Goal: Task Accomplishment & Management: Use online tool/utility

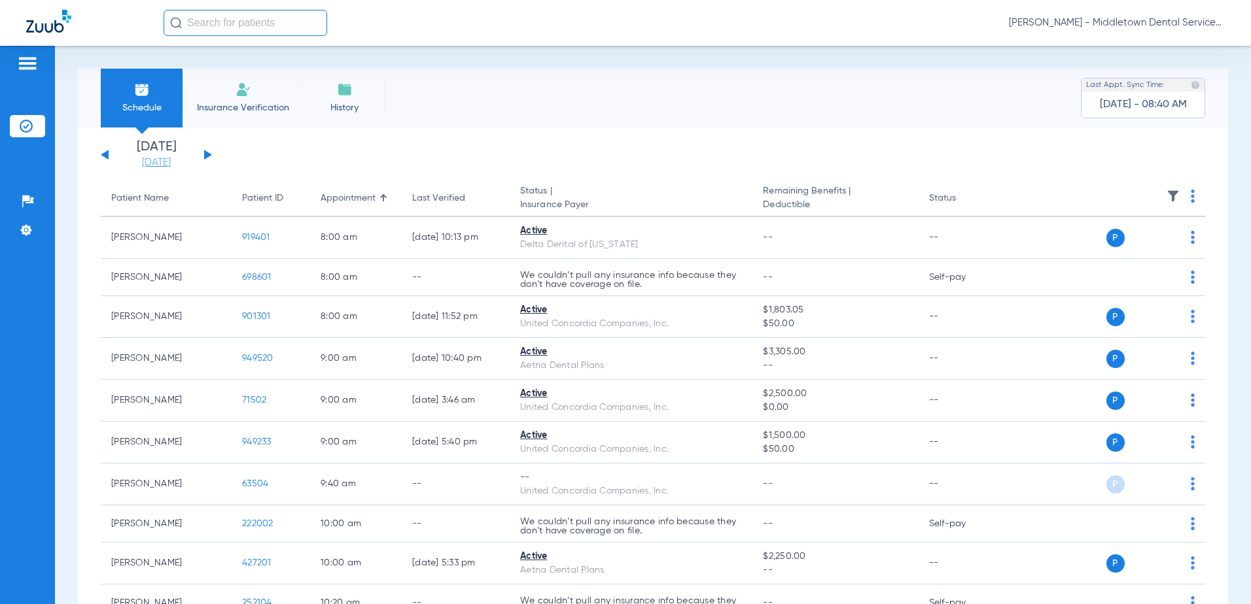
click at [155, 167] on link "[DATE]" at bounding box center [156, 162] width 78 height 13
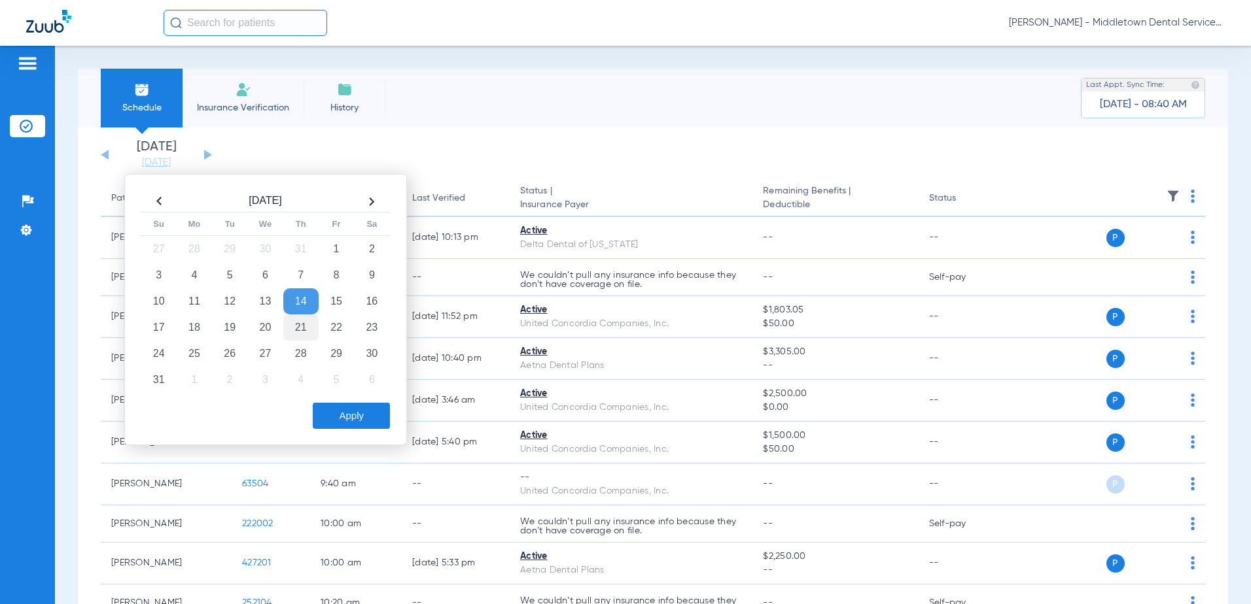
click at [290, 332] on td "21" at bounding box center [300, 328] width 35 height 26
click at [328, 413] on button "Apply" at bounding box center [351, 416] width 77 height 26
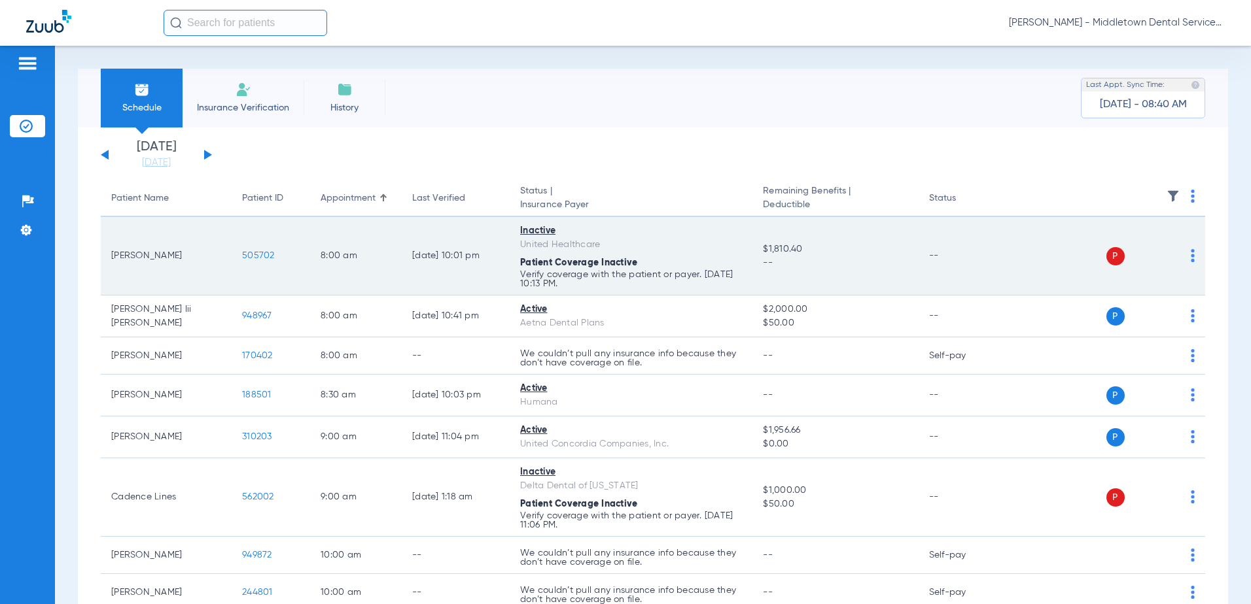
click at [256, 256] on span "505702" at bounding box center [258, 255] width 33 height 9
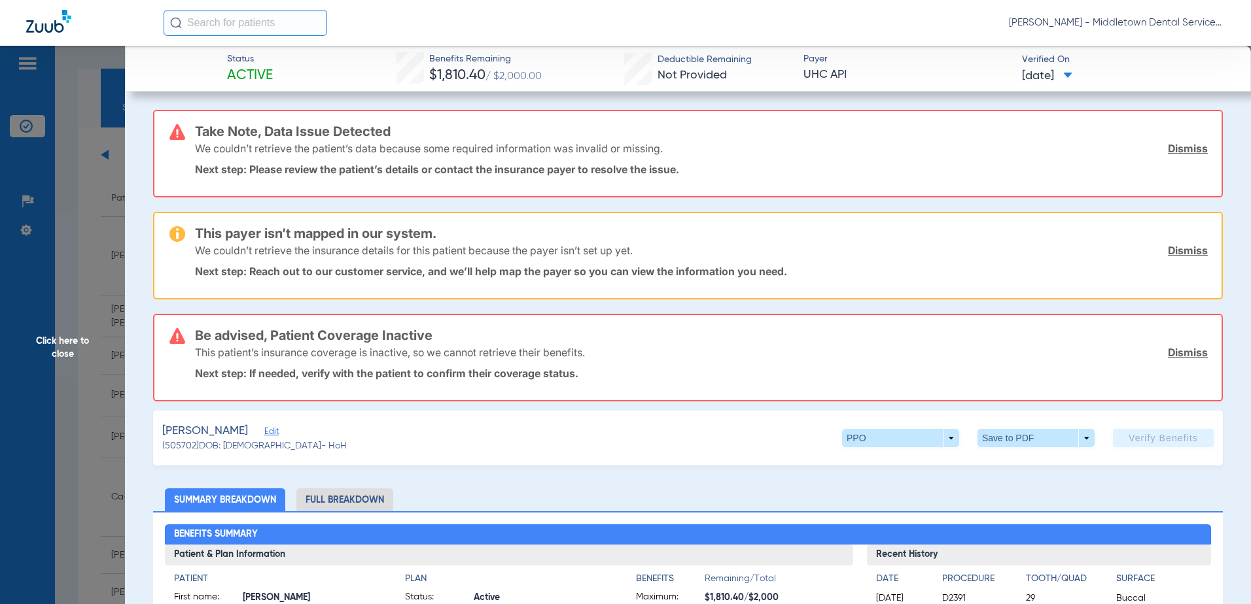
click at [67, 346] on span "Click here to close" at bounding box center [62, 348] width 125 height 604
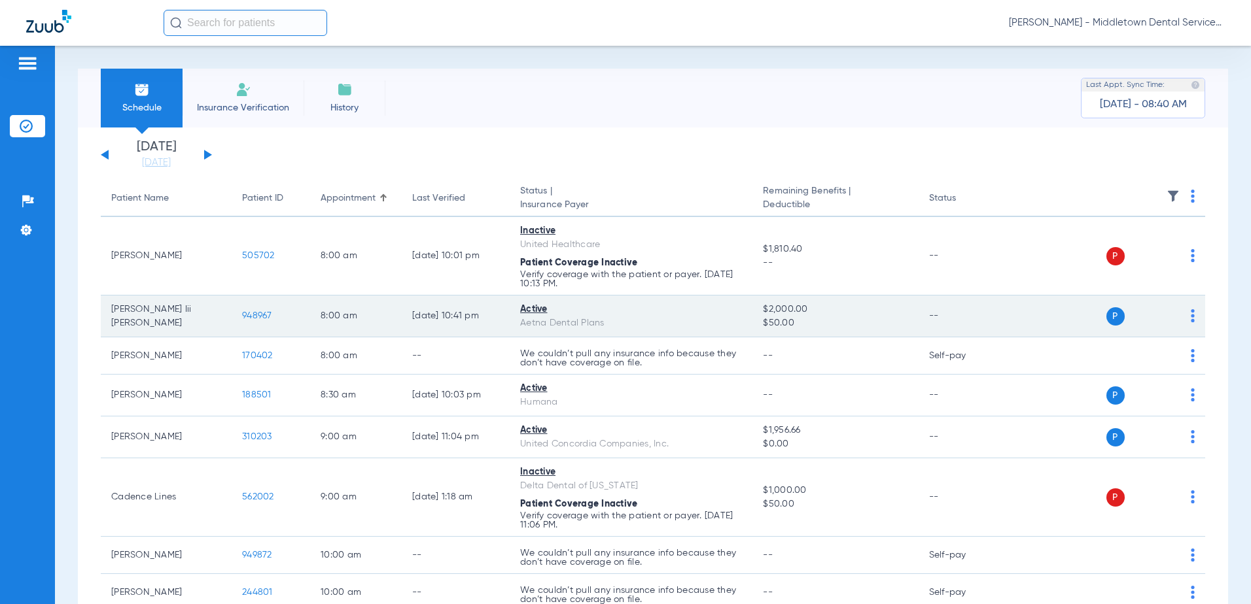
click at [260, 315] on span "948967" at bounding box center [257, 315] width 30 height 9
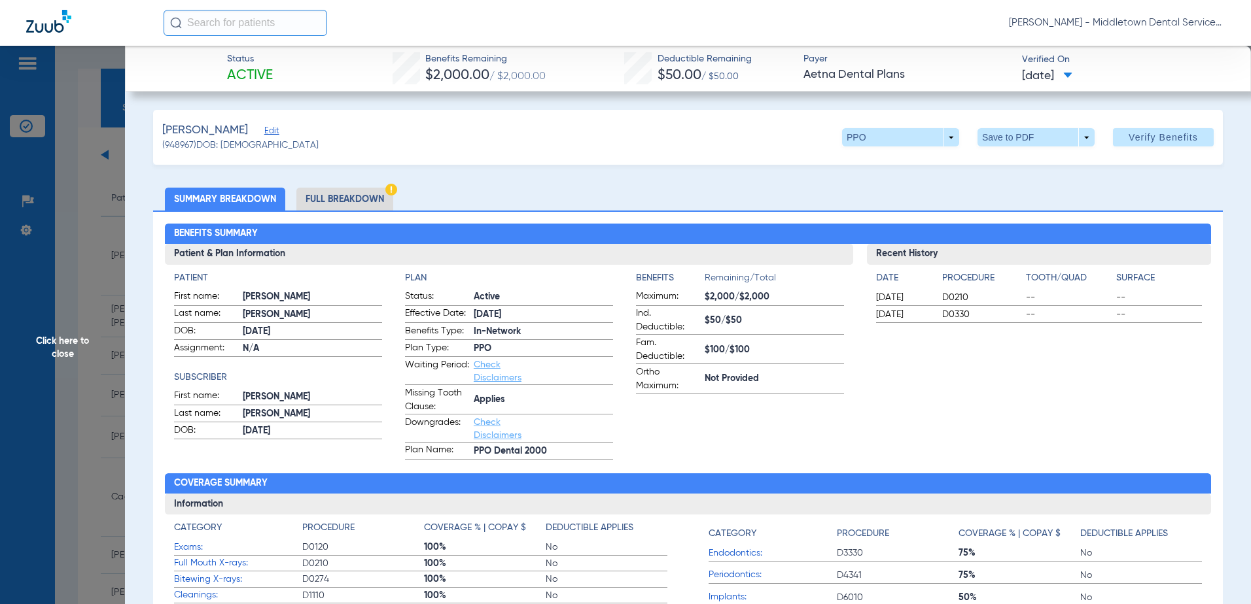
click at [326, 210] on li "Full Breakdown" at bounding box center [344, 199] width 97 height 23
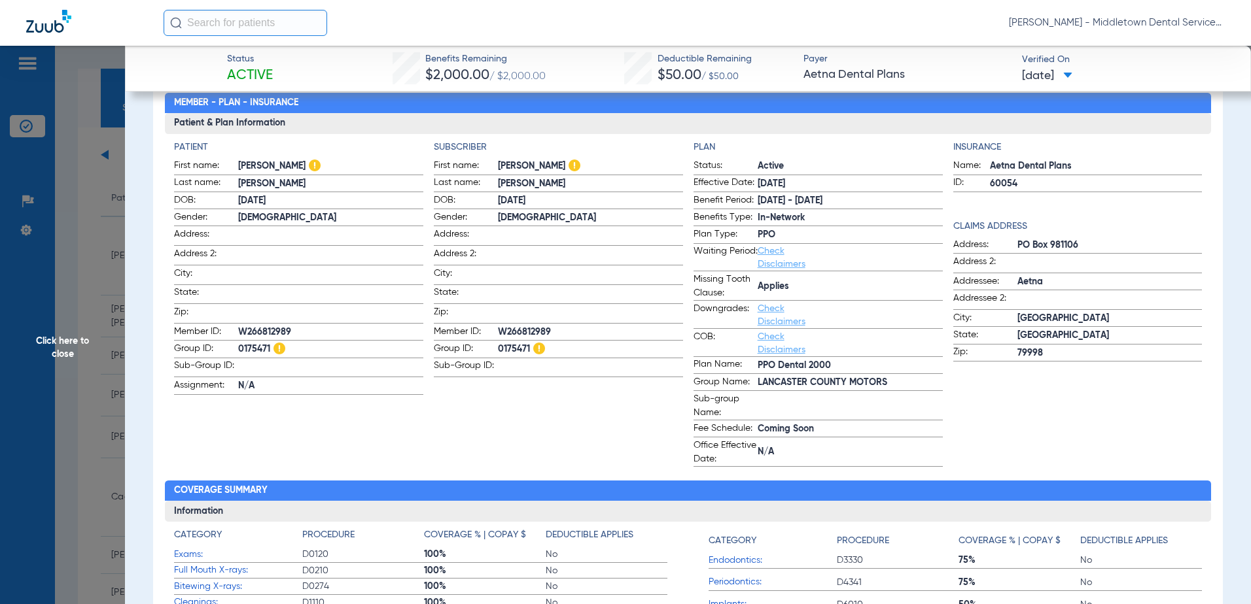
scroll to position [196, 0]
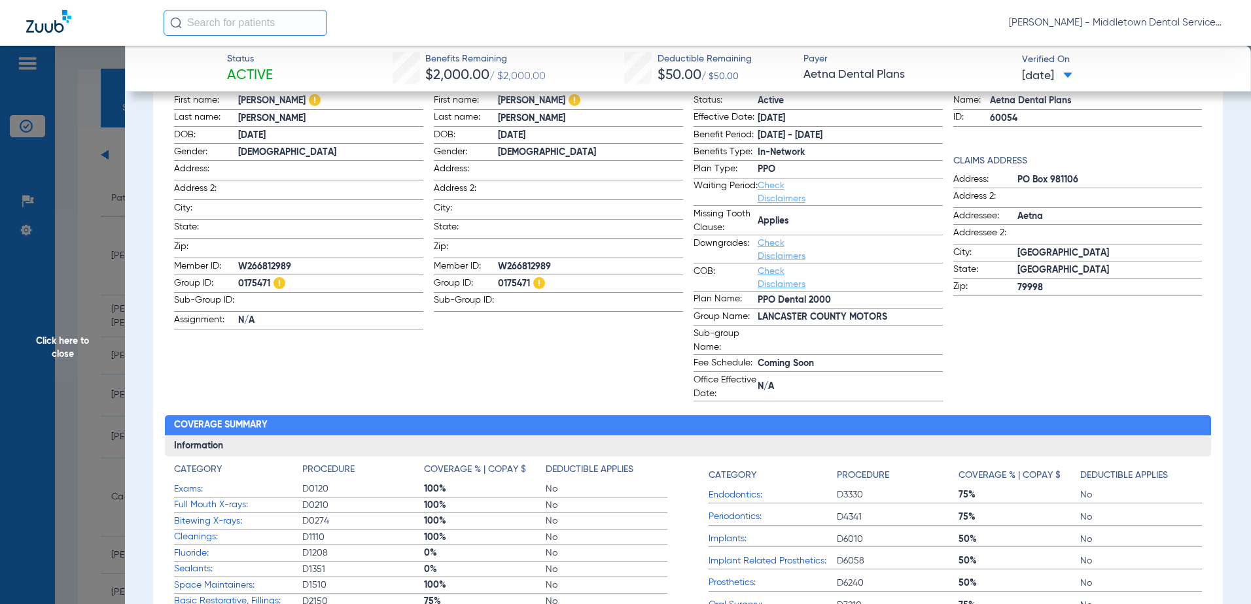
click at [52, 339] on span "Click here to close" at bounding box center [62, 348] width 125 height 604
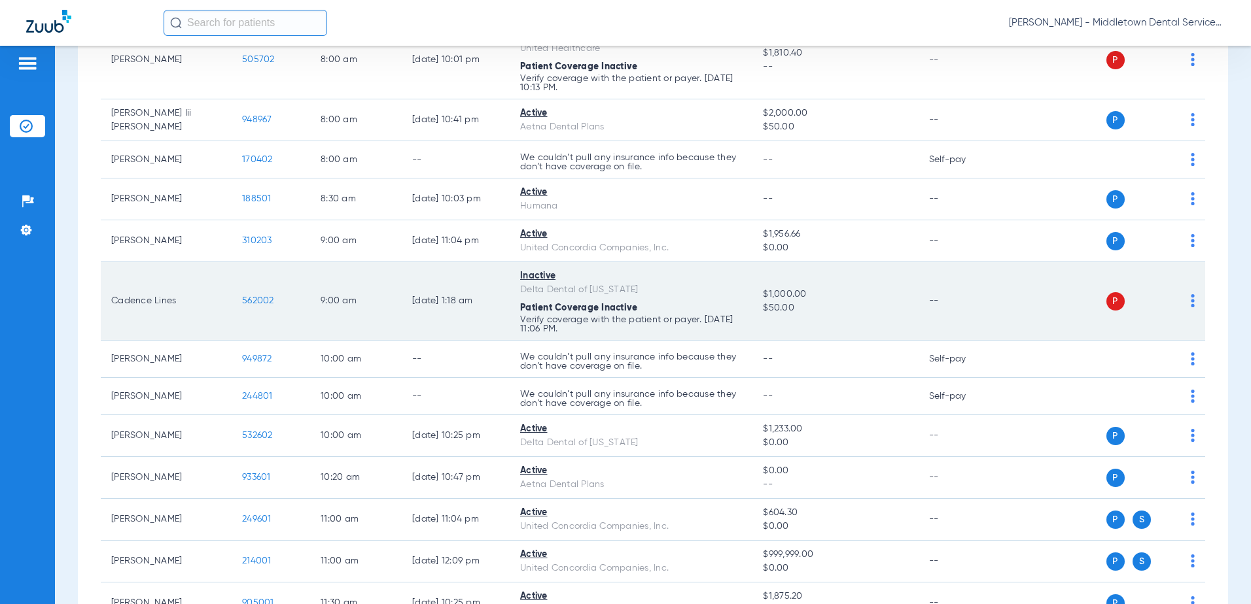
click at [252, 302] on span "562002" at bounding box center [258, 300] width 32 height 9
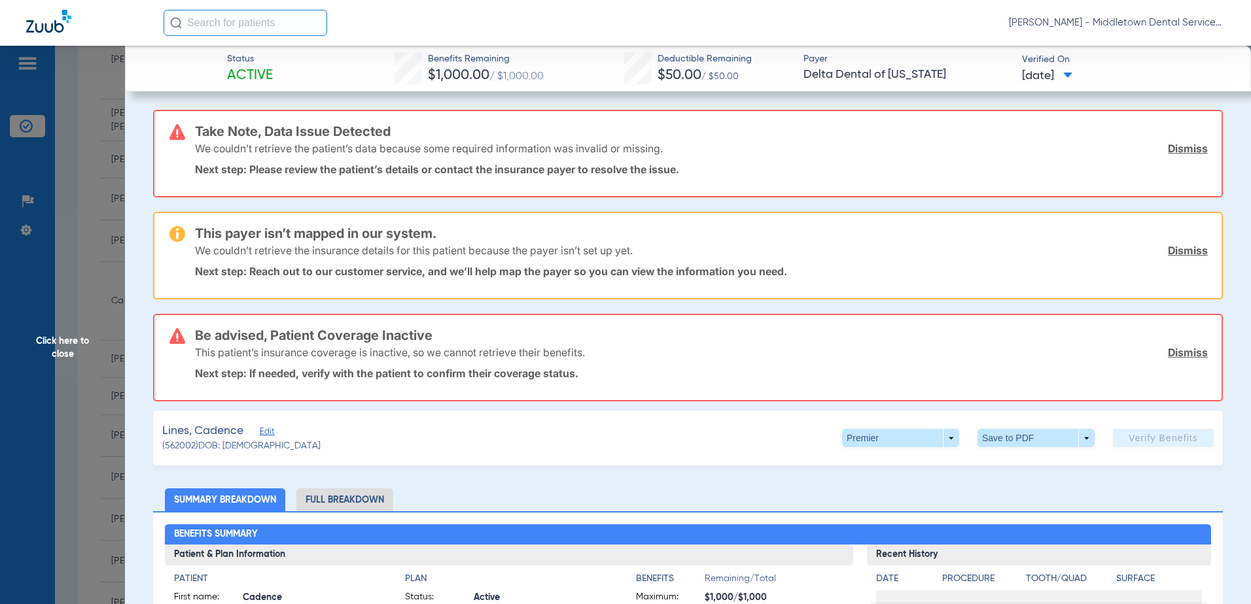
click at [71, 357] on span "Click here to close" at bounding box center [62, 348] width 125 height 604
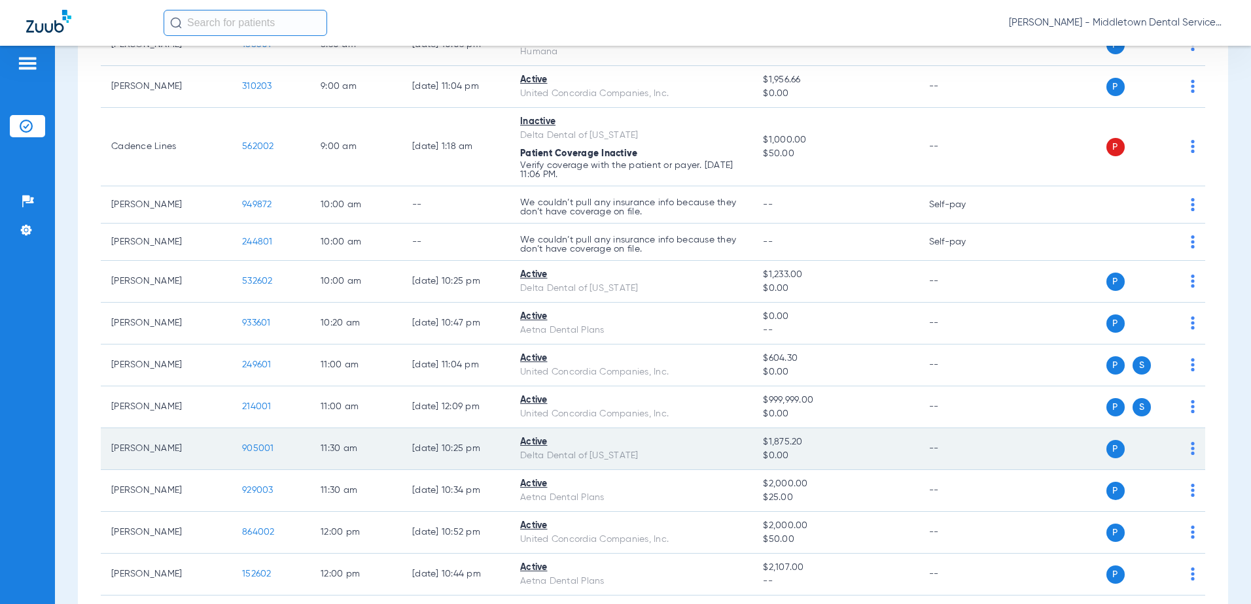
scroll to position [327, 0]
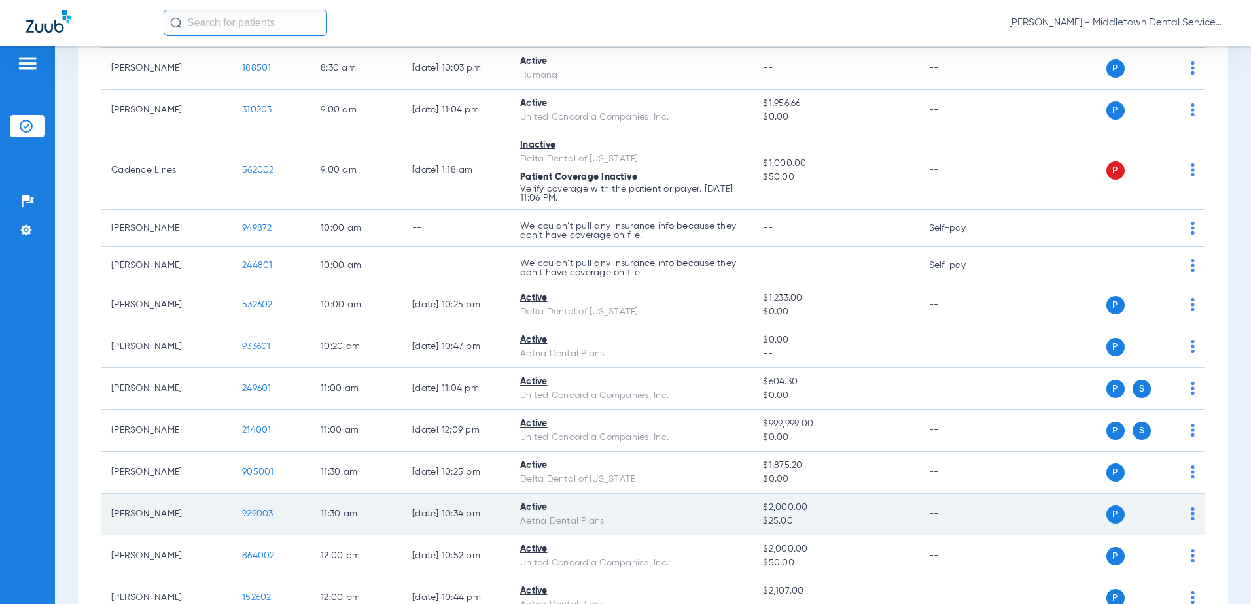
click at [259, 516] on span "929003" at bounding box center [257, 514] width 31 height 9
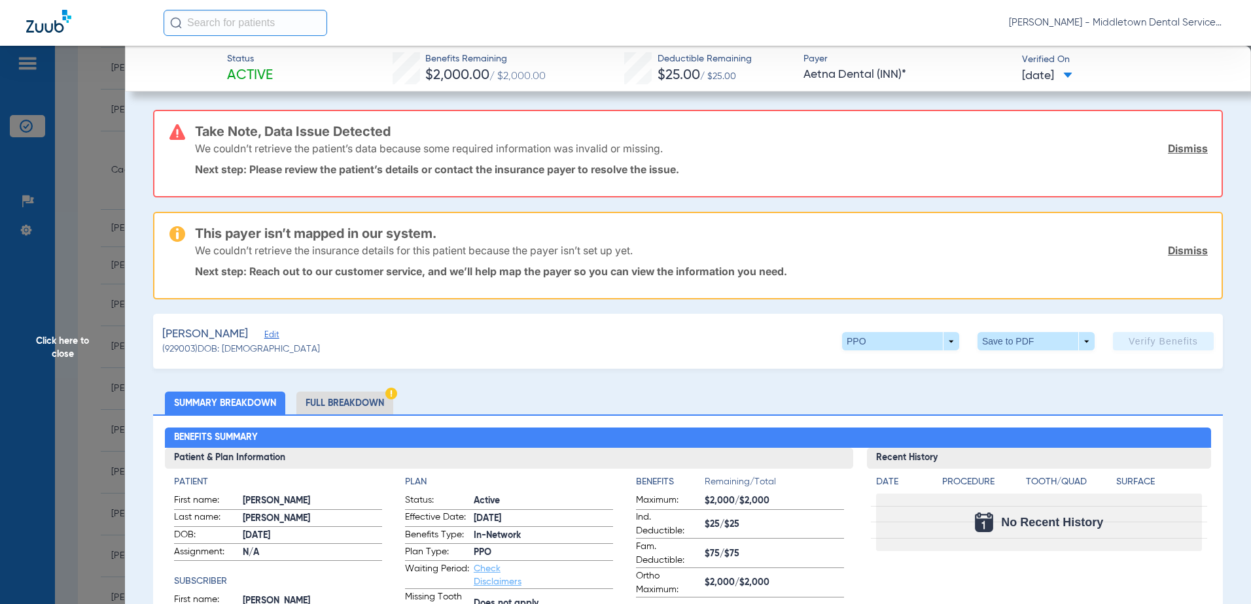
click at [324, 400] on li "Full Breakdown" at bounding box center [344, 403] width 97 height 23
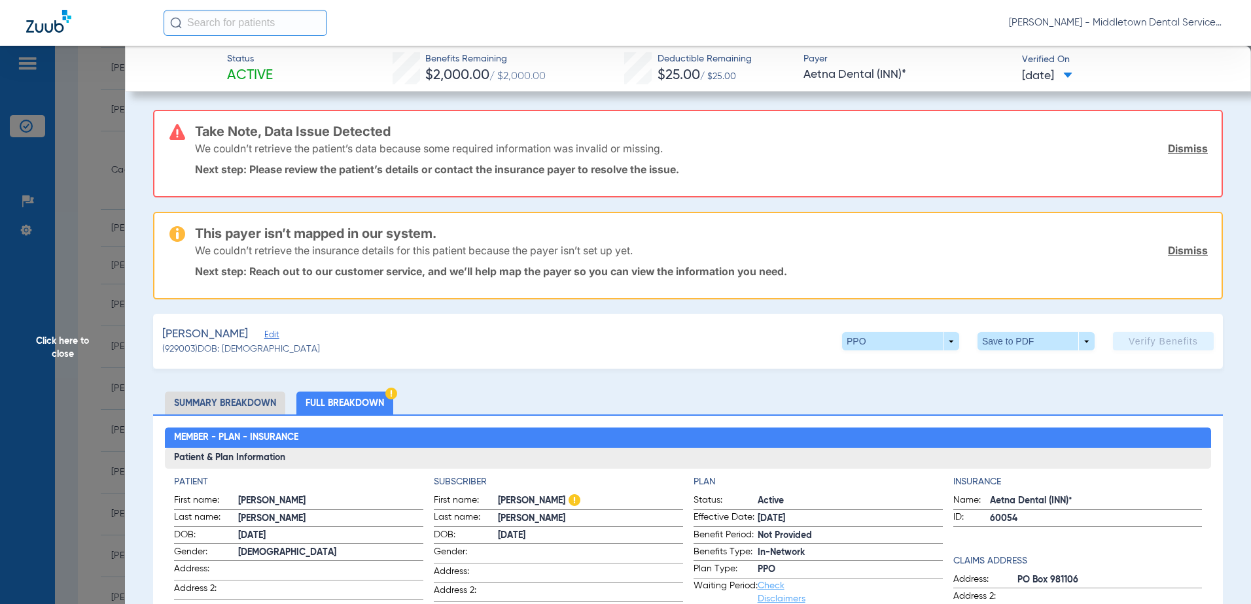
scroll to position [131, 0]
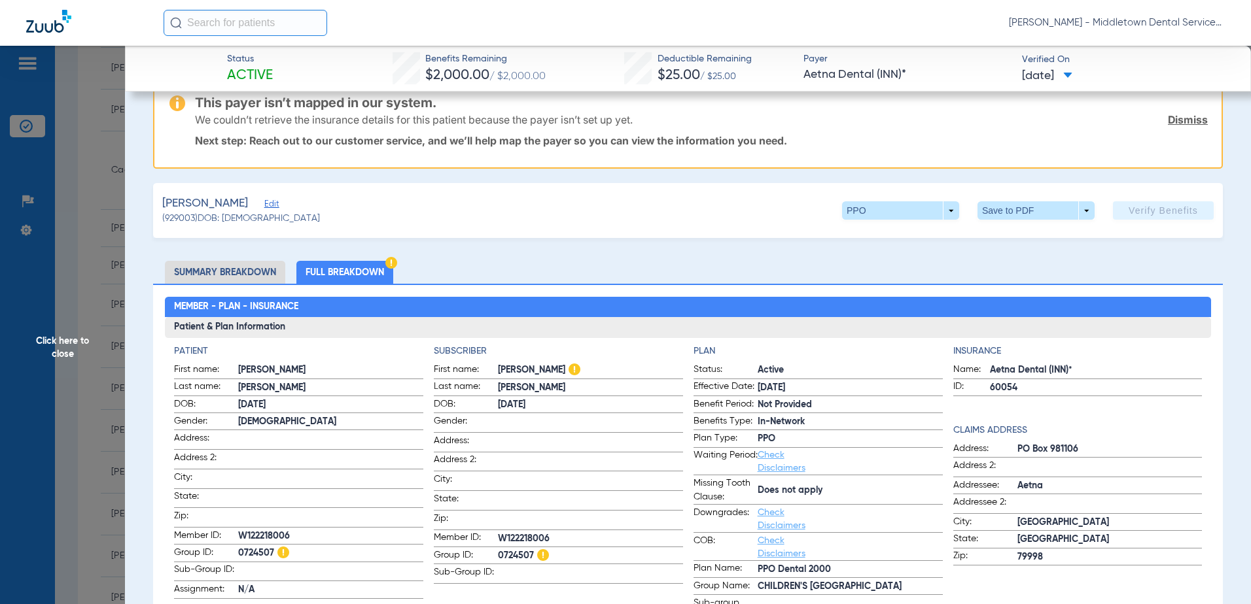
click at [43, 351] on span "Click here to close" at bounding box center [62, 348] width 125 height 604
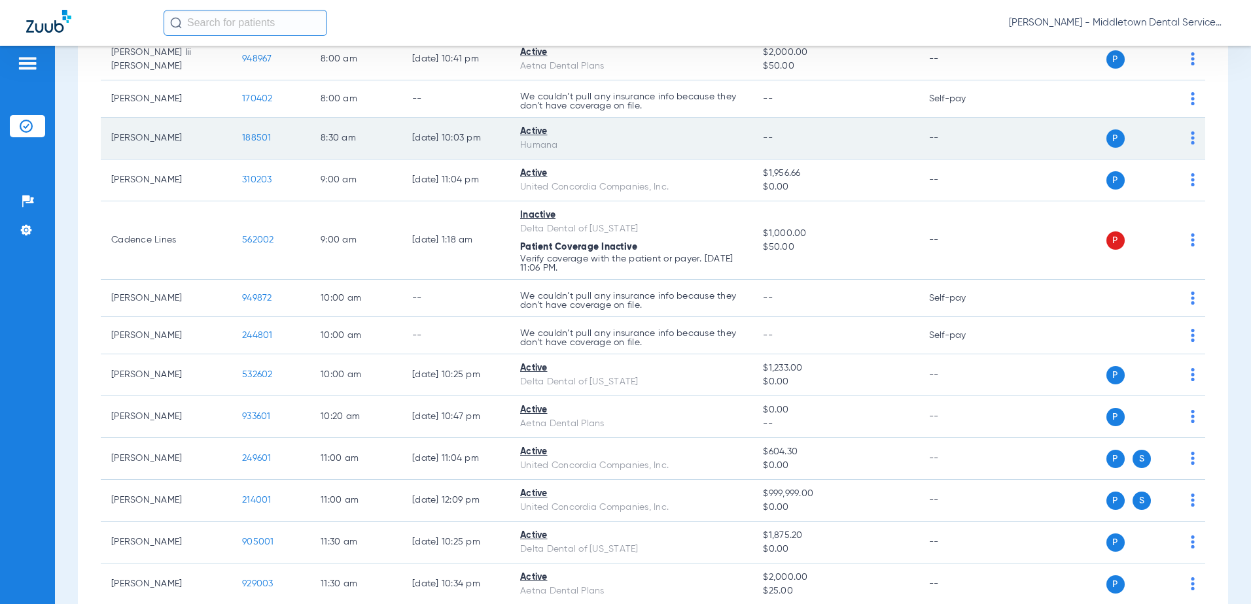
scroll to position [262, 0]
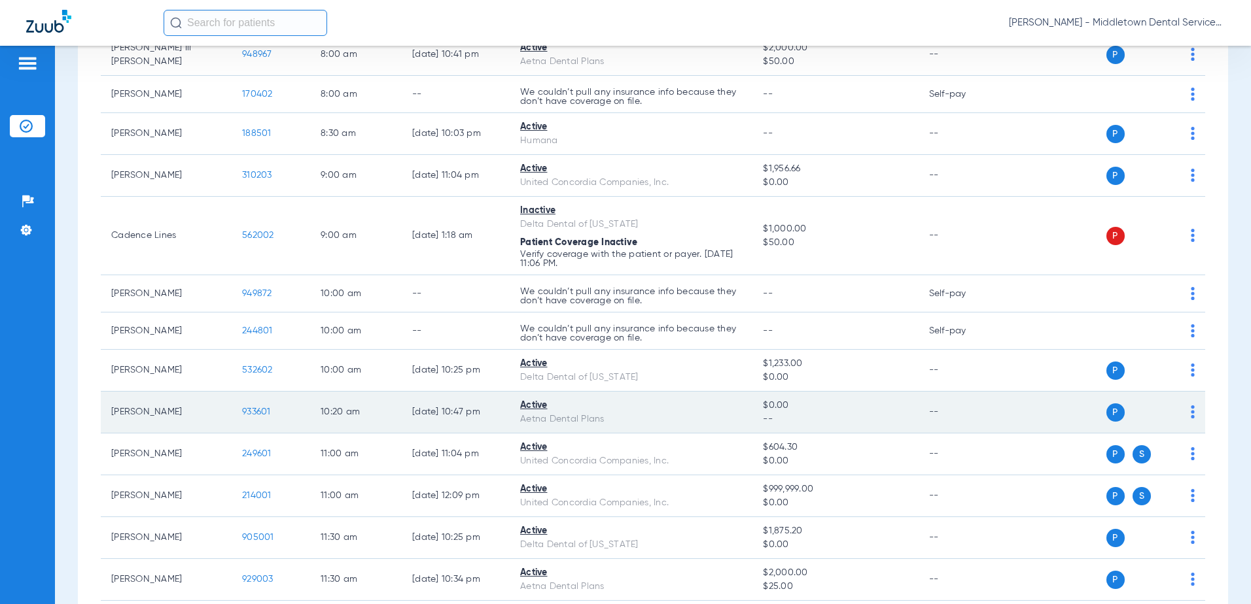
click at [254, 413] on span "933601" at bounding box center [256, 412] width 29 height 9
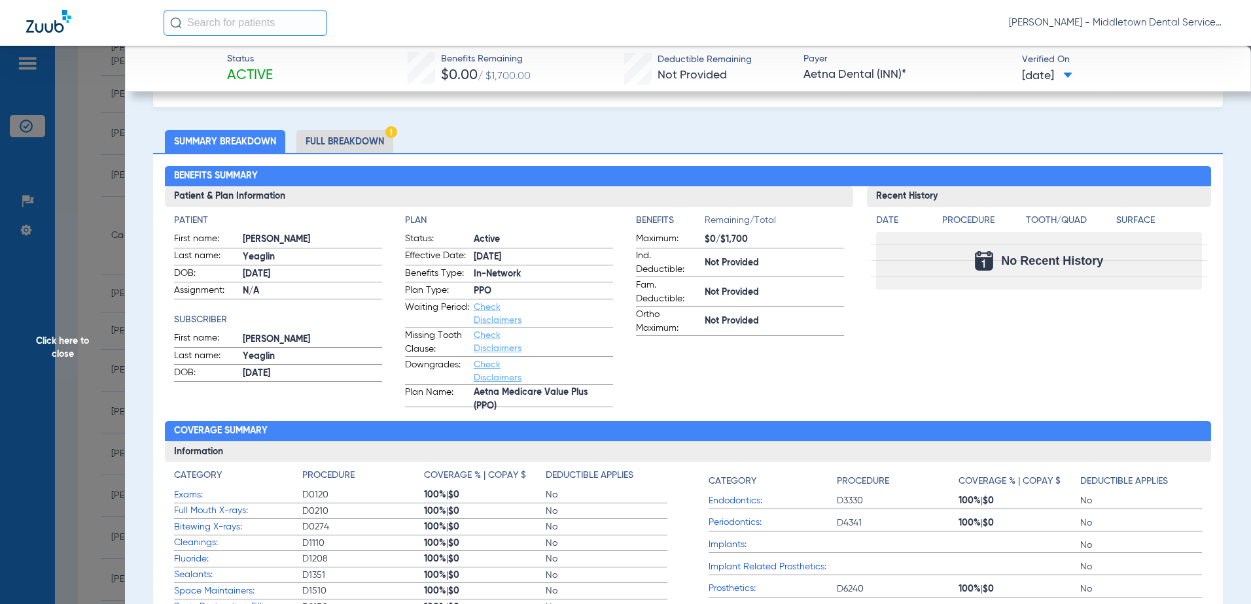
click at [330, 134] on li "Full Breakdown" at bounding box center [344, 141] width 97 height 23
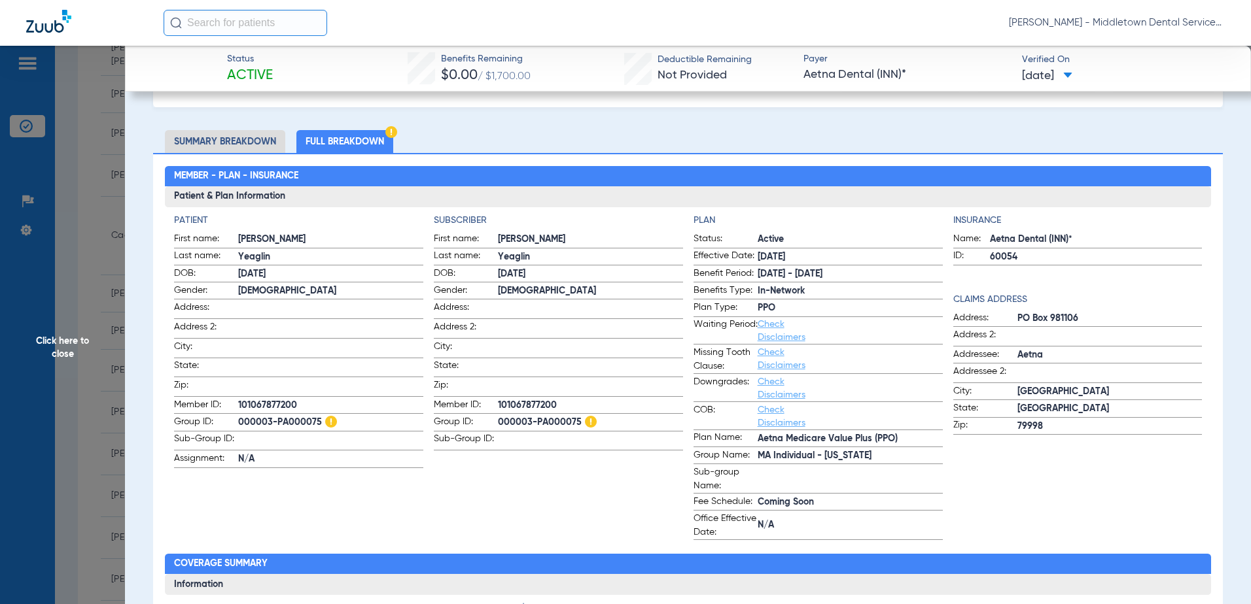
click at [77, 341] on span "Click here to close" at bounding box center [62, 348] width 125 height 604
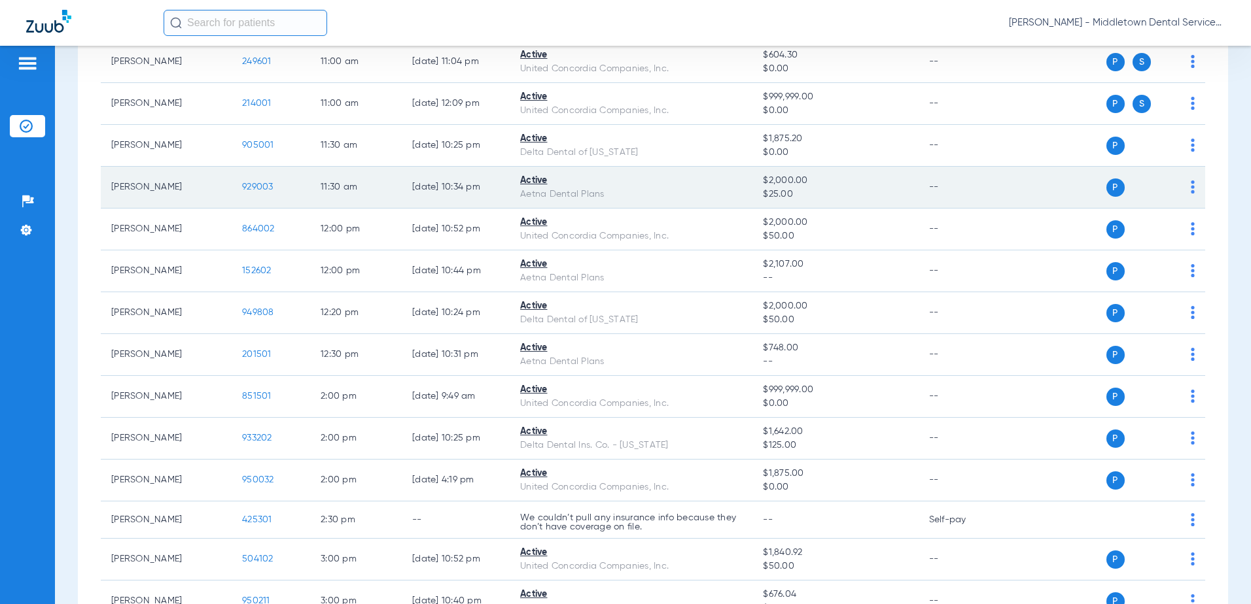
scroll to position [720, 0]
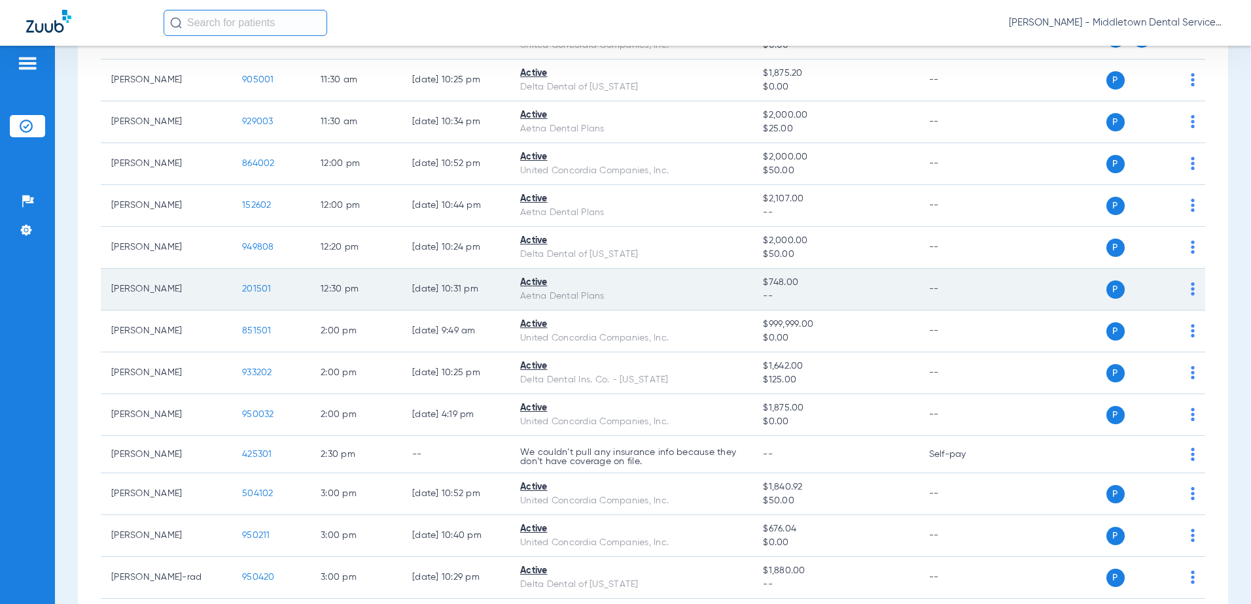
click at [266, 288] on span "201501" at bounding box center [256, 289] width 29 height 9
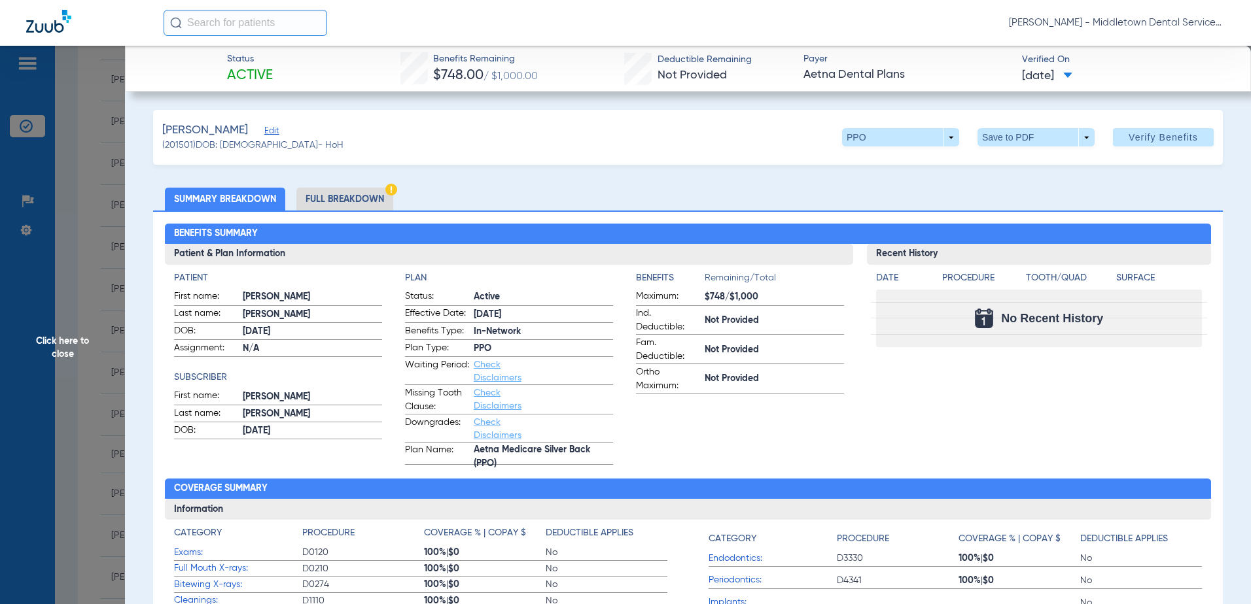
click at [366, 194] on li "Full Breakdown" at bounding box center [344, 199] width 97 height 23
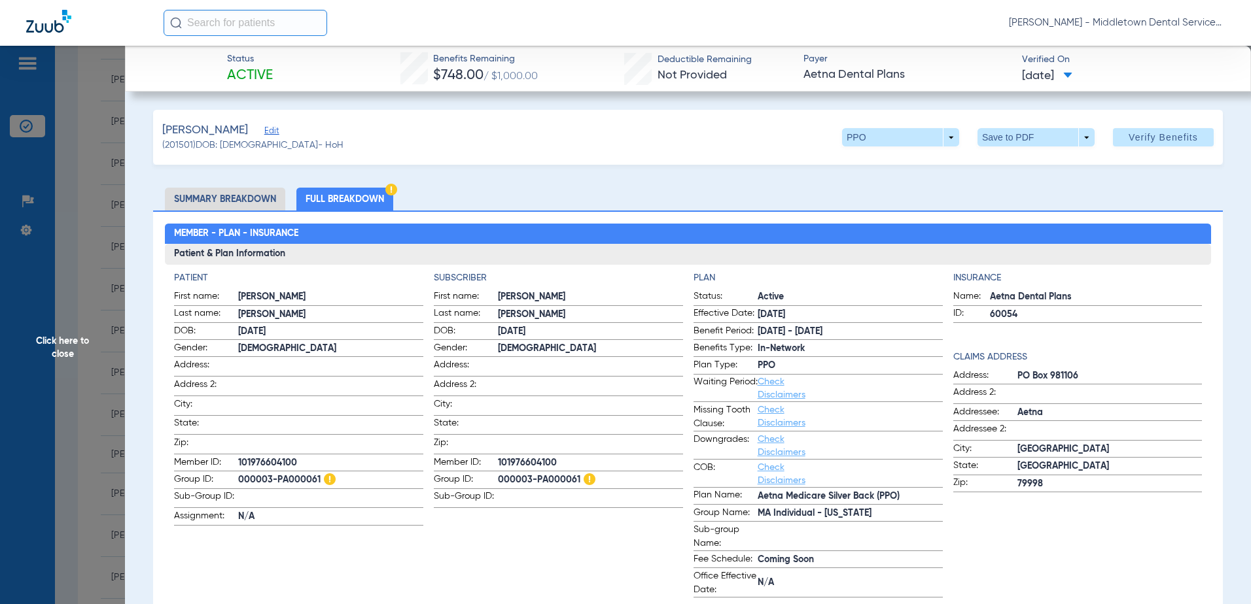
click at [63, 345] on span "Click here to close" at bounding box center [62, 348] width 125 height 604
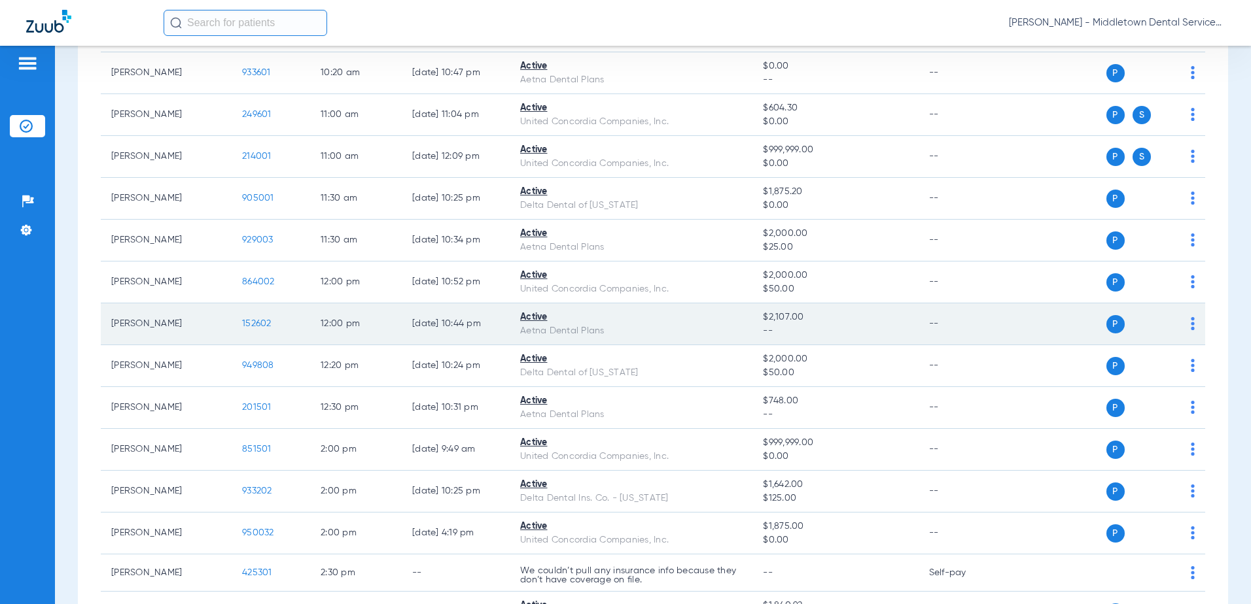
scroll to position [513, 0]
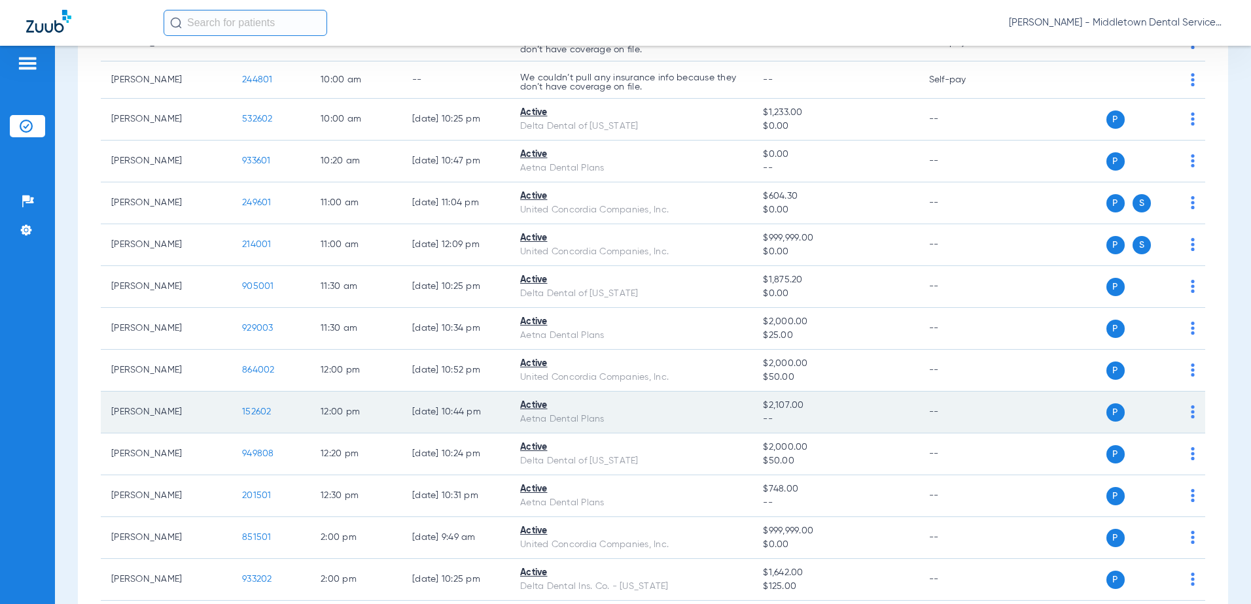
click at [253, 413] on span "152602" at bounding box center [256, 412] width 29 height 9
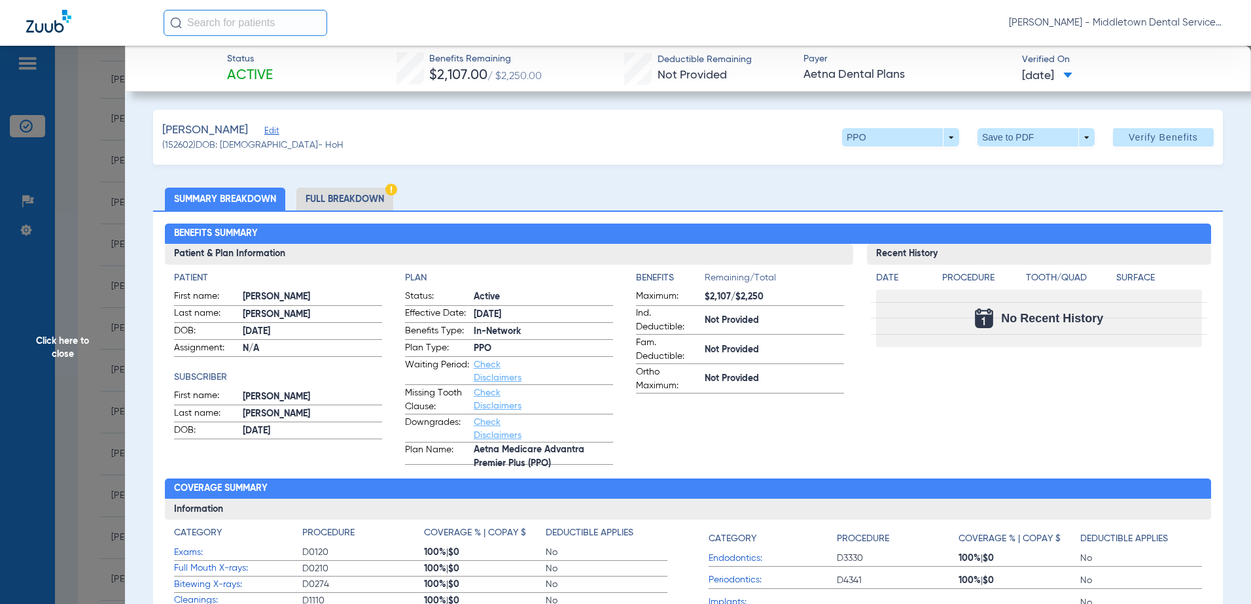
click at [323, 207] on li "Full Breakdown" at bounding box center [344, 199] width 97 height 23
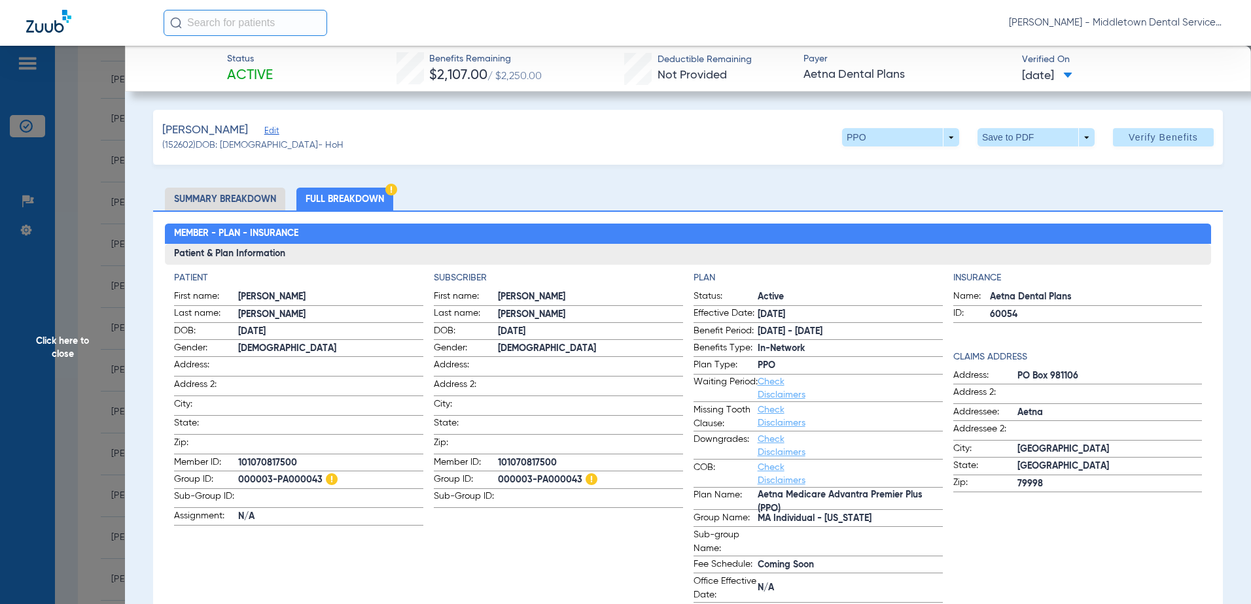
click at [68, 342] on span "Click here to close" at bounding box center [62, 348] width 125 height 604
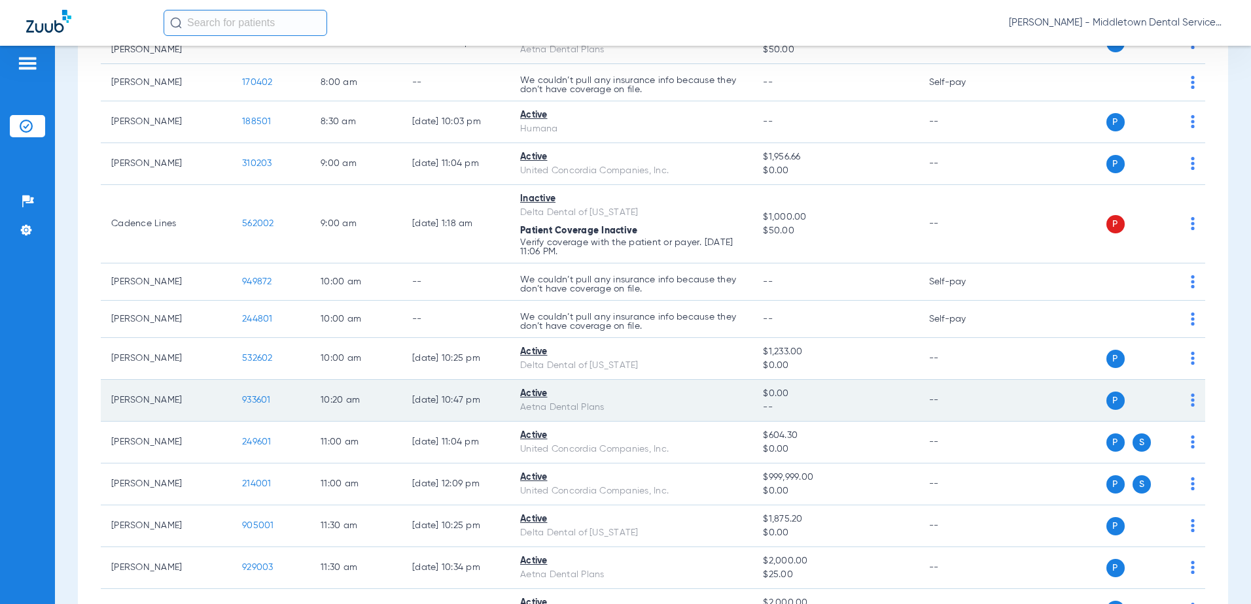
scroll to position [0, 0]
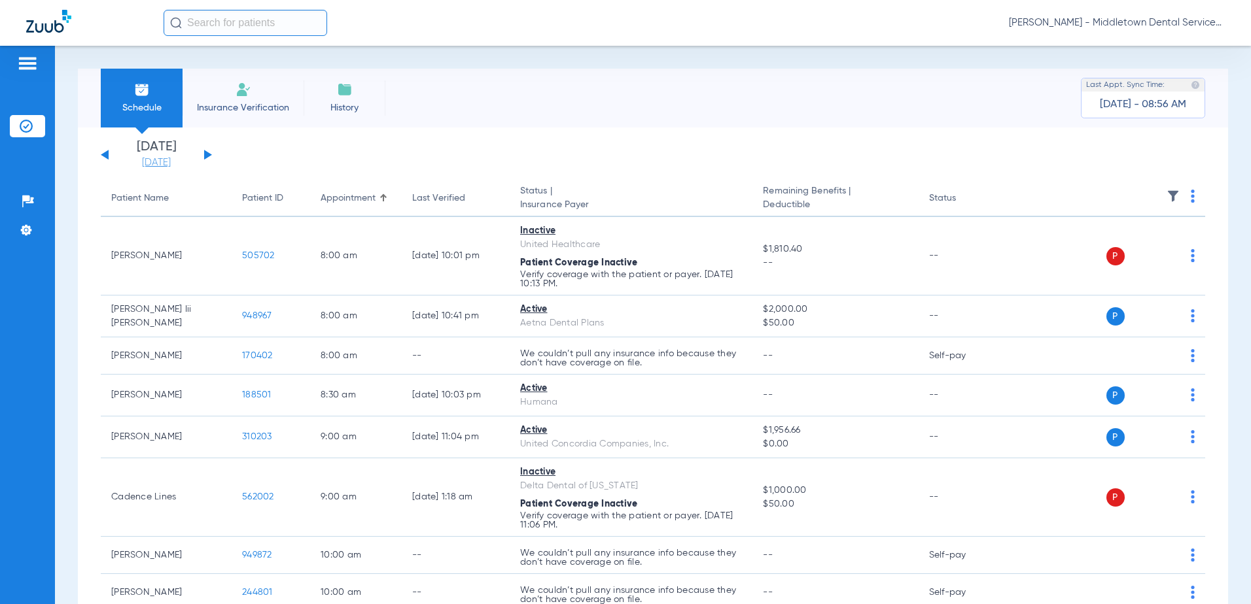
click at [145, 162] on link "[DATE]" at bounding box center [156, 162] width 78 height 13
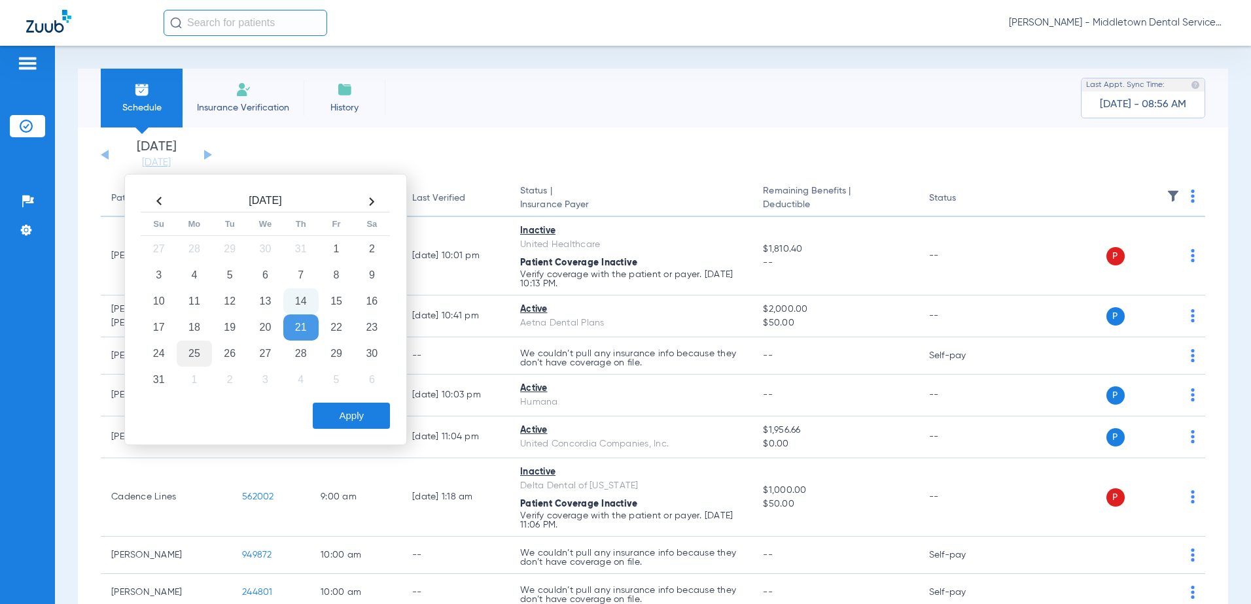
click at [196, 354] on td "25" at bounding box center [194, 354] width 35 height 26
click at [323, 410] on button "Apply" at bounding box center [351, 416] width 77 height 26
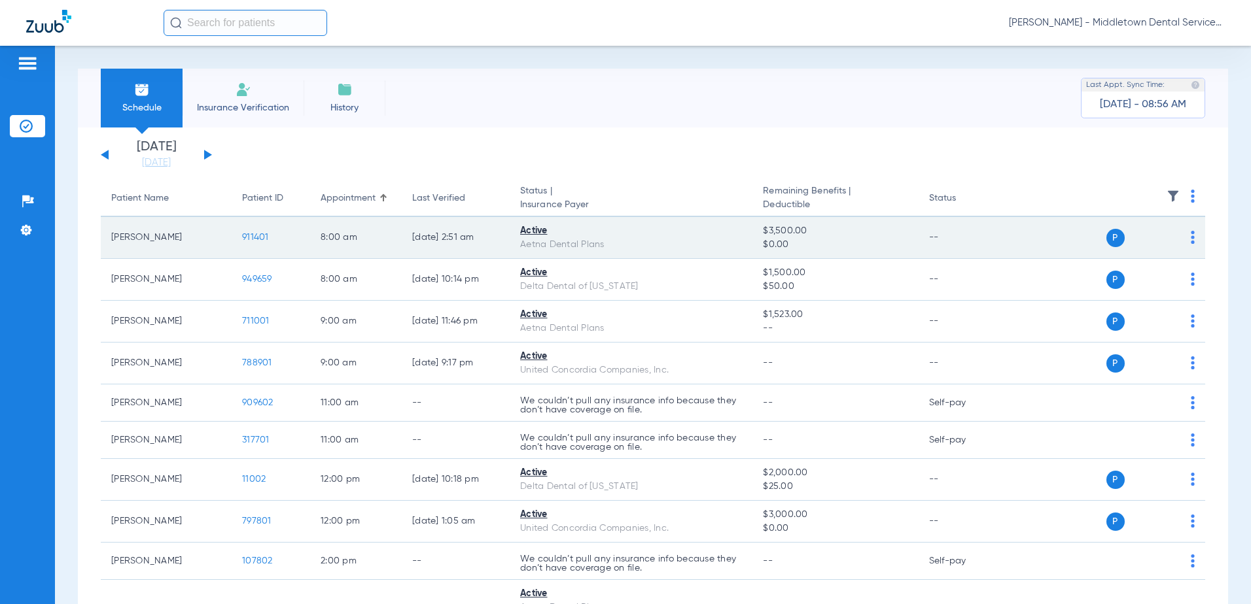
click at [264, 239] on span "911401" at bounding box center [255, 237] width 27 height 9
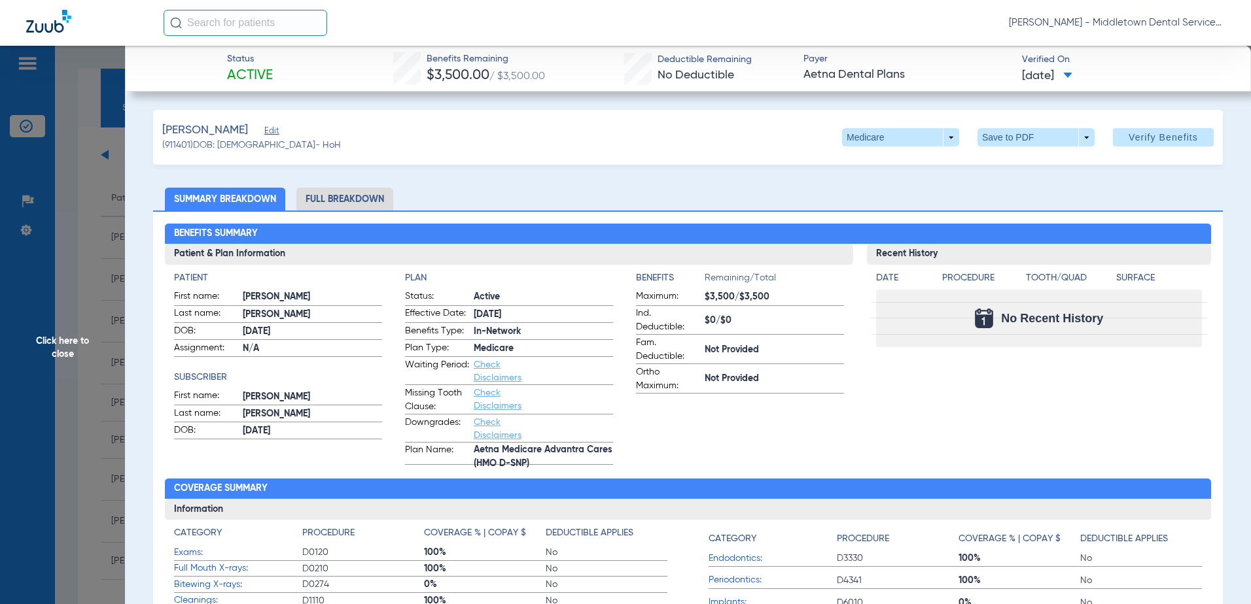
click at [61, 352] on span "Click here to close" at bounding box center [62, 348] width 125 height 604
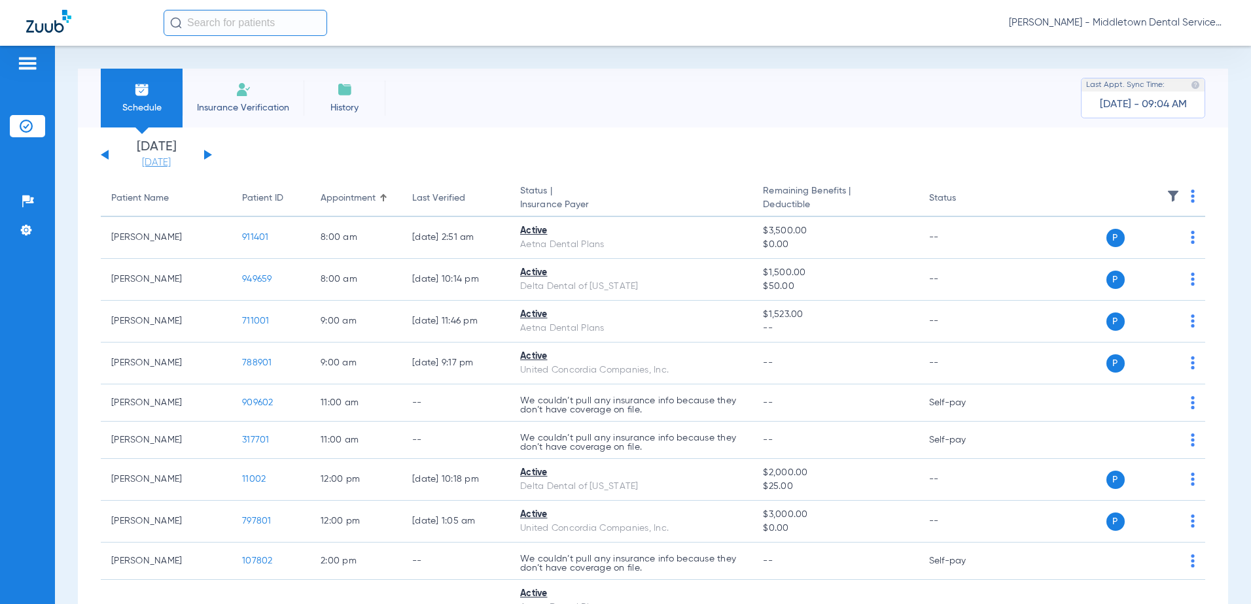
click at [161, 164] on link "[DATE]" at bounding box center [156, 162] width 78 height 13
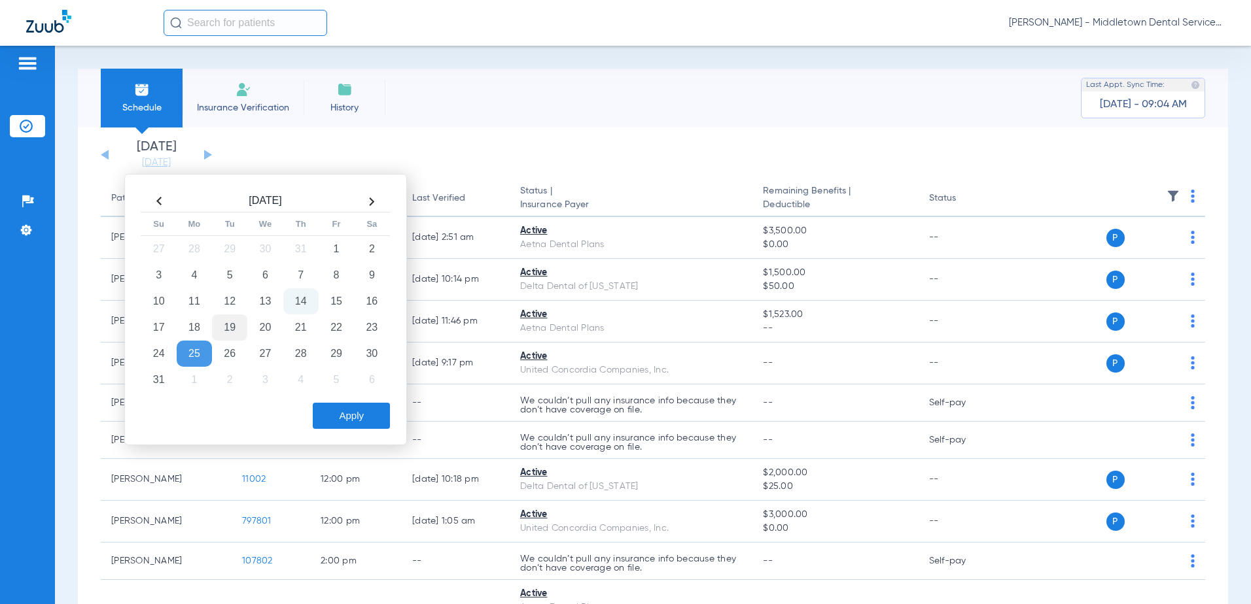
click at [228, 327] on td "19" at bounding box center [229, 328] width 35 height 26
click at [322, 412] on button "Apply" at bounding box center [351, 416] width 77 height 26
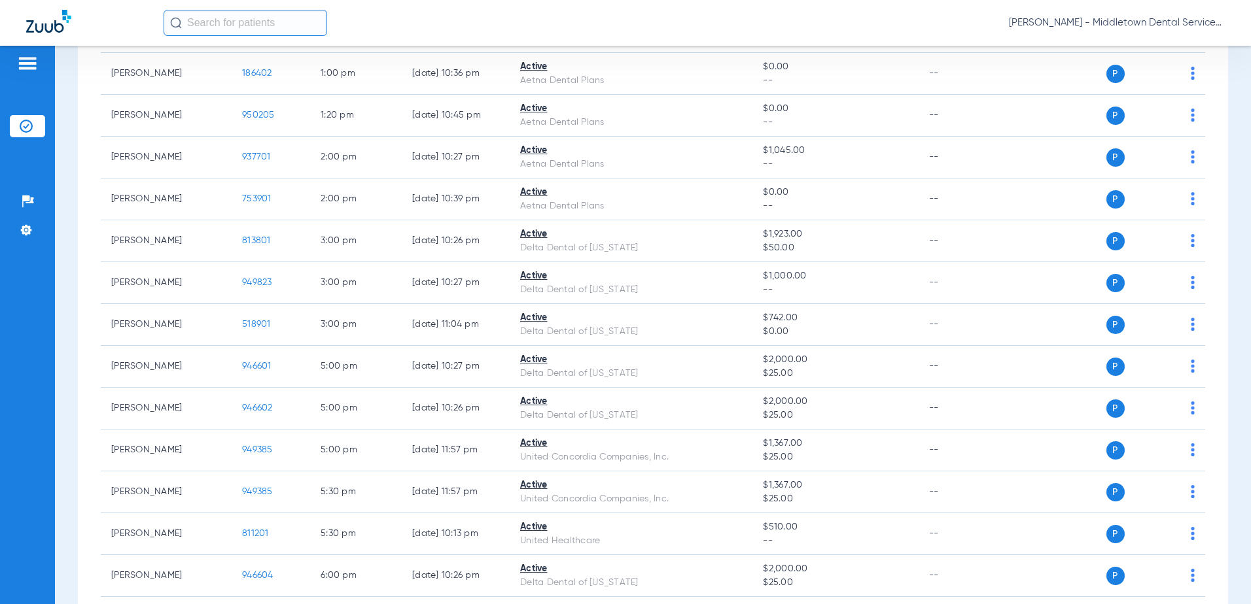
scroll to position [50, 0]
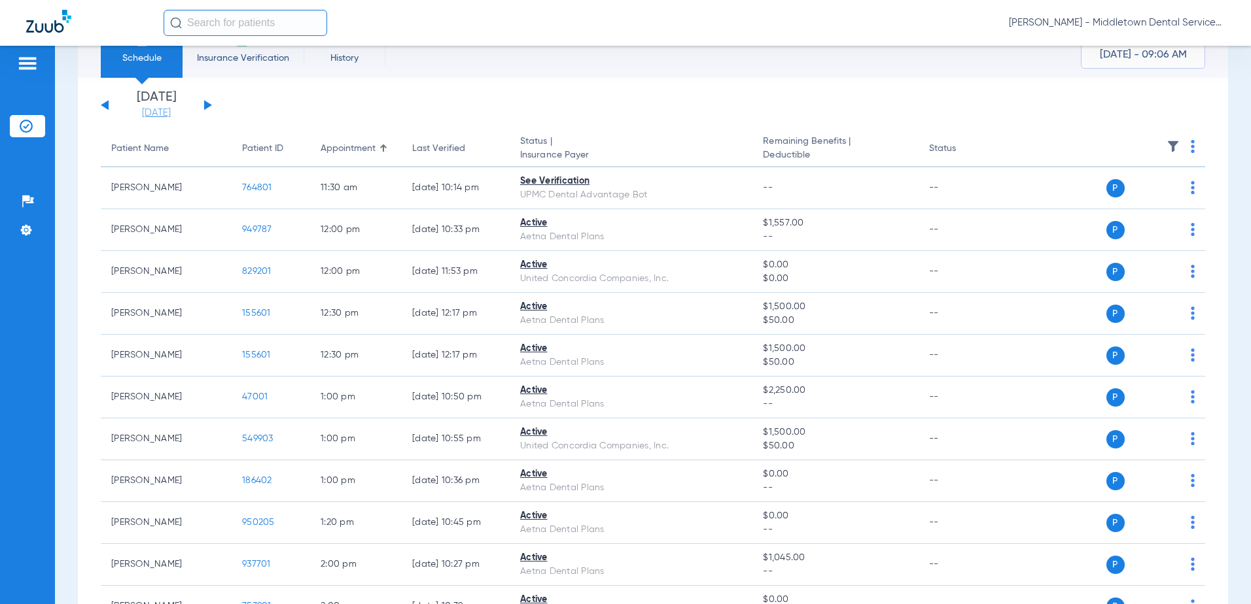
click at [138, 114] on link "[DATE]" at bounding box center [156, 113] width 78 height 13
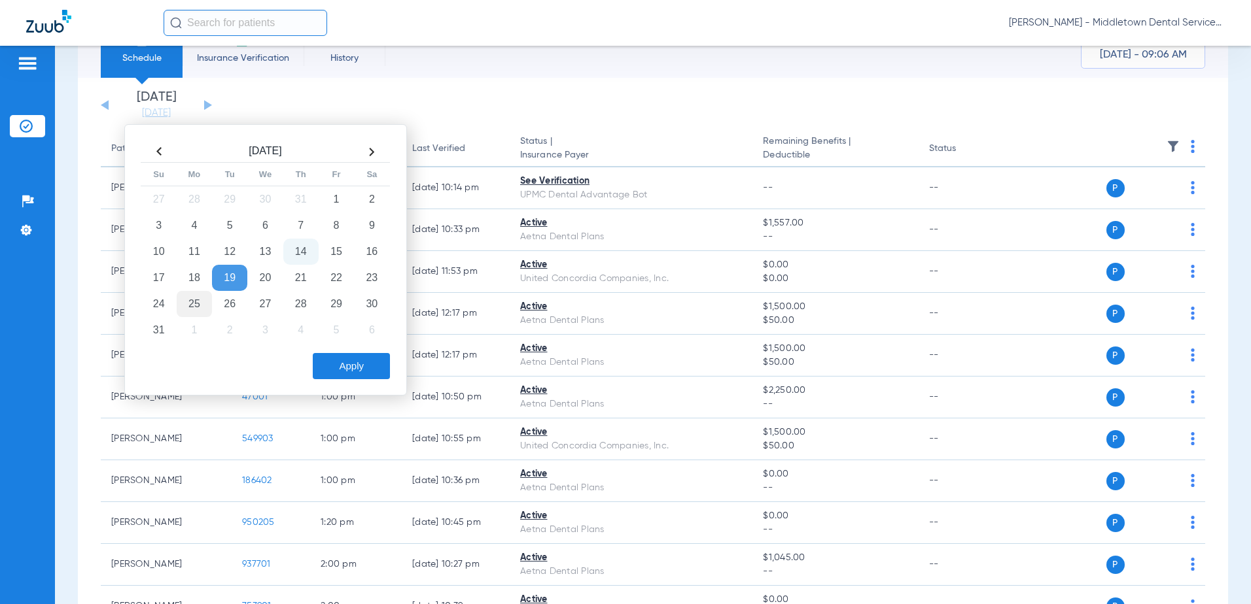
click at [189, 307] on td "25" at bounding box center [194, 304] width 35 height 26
click at [321, 378] on button "Apply" at bounding box center [351, 366] width 77 height 26
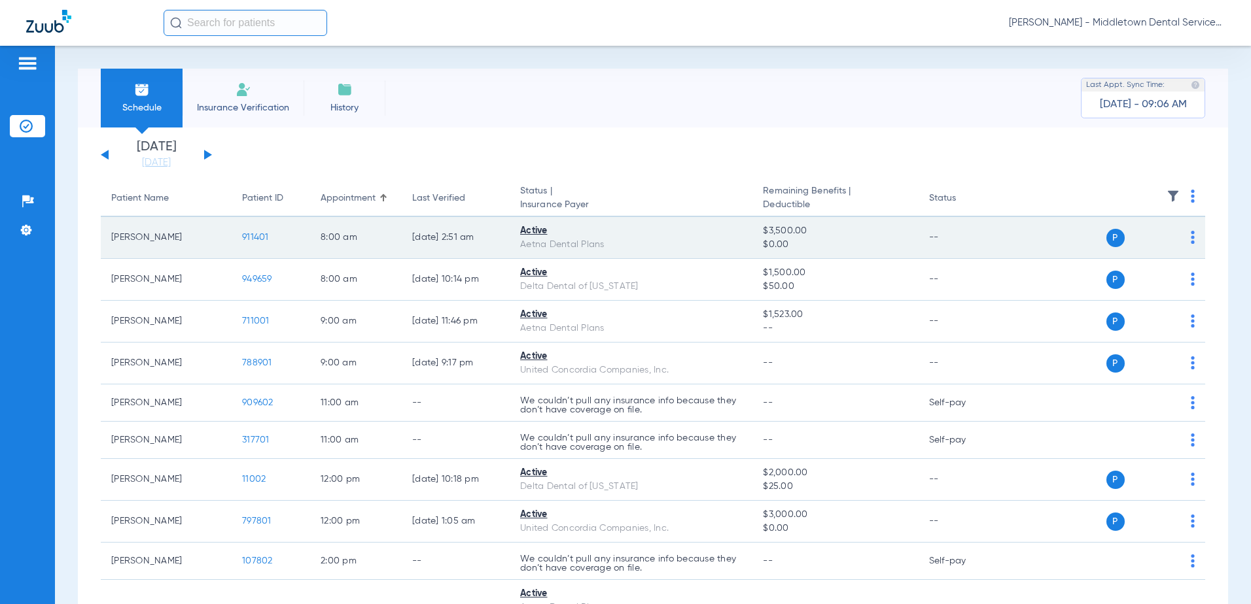
click at [248, 238] on span "911401" at bounding box center [255, 237] width 27 height 9
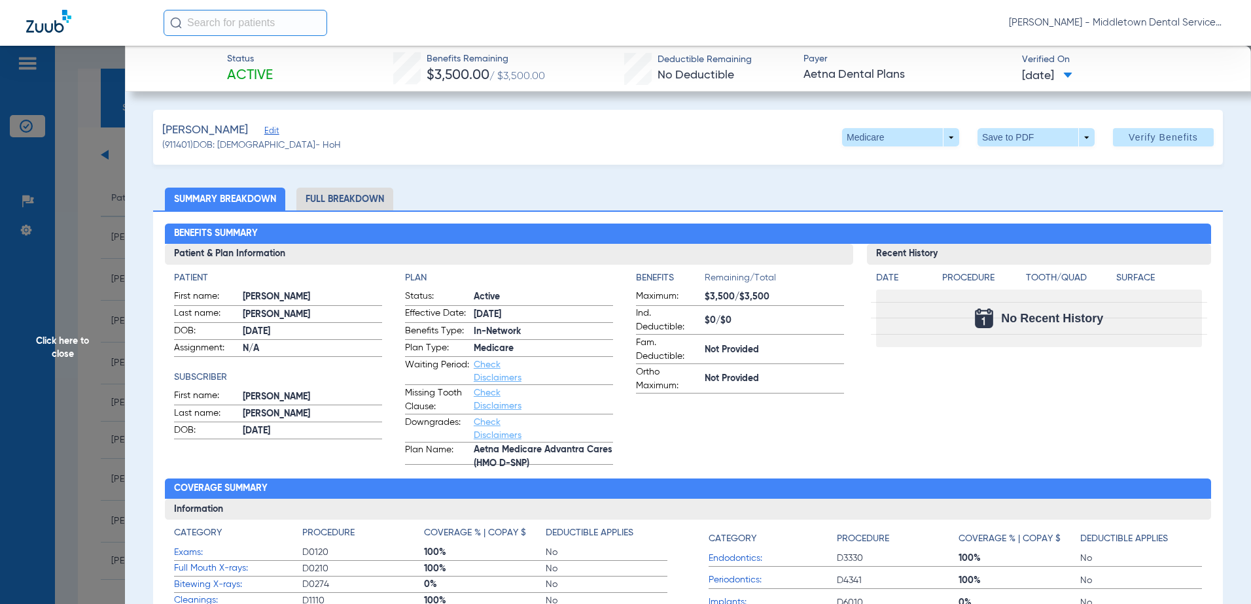
click at [336, 200] on li "Full Breakdown" at bounding box center [344, 199] width 97 height 23
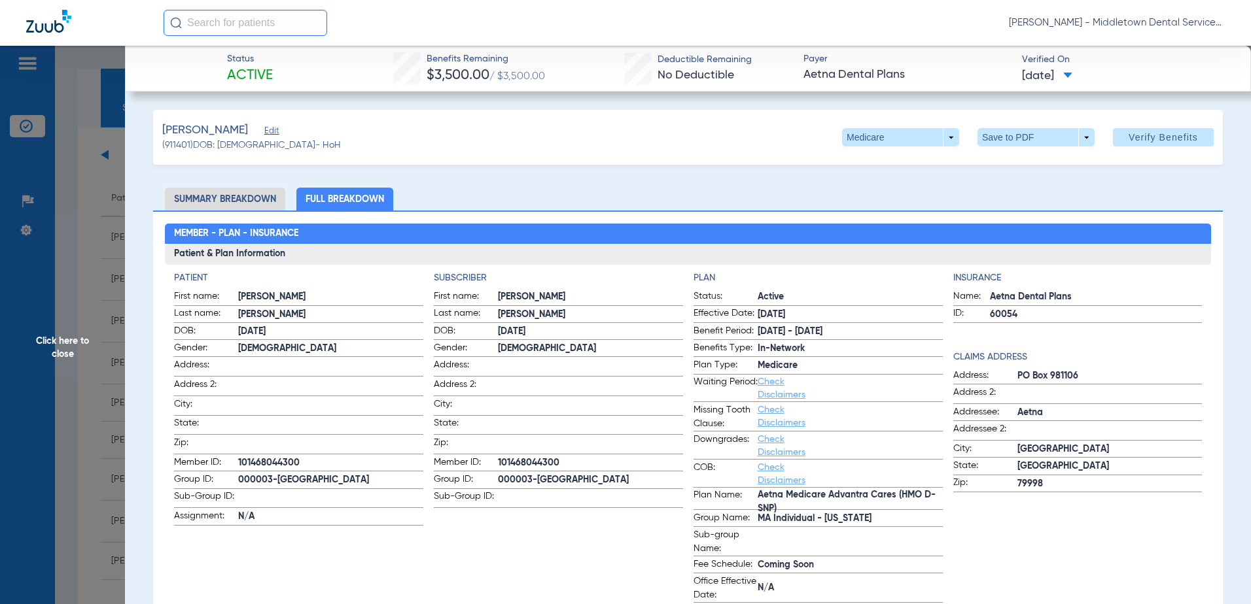
click at [52, 347] on span "Click here to close" at bounding box center [62, 348] width 125 height 604
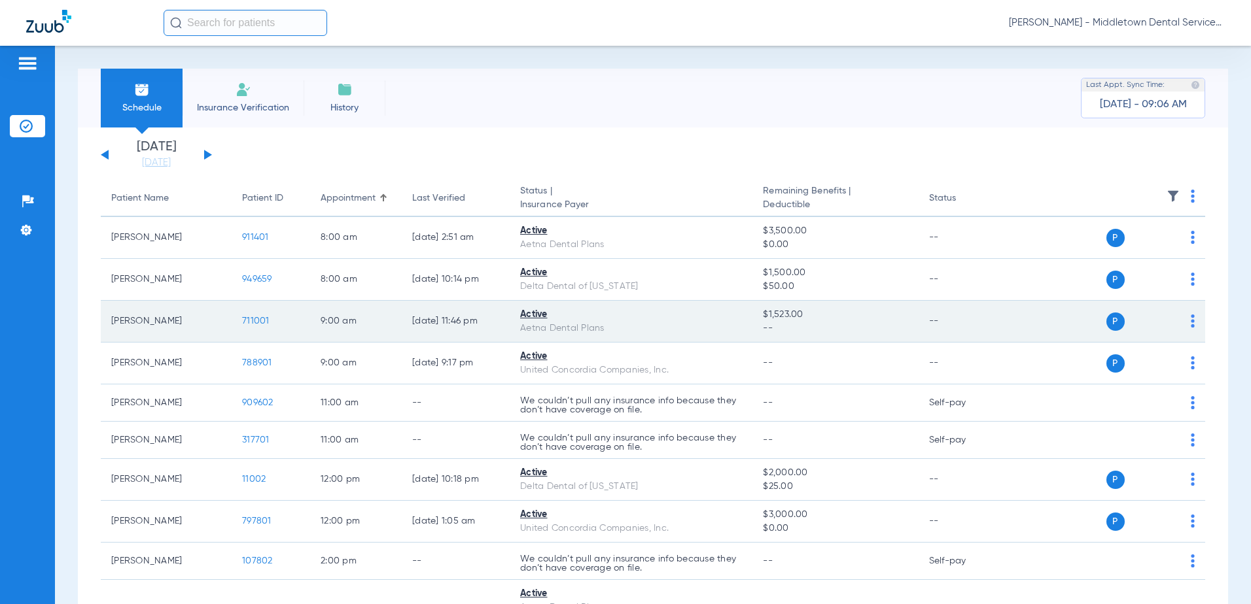
click at [259, 323] on span "711001" at bounding box center [255, 321] width 27 height 9
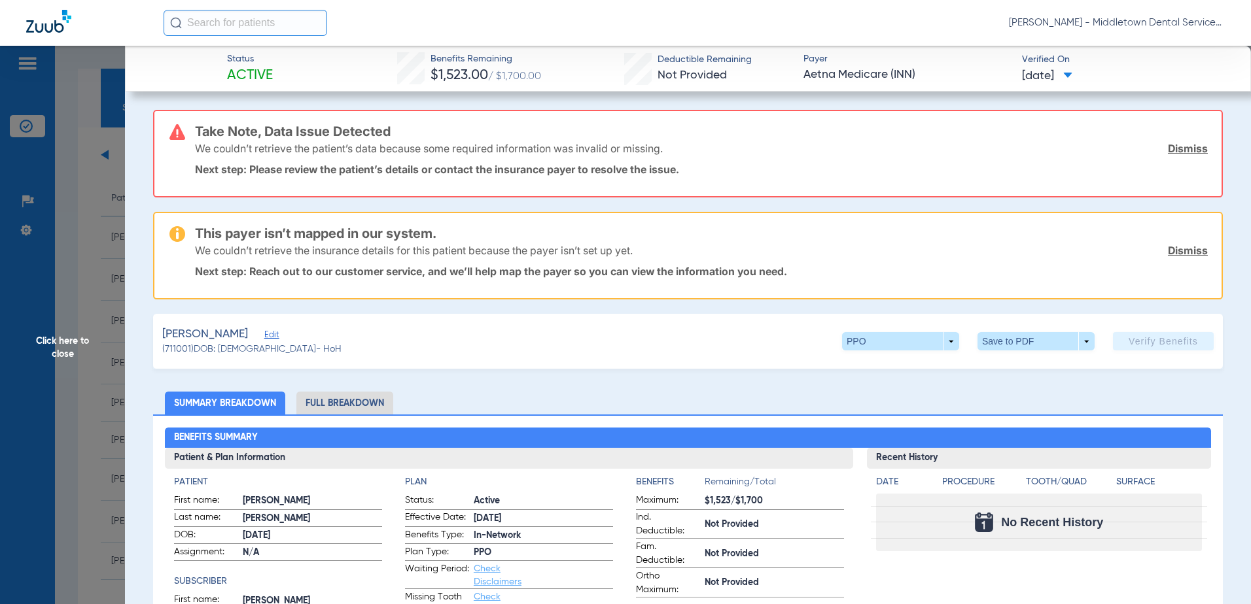
click at [373, 403] on li "Full Breakdown" at bounding box center [344, 403] width 97 height 23
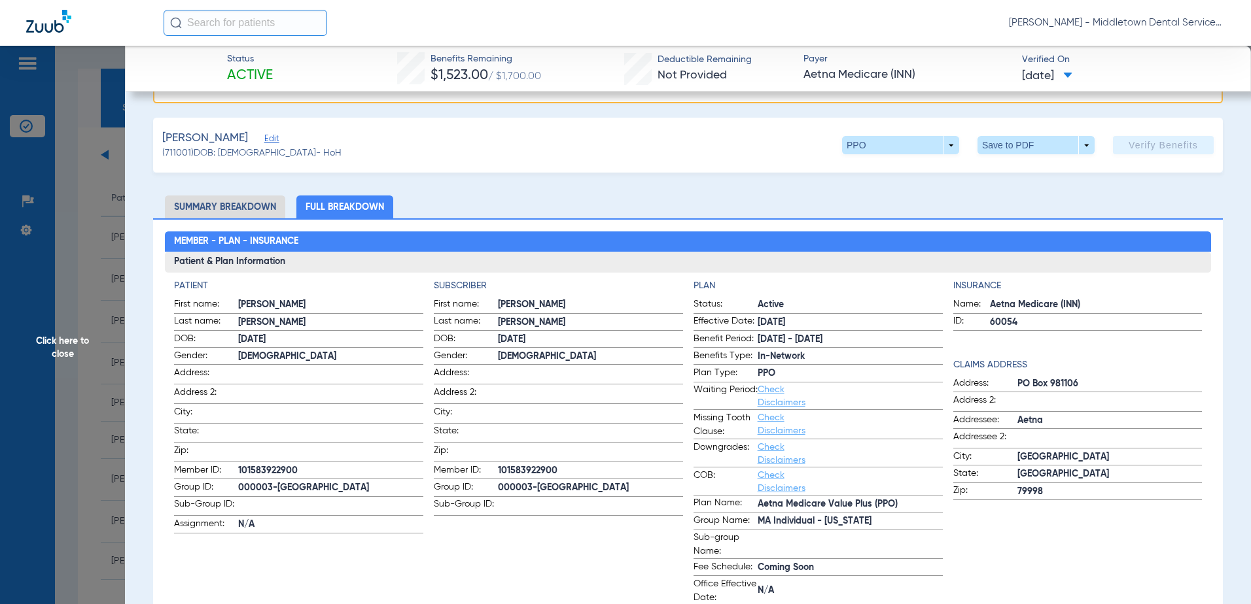
scroll to position [298, 0]
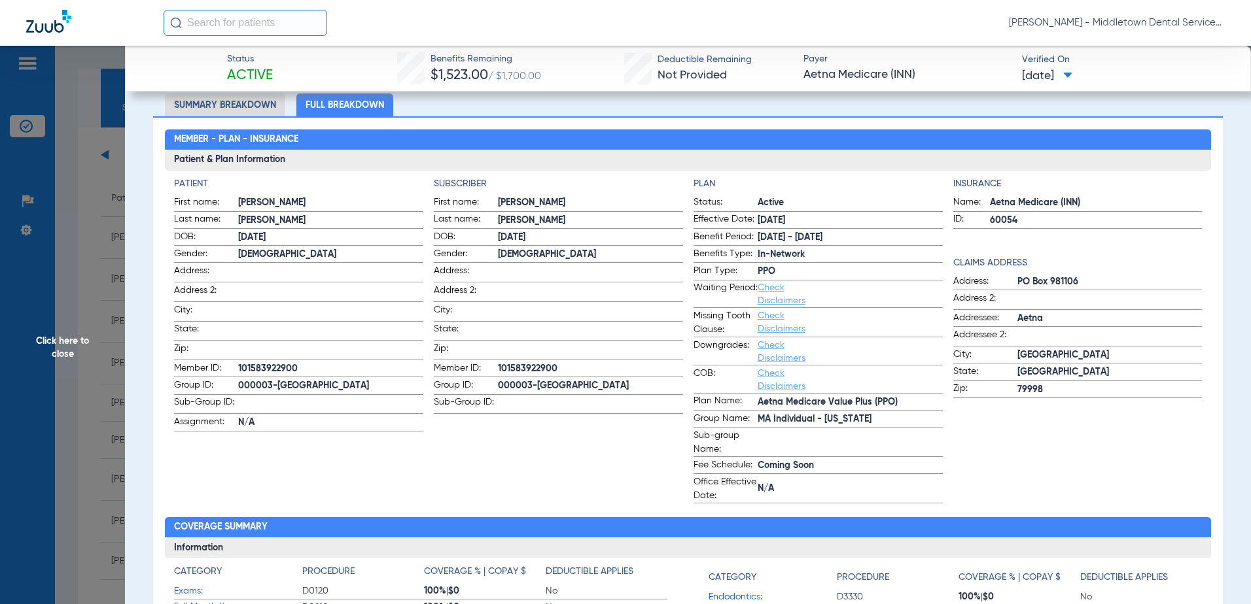
click at [244, 112] on li "Summary Breakdown" at bounding box center [225, 105] width 120 height 23
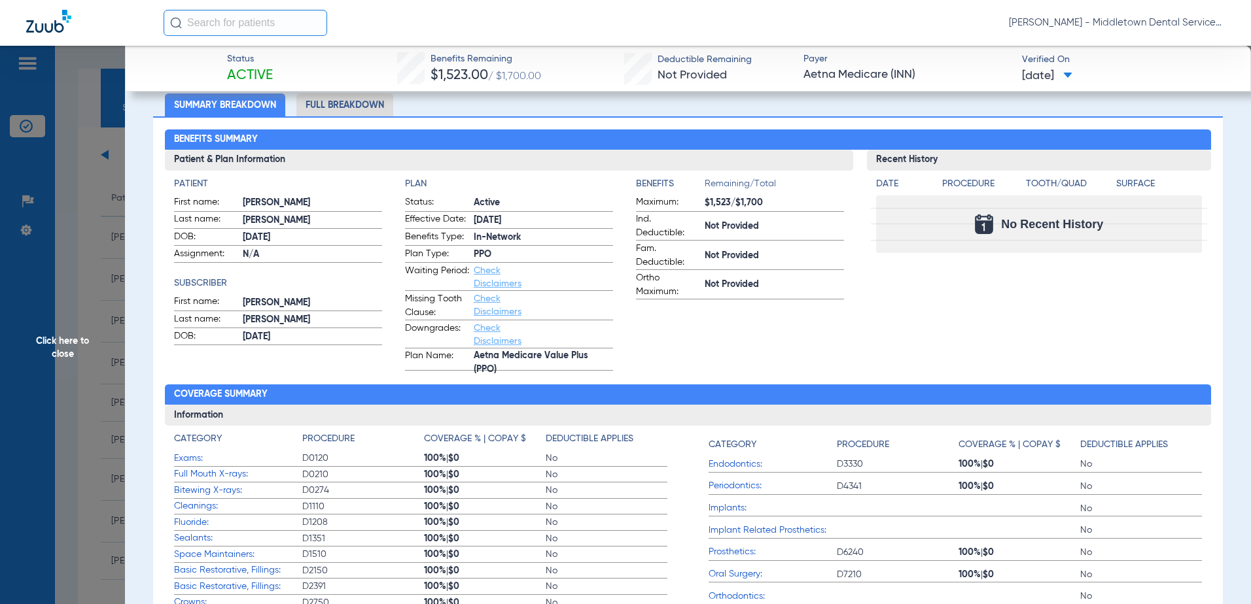
click at [74, 340] on span "Click here to close" at bounding box center [62, 348] width 125 height 604
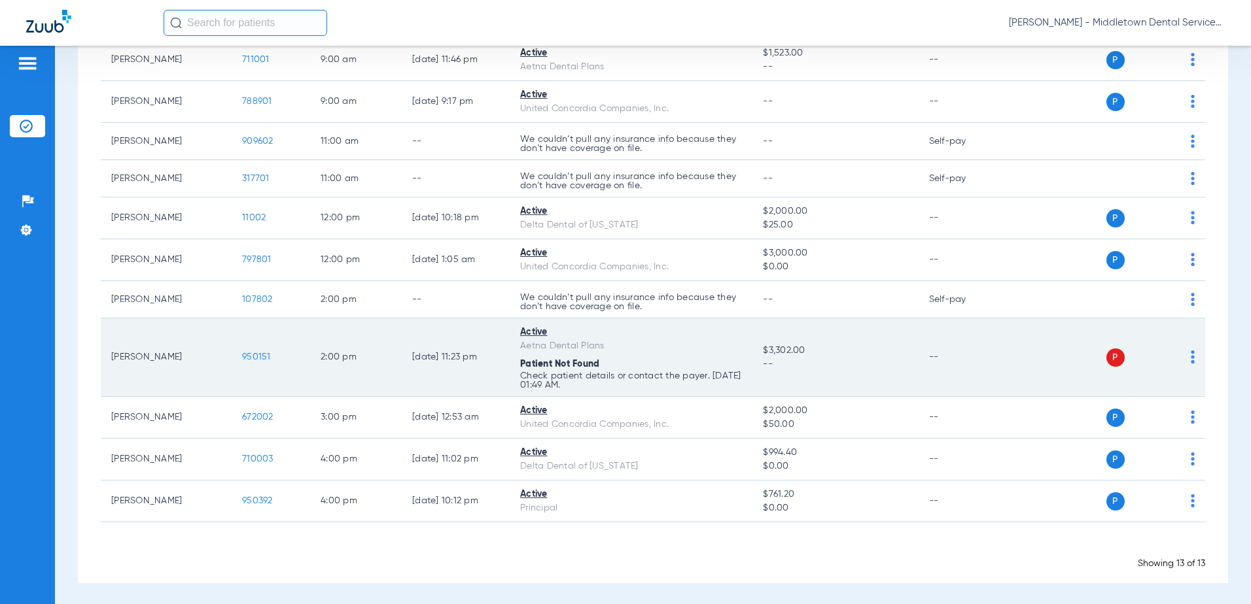
scroll to position [0, 0]
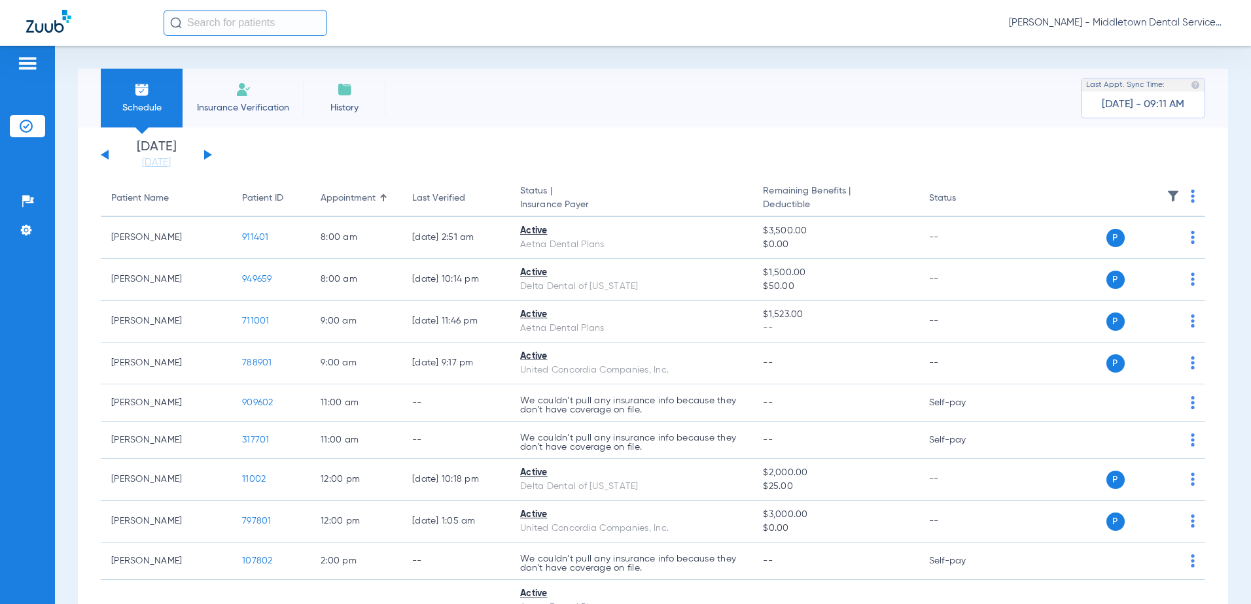
click at [208, 152] on button at bounding box center [208, 155] width 8 height 10
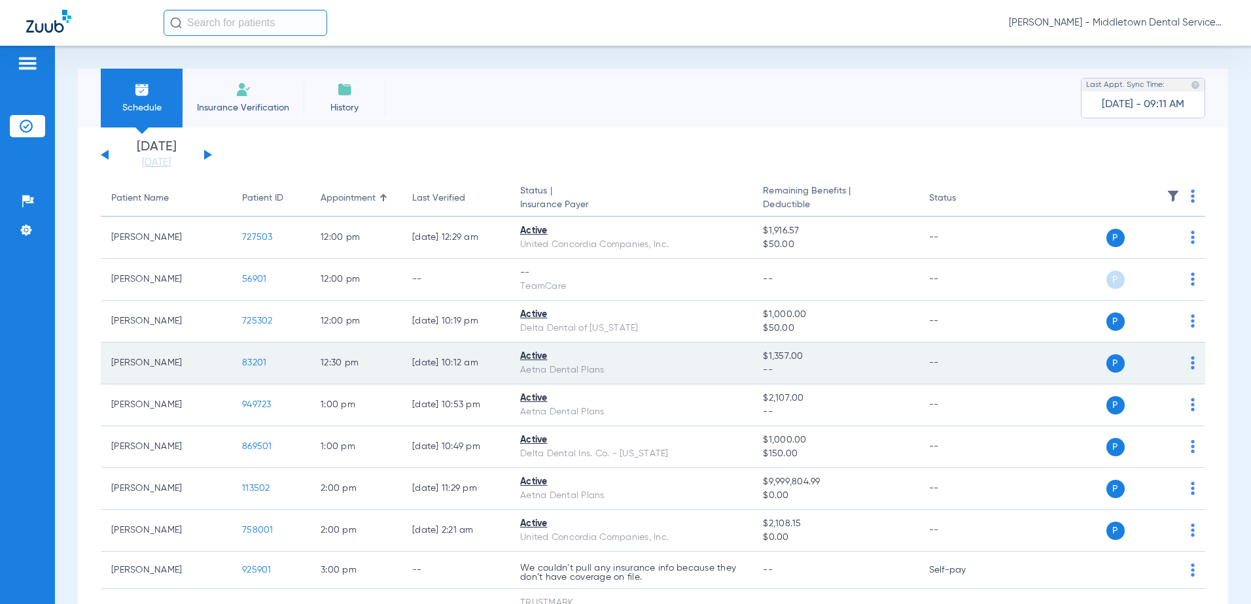
click at [251, 366] on span "83201" at bounding box center [254, 362] width 24 height 9
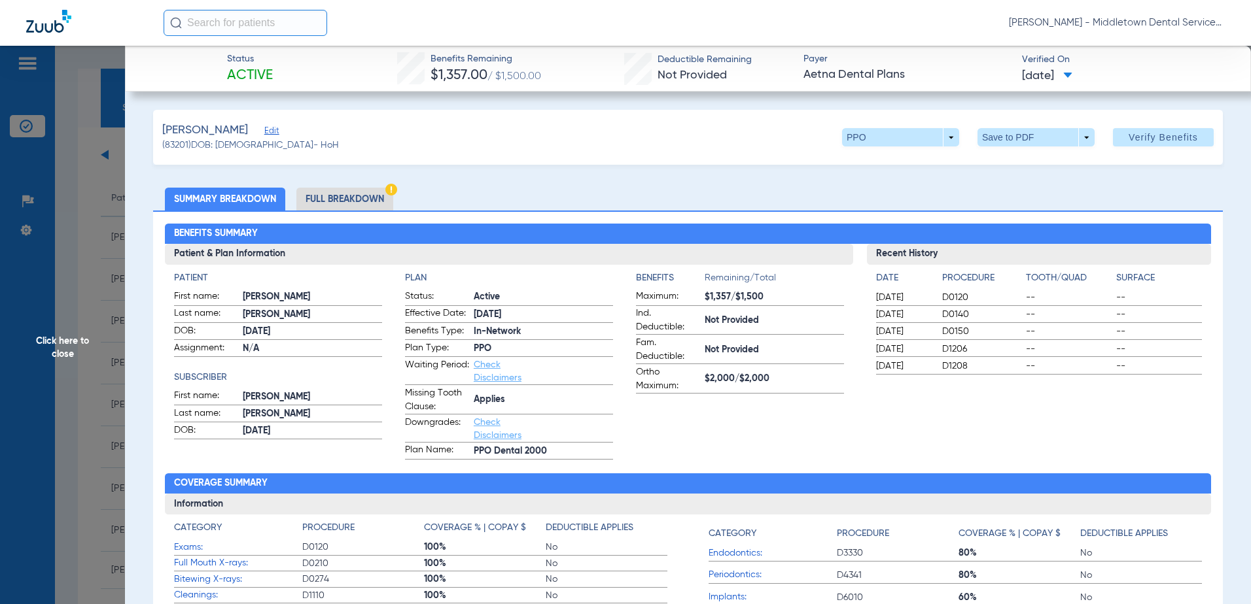
click at [353, 196] on li "Full Breakdown" at bounding box center [344, 199] width 97 height 23
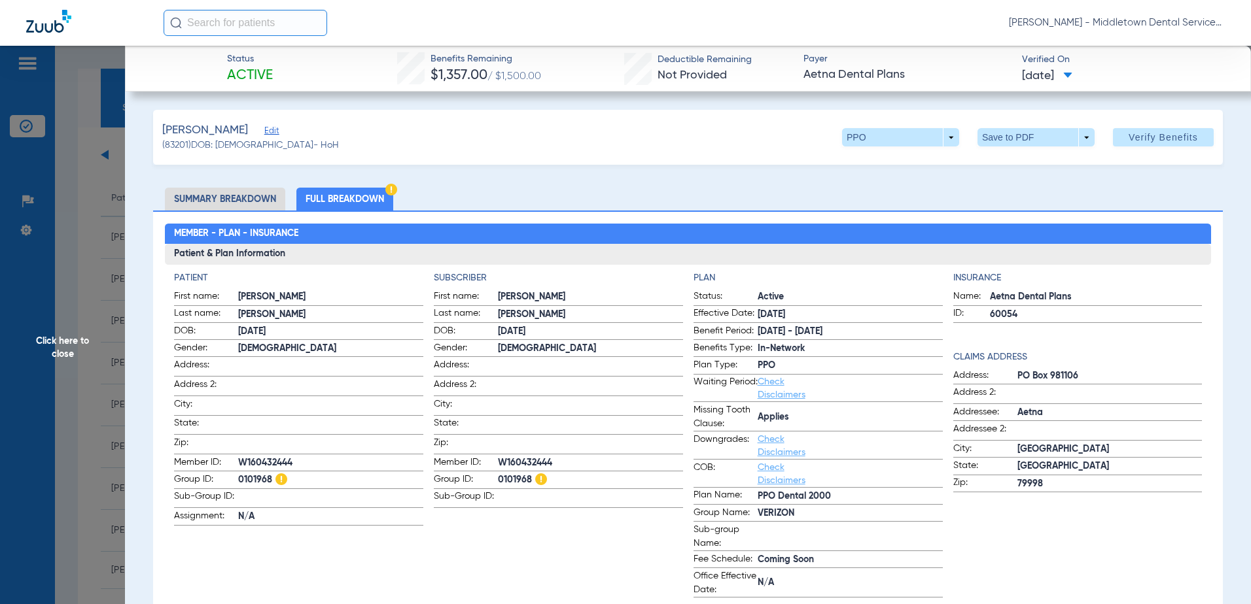
click at [72, 339] on span "Click here to close" at bounding box center [62, 348] width 125 height 604
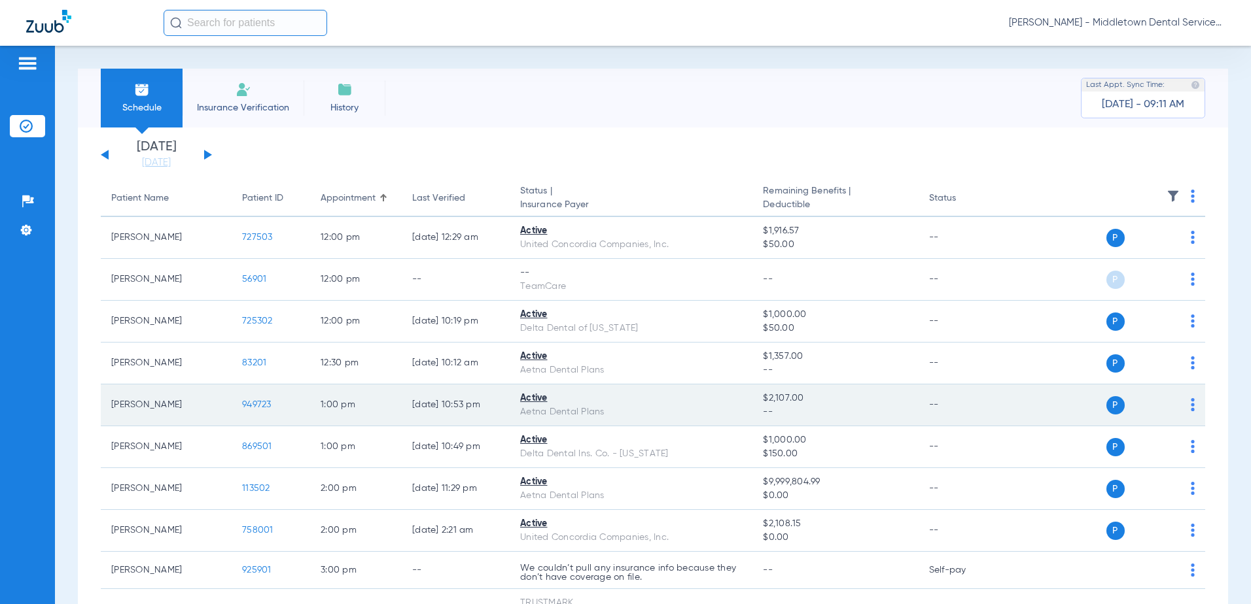
click at [263, 404] on span "949723" at bounding box center [256, 404] width 29 height 9
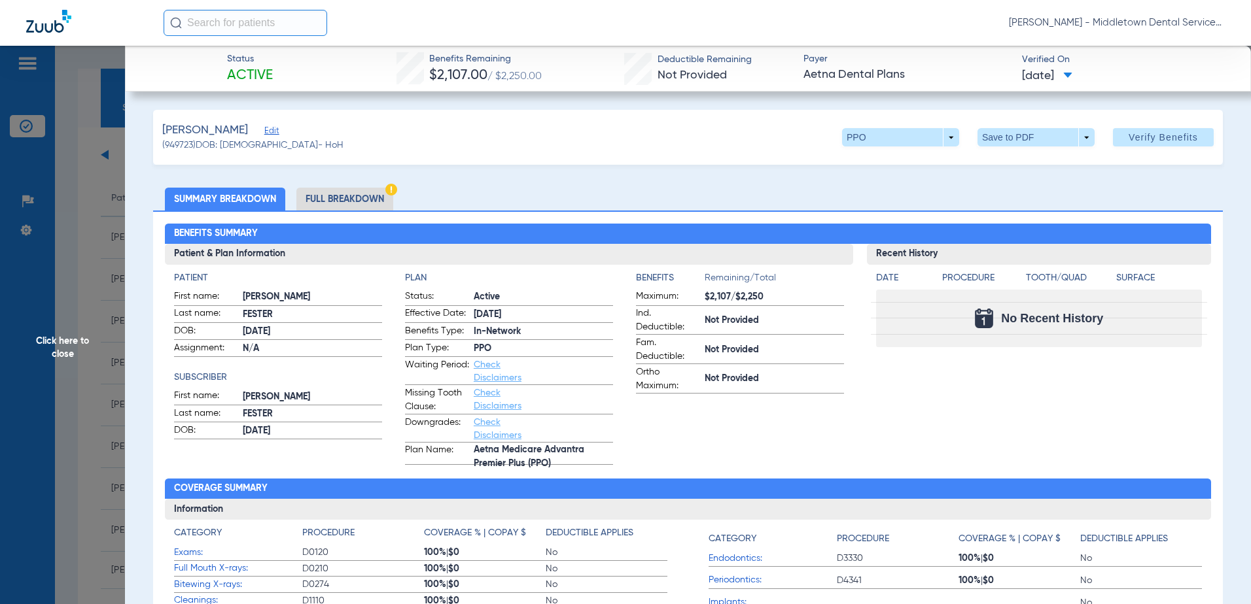
click at [332, 200] on li "Full Breakdown" at bounding box center [344, 199] width 97 height 23
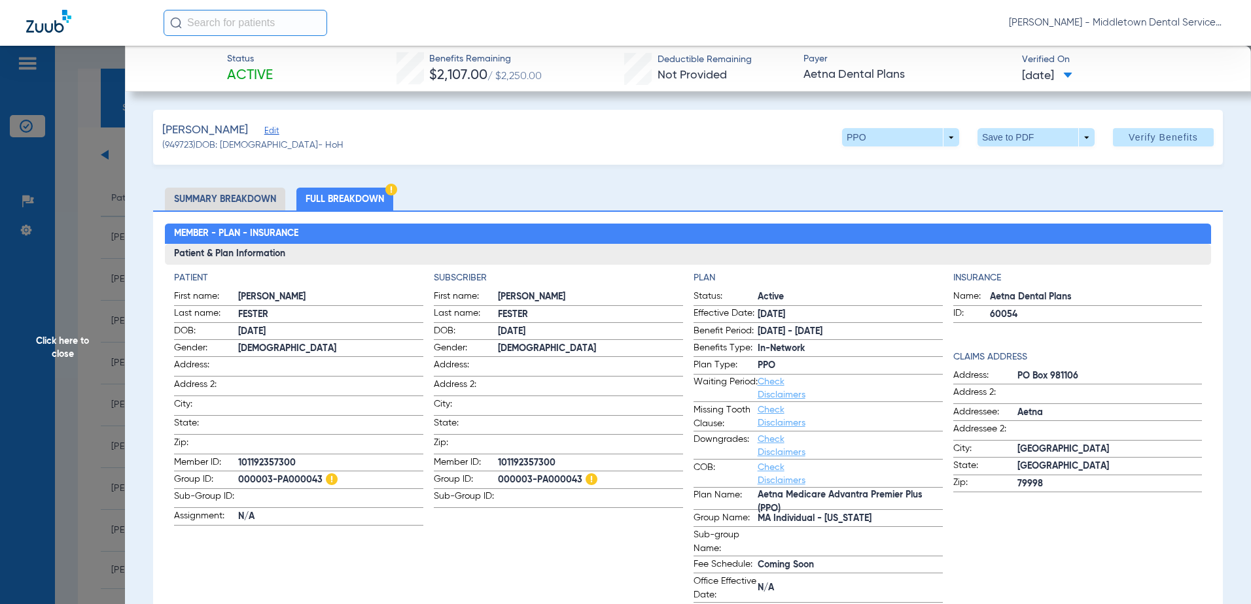
click at [57, 349] on span "Click here to close" at bounding box center [62, 348] width 125 height 604
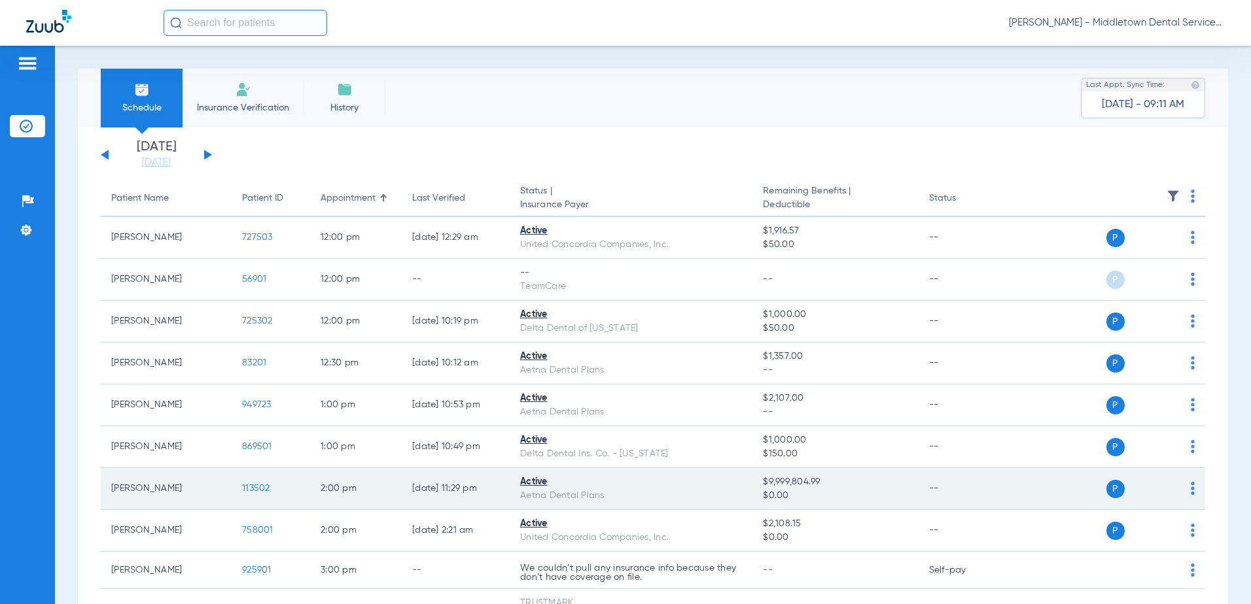
click at [258, 491] on span "113502" at bounding box center [256, 488] width 28 height 9
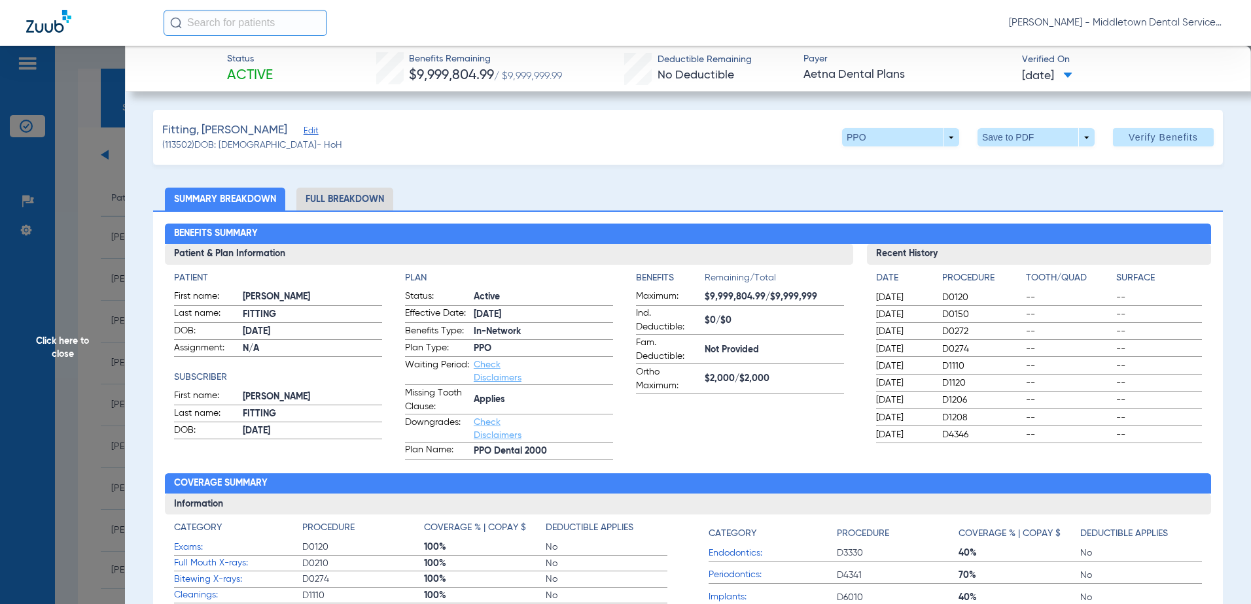
click at [325, 199] on li "Full Breakdown" at bounding box center [344, 199] width 97 height 23
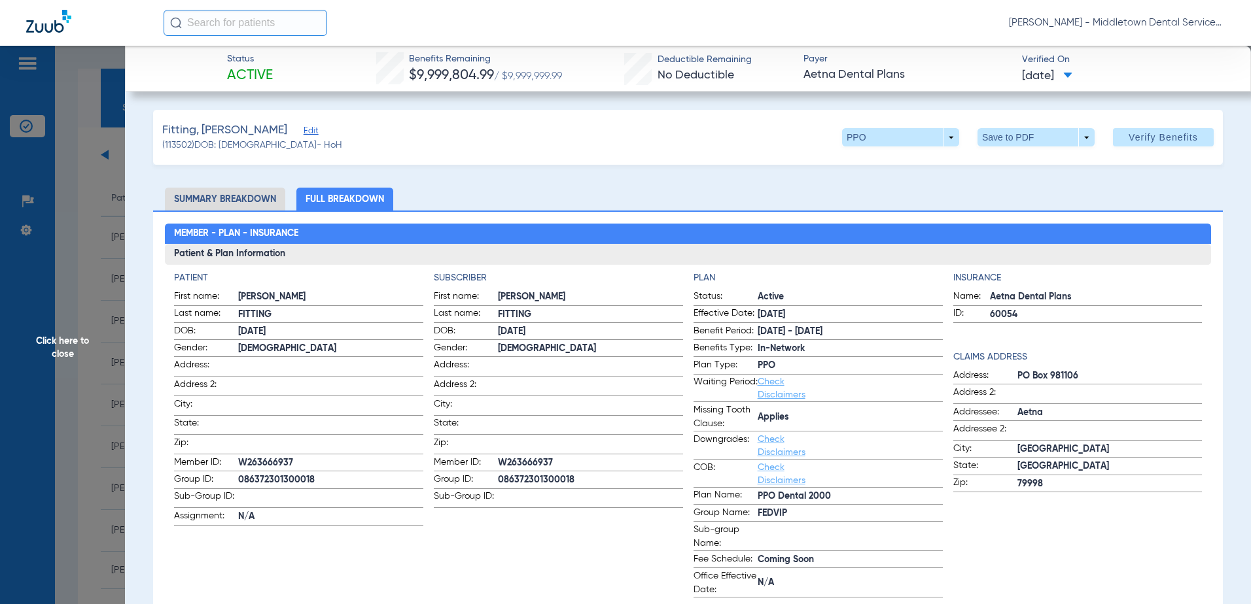
click at [63, 341] on span "Click here to close" at bounding box center [62, 348] width 125 height 604
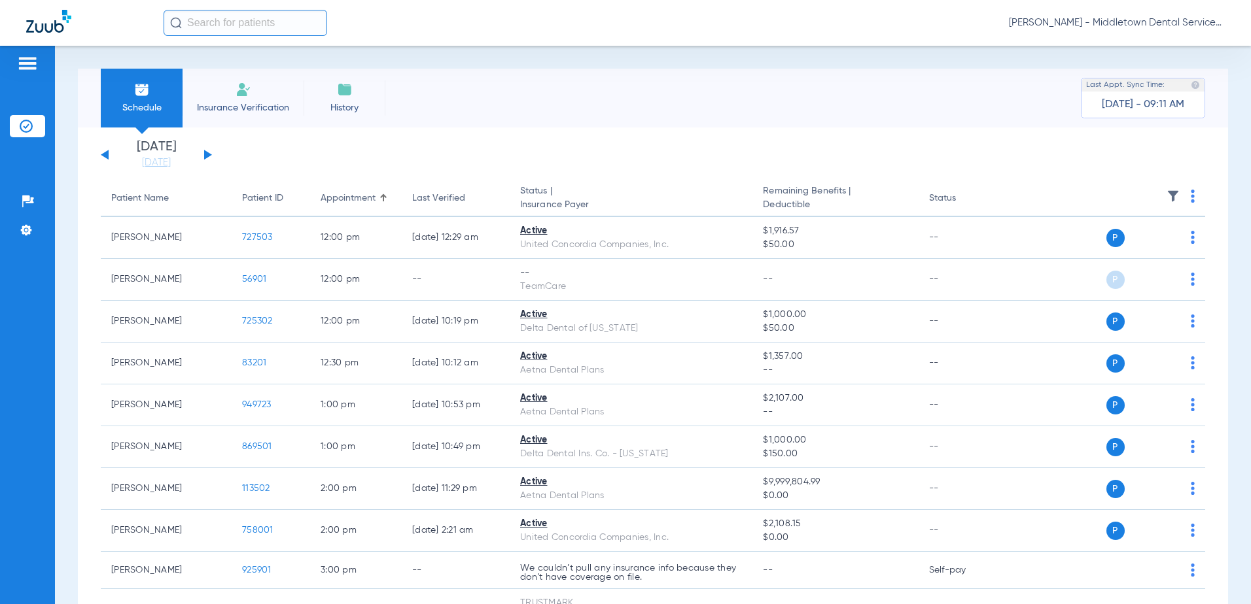
click at [203, 155] on div "[DATE] [DATE] [DATE] [DATE] [DATE] [DATE] [DATE] [DATE] [DATE] [DATE] [DATE] [D…" at bounding box center [156, 155] width 111 height 29
click at [207, 156] on button at bounding box center [208, 155] width 8 height 10
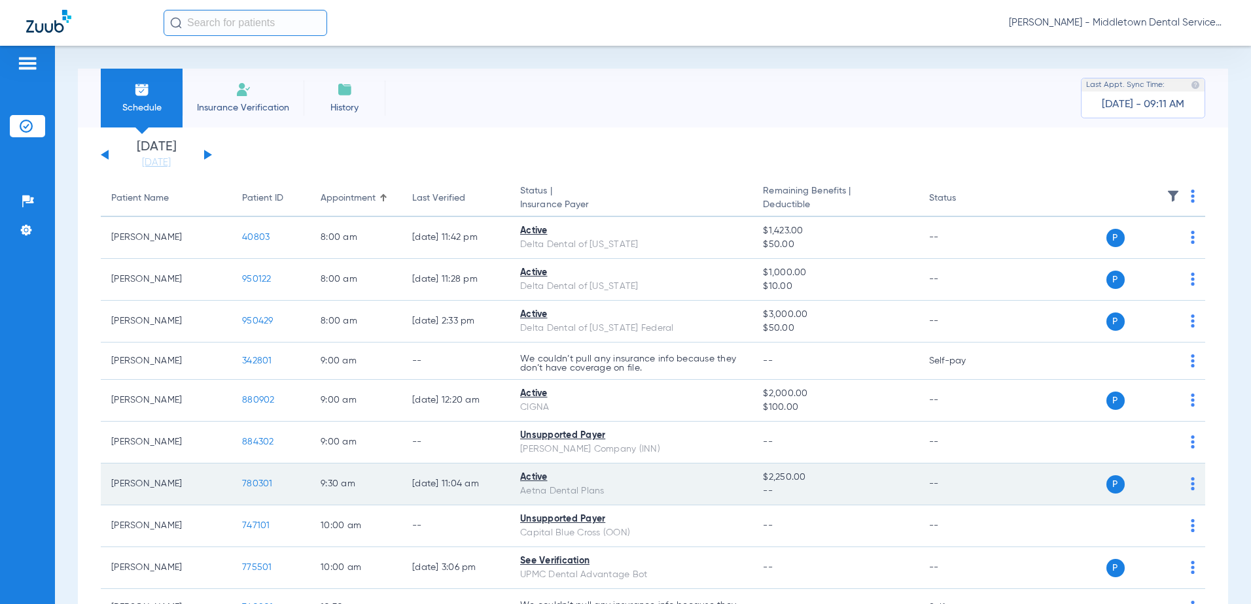
click at [258, 483] on span "780301" at bounding box center [257, 483] width 31 height 9
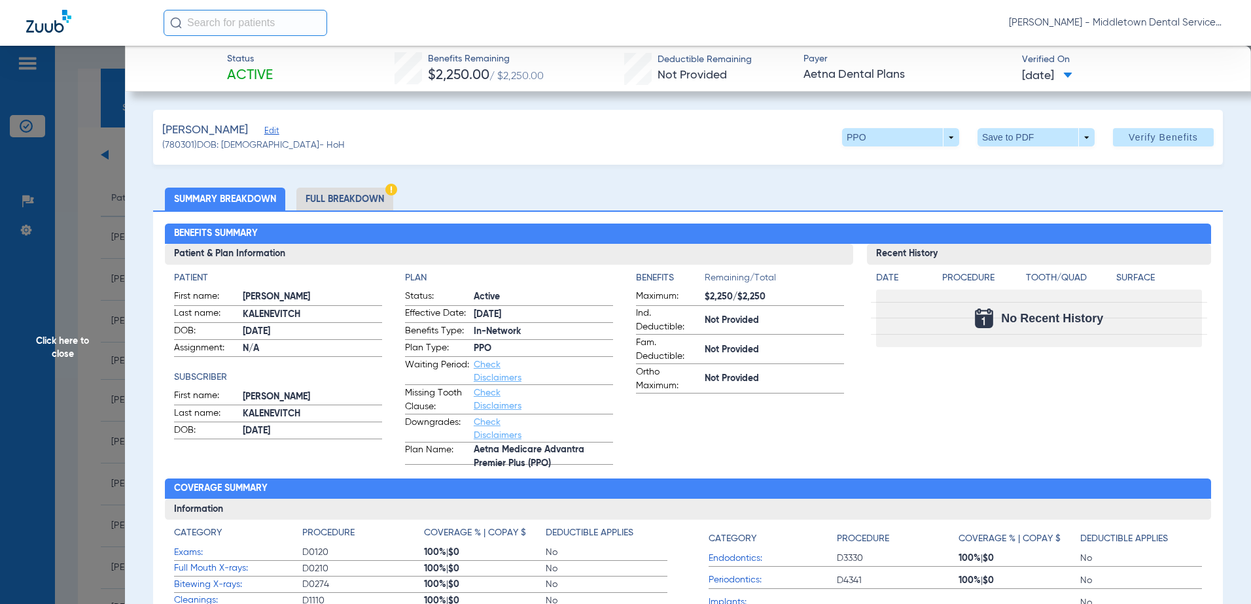
click at [343, 201] on li "Full Breakdown" at bounding box center [344, 199] width 97 height 23
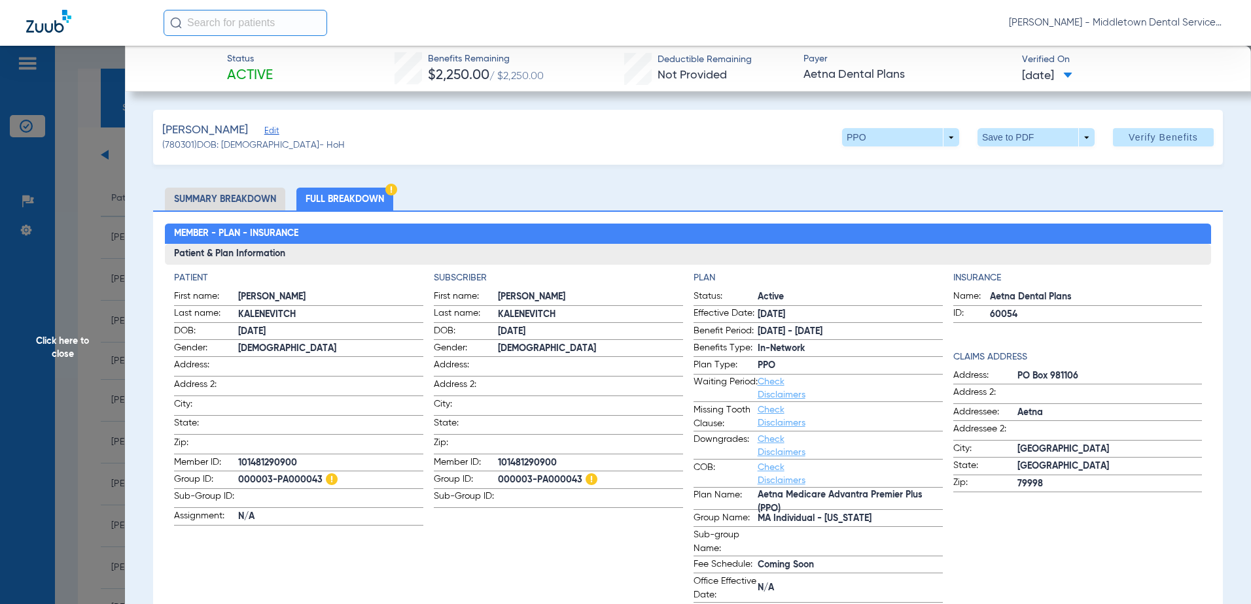
click at [63, 343] on span "Click here to close" at bounding box center [62, 348] width 125 height 604
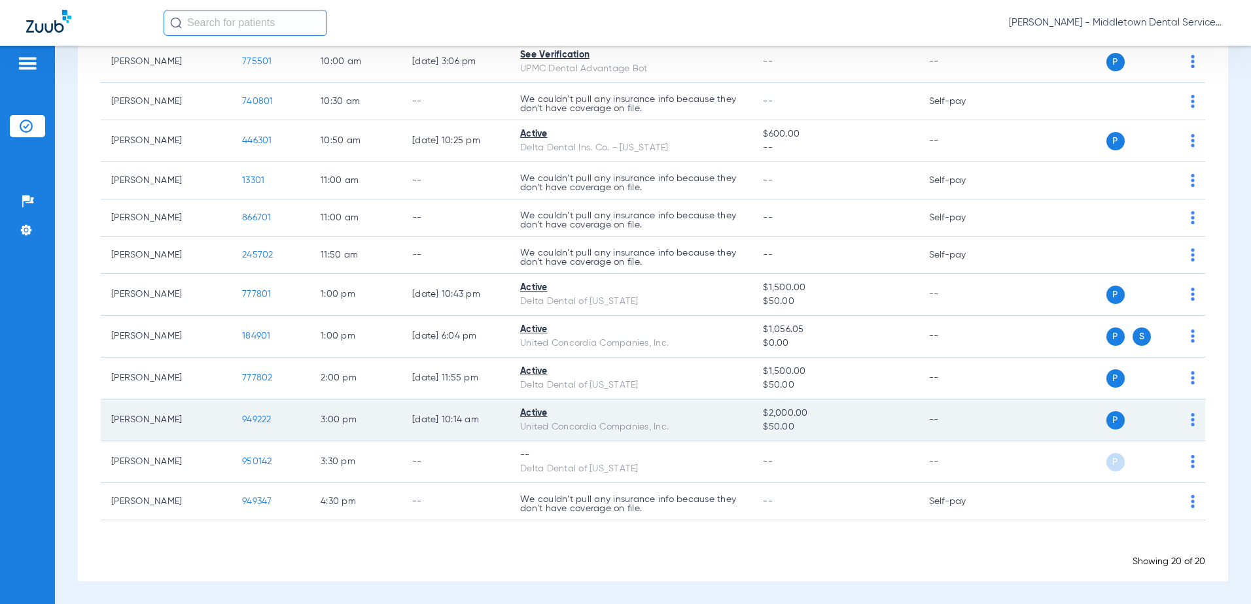
scroll to position [48, 0]
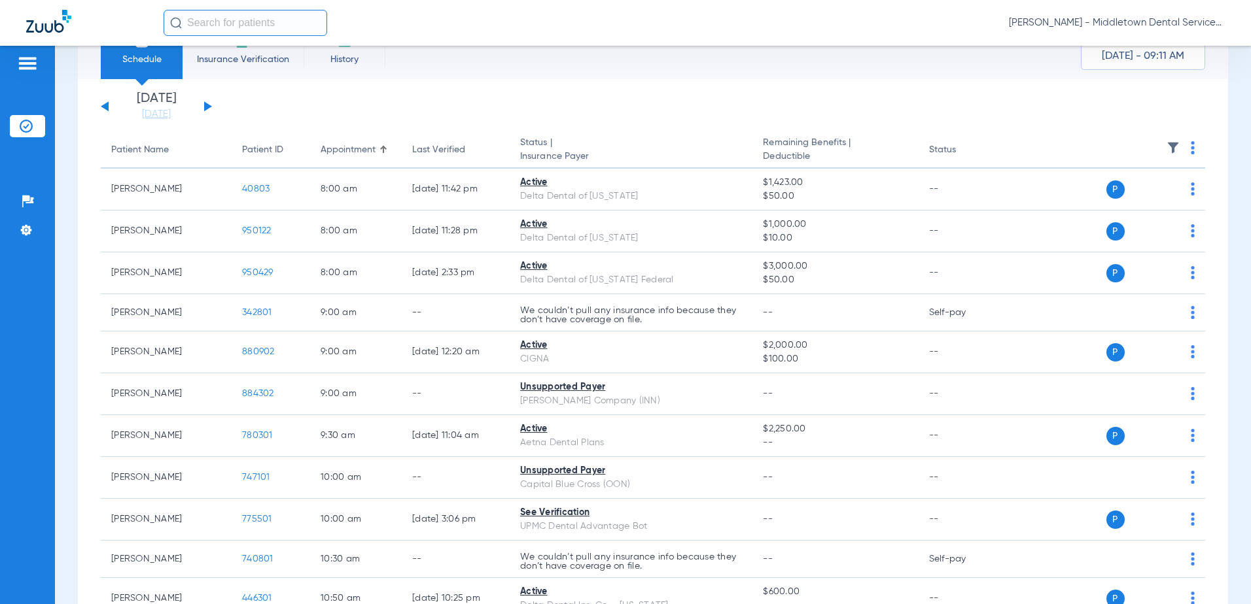
click at [208, 106] on button at bounding box center [208, 106] width 8 height 10
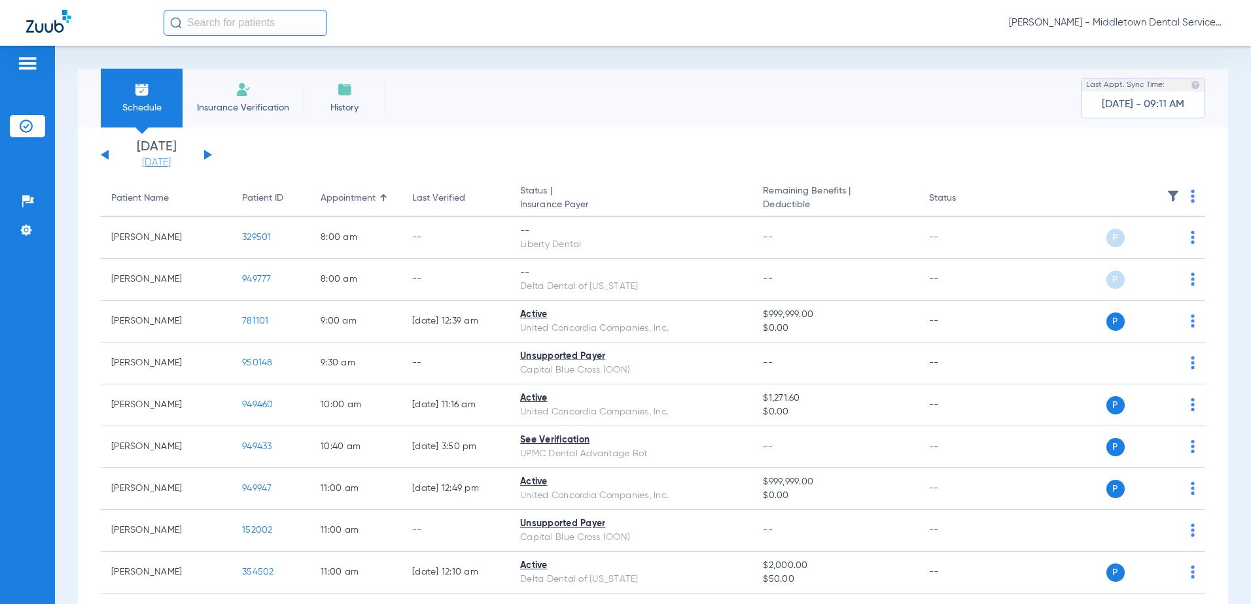
click at [147, 162] on link "[DATE]" at bounding box center [156, 162] width 78 height 13
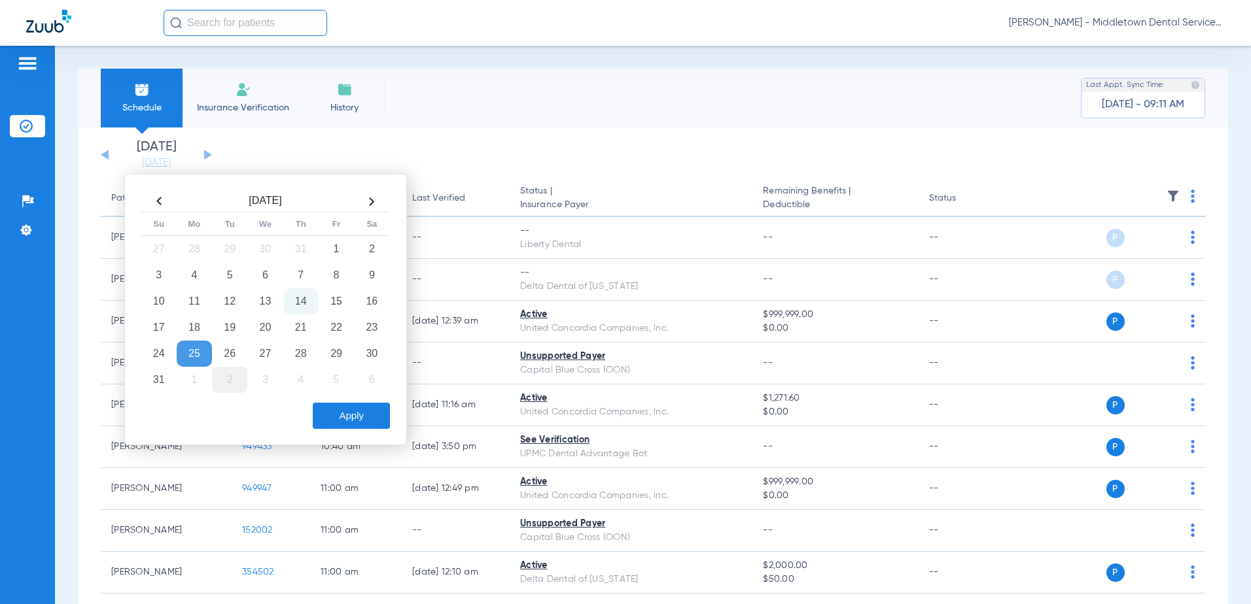
click at [225, 384] on td "2" at bounding box center [229, 380] width 35 height 26
click at [330, 419] on button "Apply" at bounding box center [351, 416] width 77 height 26
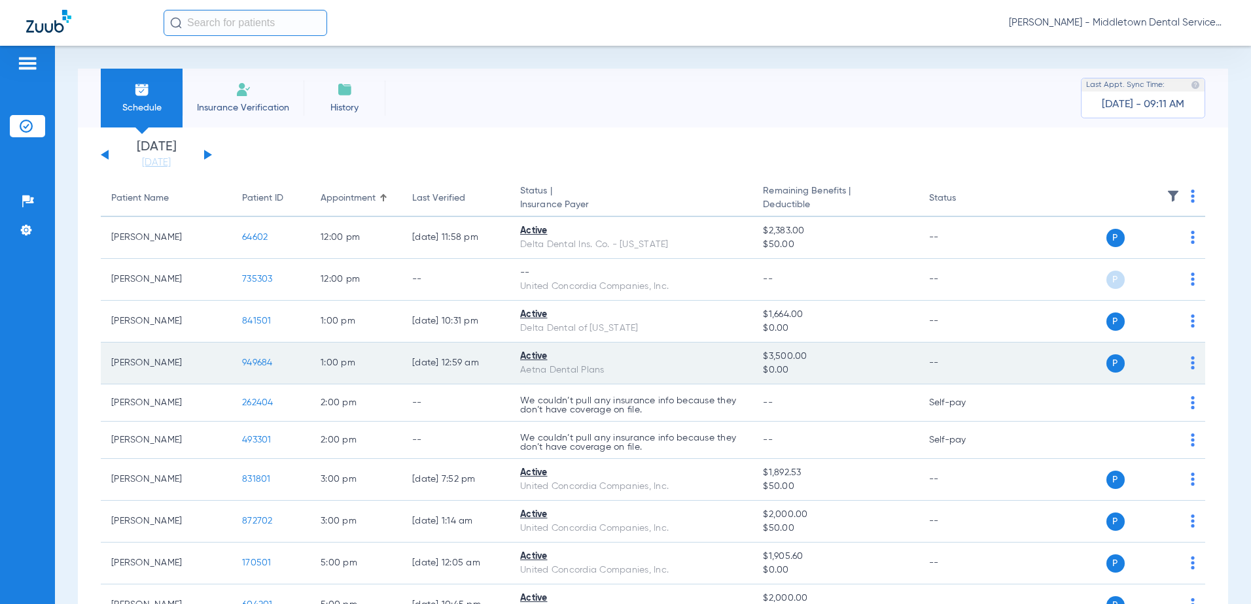
click at [253, 364] on span "949684" at bounding box center [257, 362] width 31 height 9
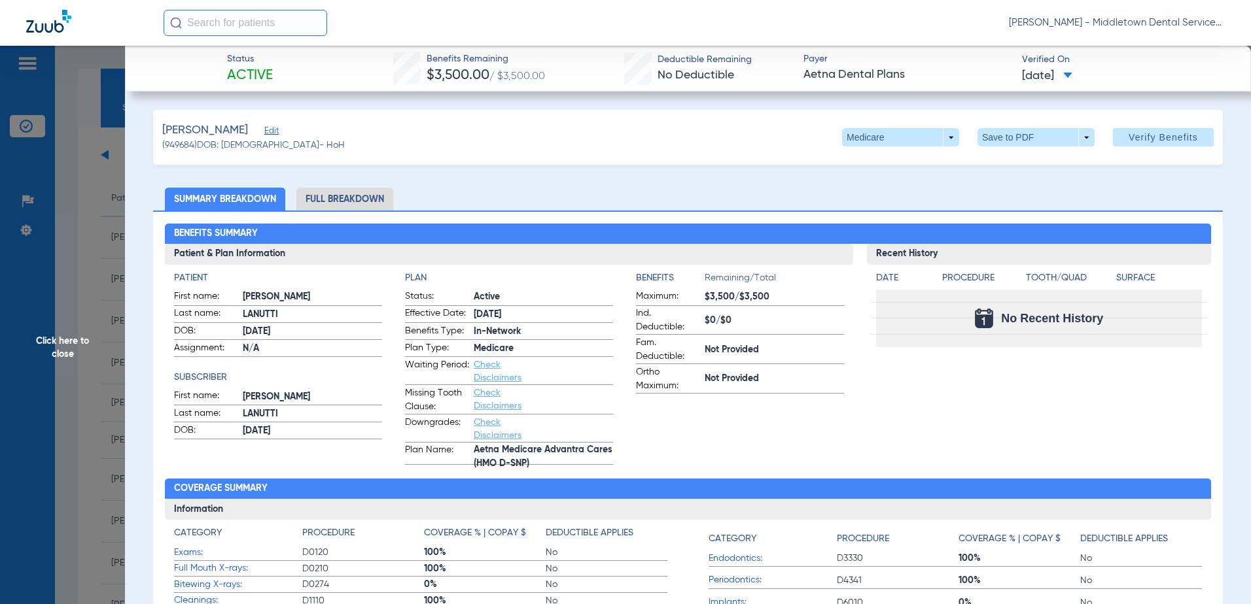
click at [362, 199] on li "Full Breakdown" at bounding box center [344, 199] width 97 height 23
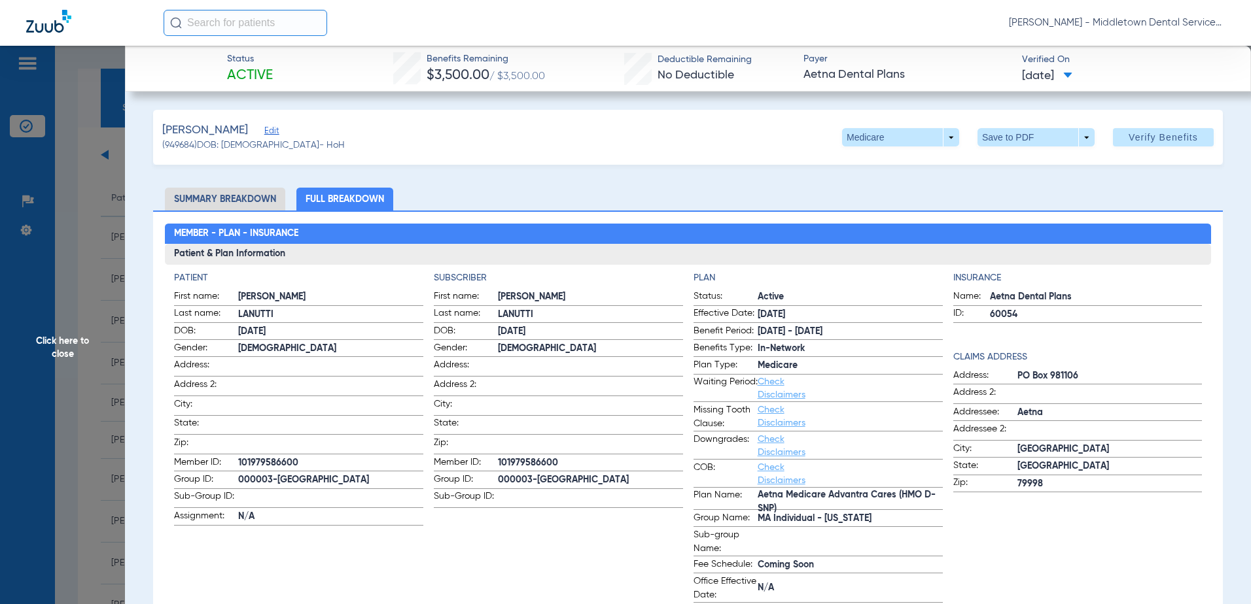
scroll to position [65, 0]
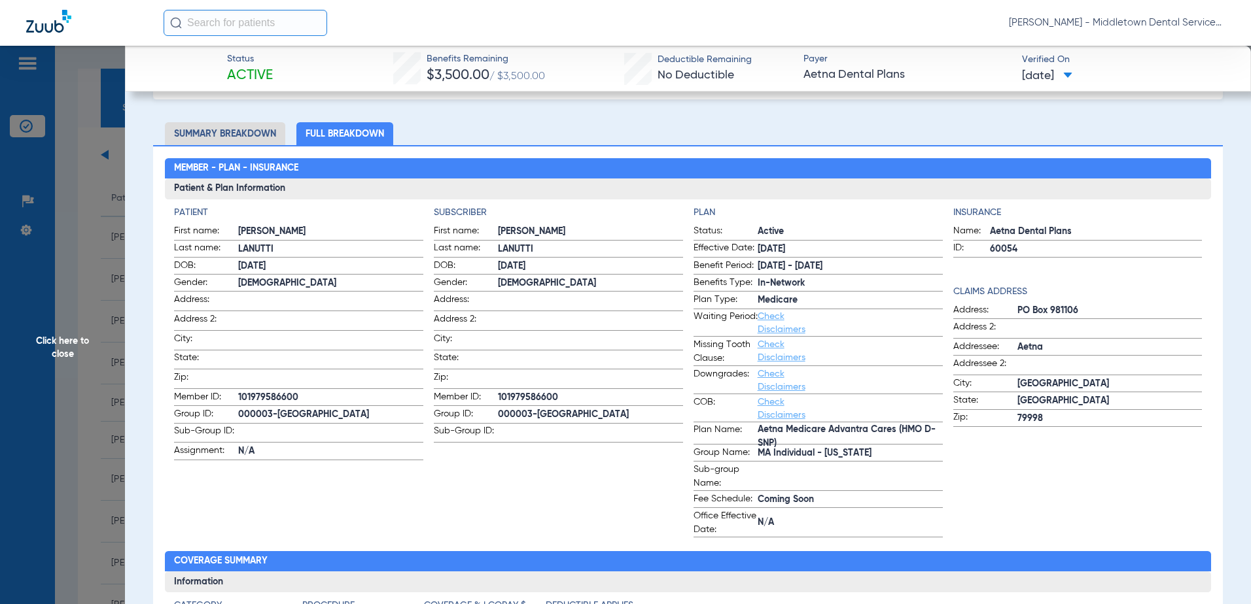
click at [73, 343] on span "Click here to close" at bounding box center [62, 348] width 125 height 604
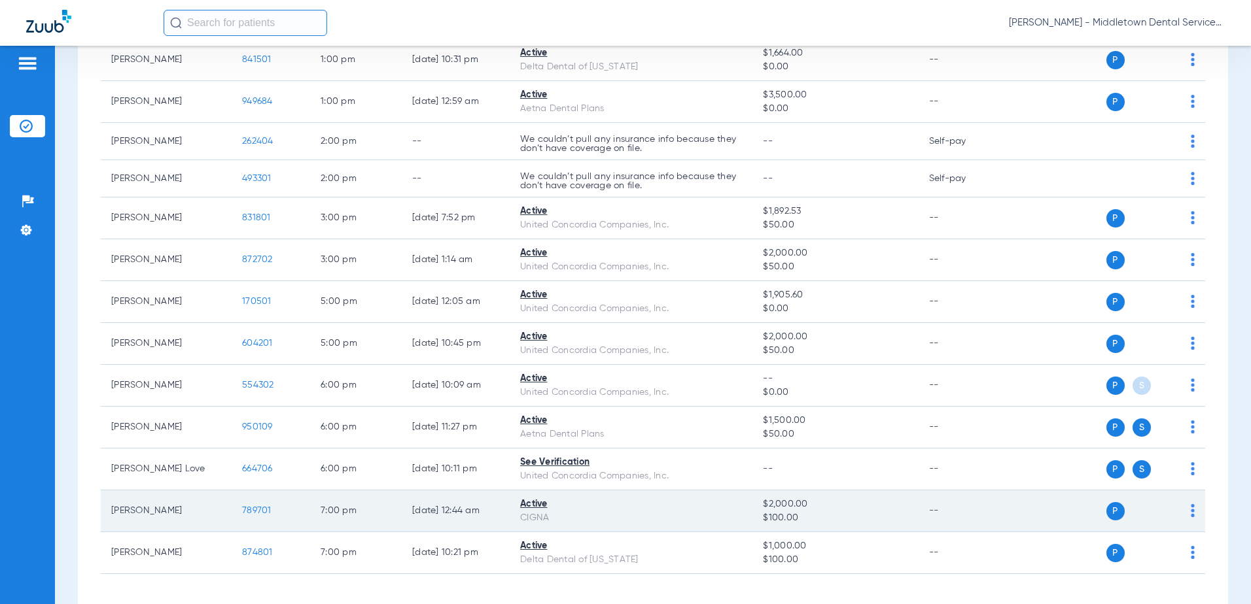
scroll to position [0, 0]
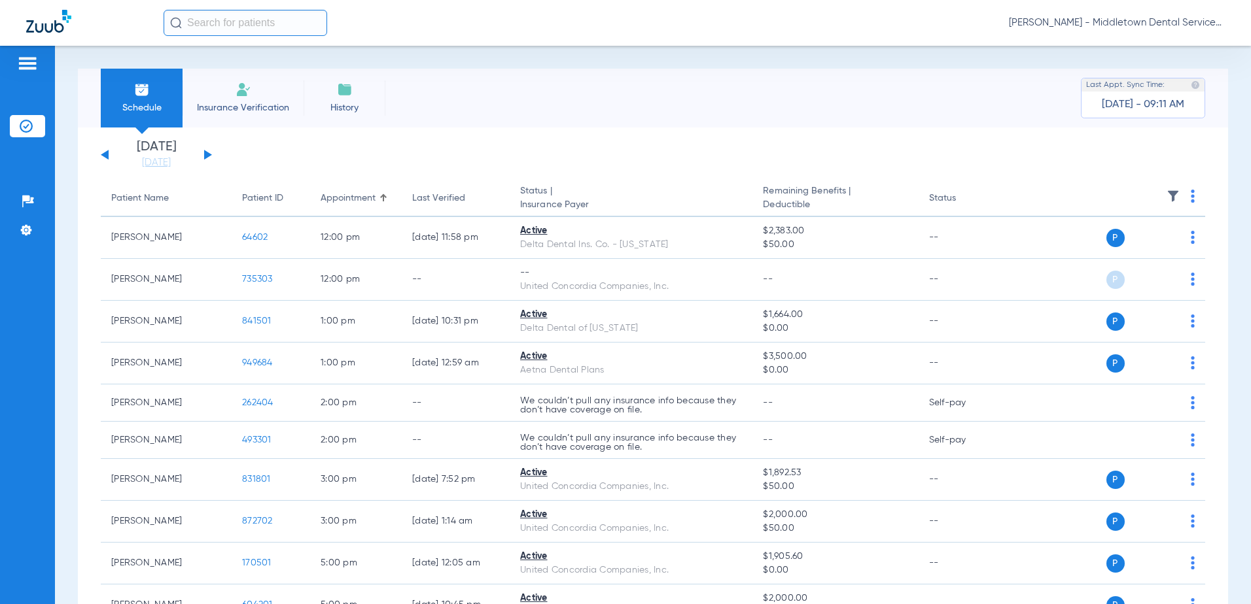
click at [205, 156] on button at bounding box center [208, 155] width 8 height 10
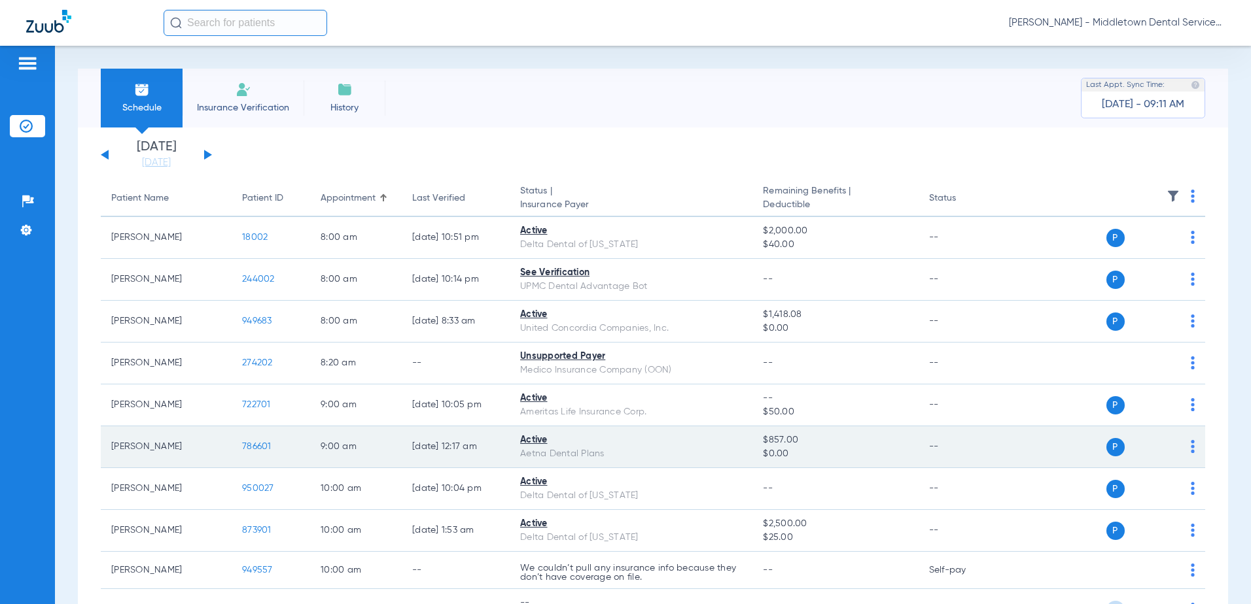
click at [261, 445] on span "786601" at bounding box center [256, 446] width 29 height 9
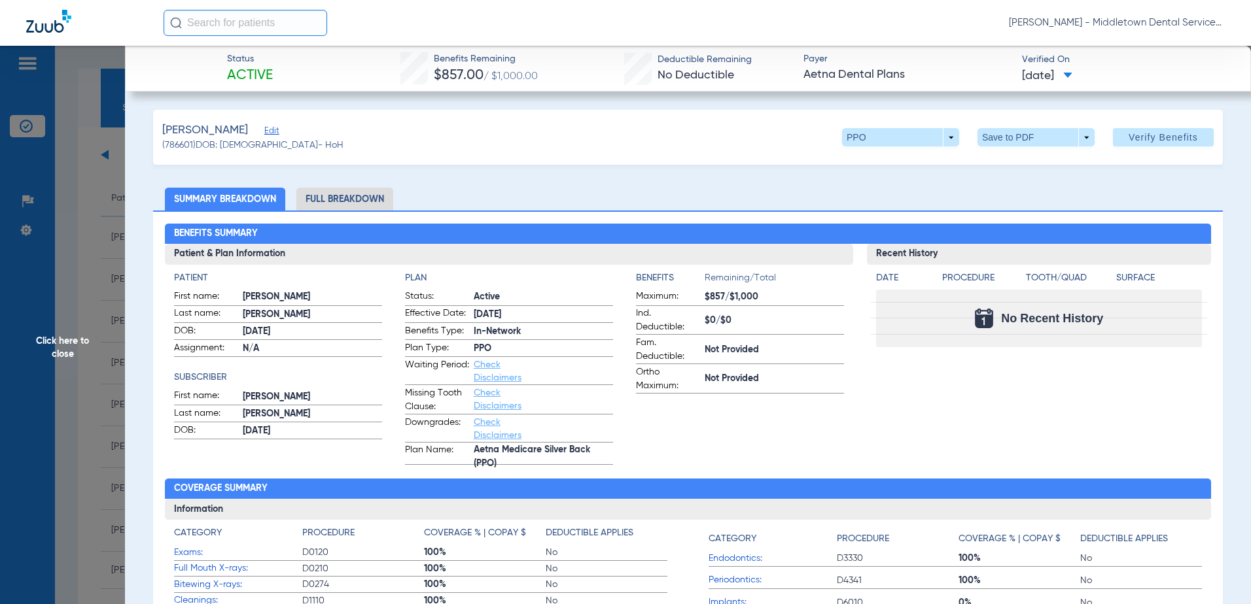
click at [340, 200] on li "Full Breakdown" at bounding box center [344, 199] width 97 height 23
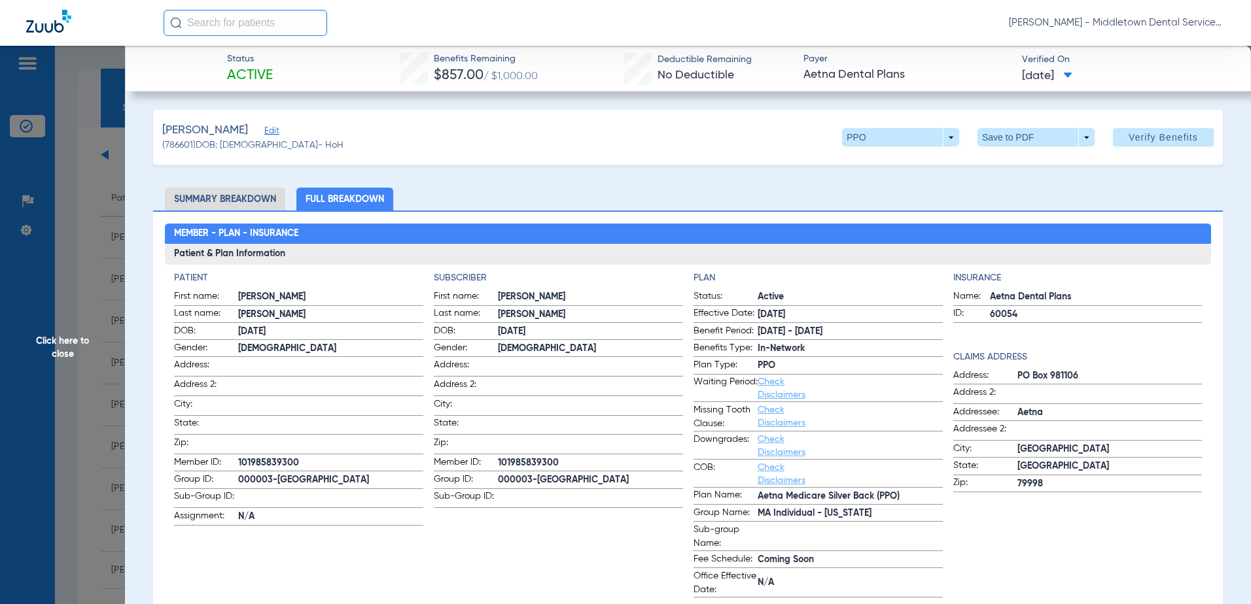
click at [69, 350] on span "Click here to close" at bounding box center [62, 348] width 125 height 604
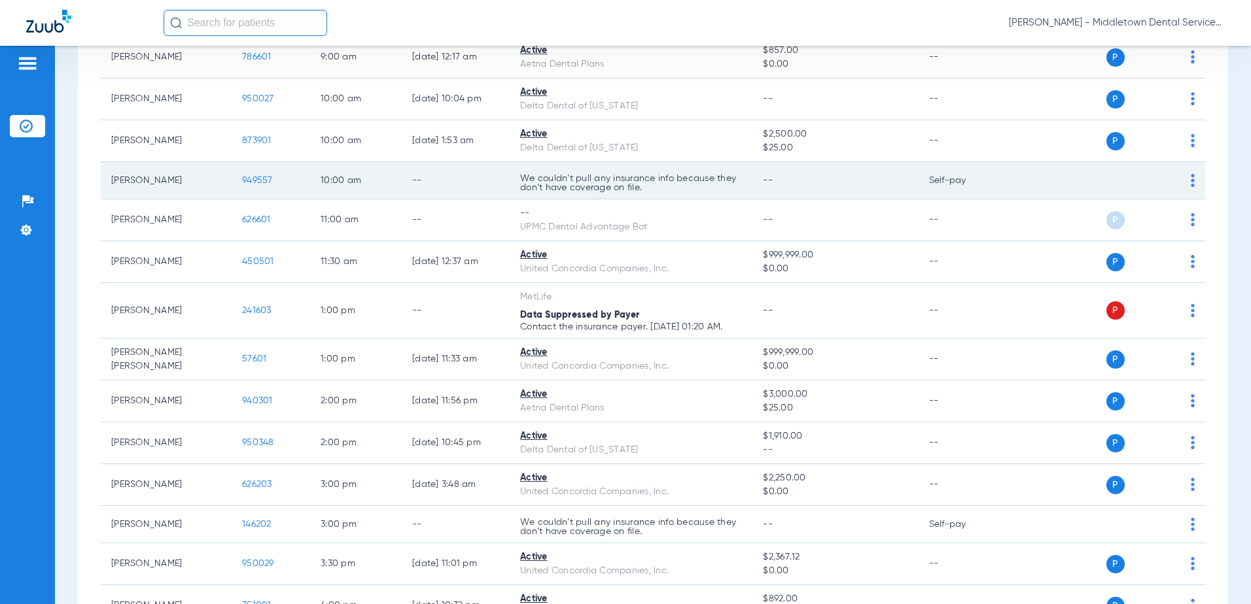
scroll to position [392, 0]
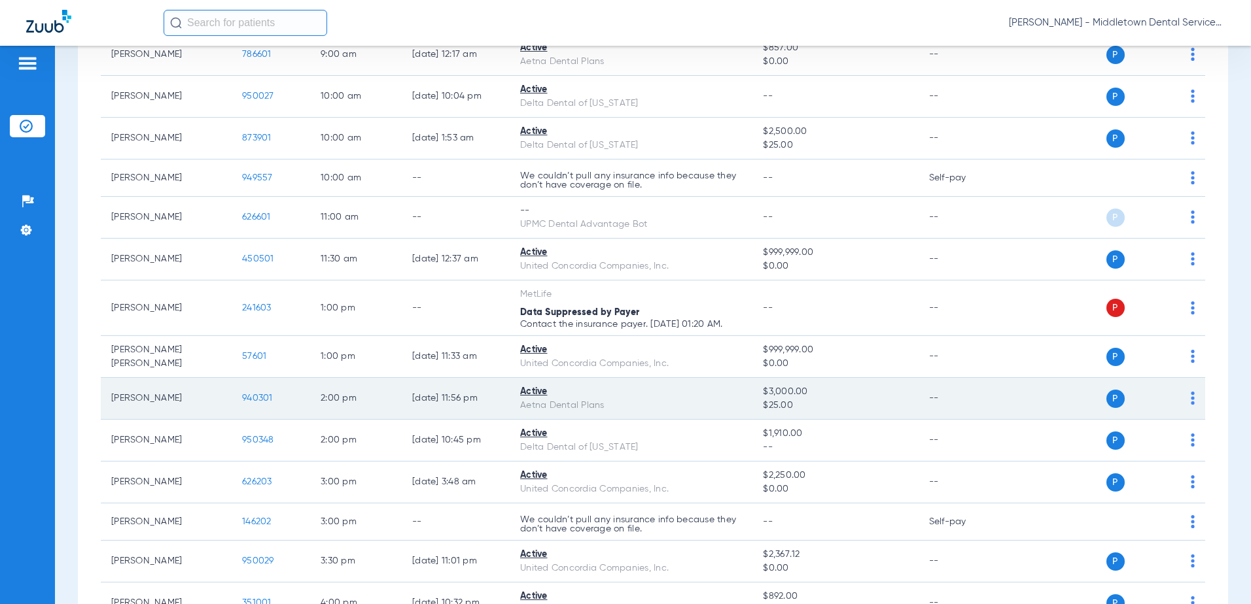
click at [259, 396] on span "940301" at bounding box center [257, 398] width 31 height 9
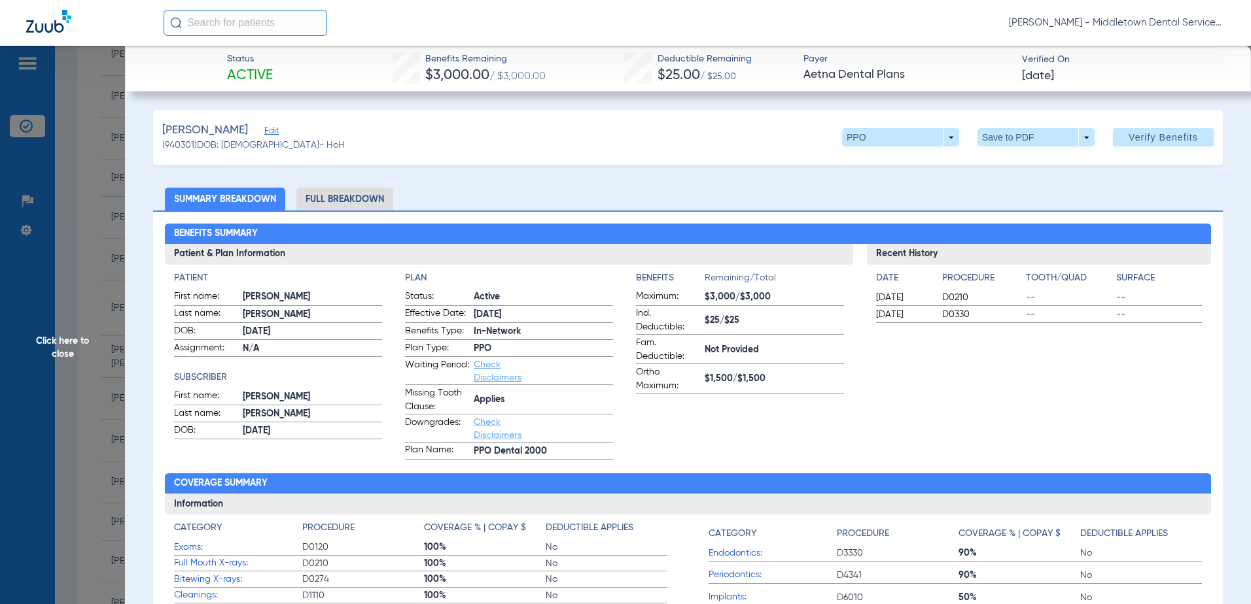
click at [324, 204] on li "Full Breakdown" at bounding box center [344, 199] width 97 height 23
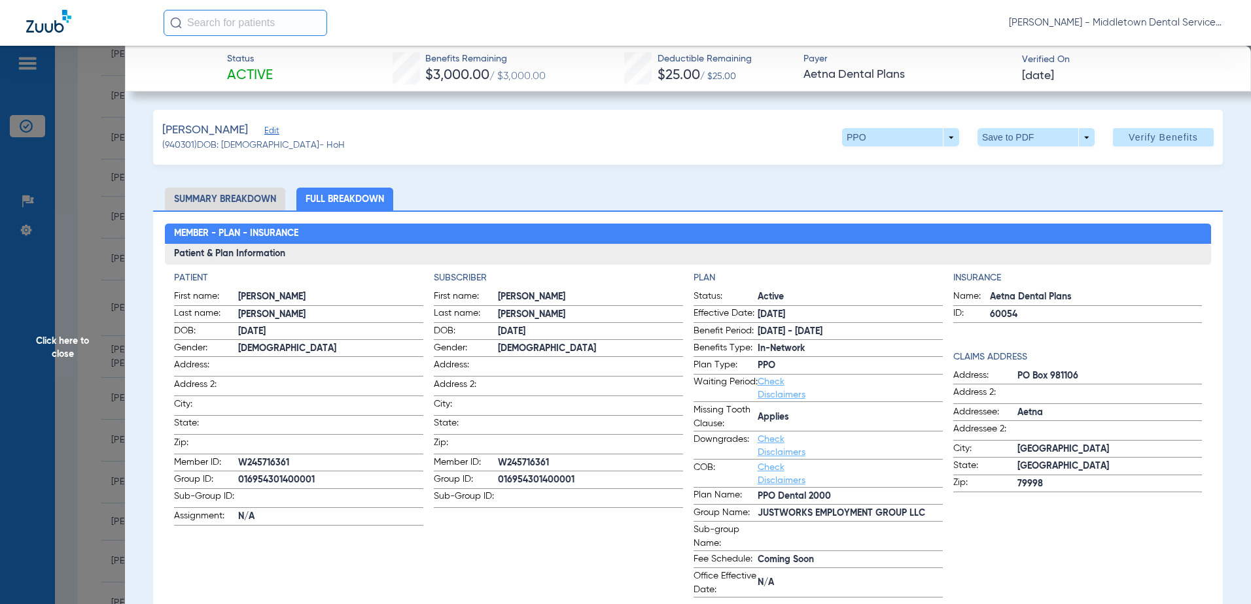
click at [61, 347] on span "Click here to close" at bounding box center [62, 348] width 125 height 604
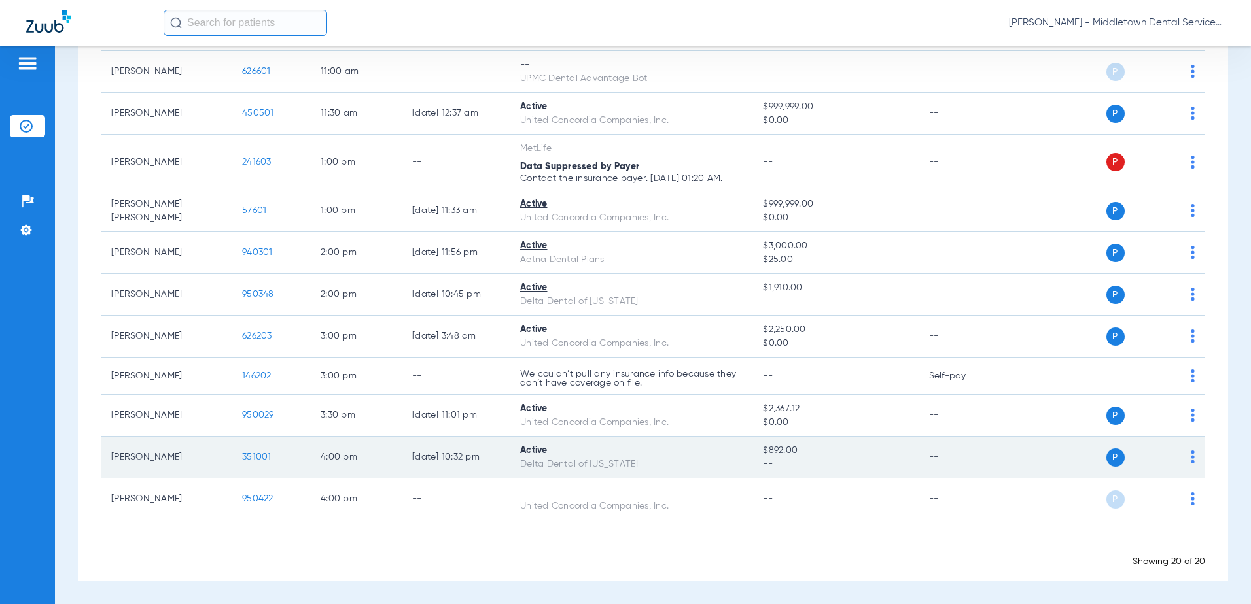
scroll to position [0, 0]
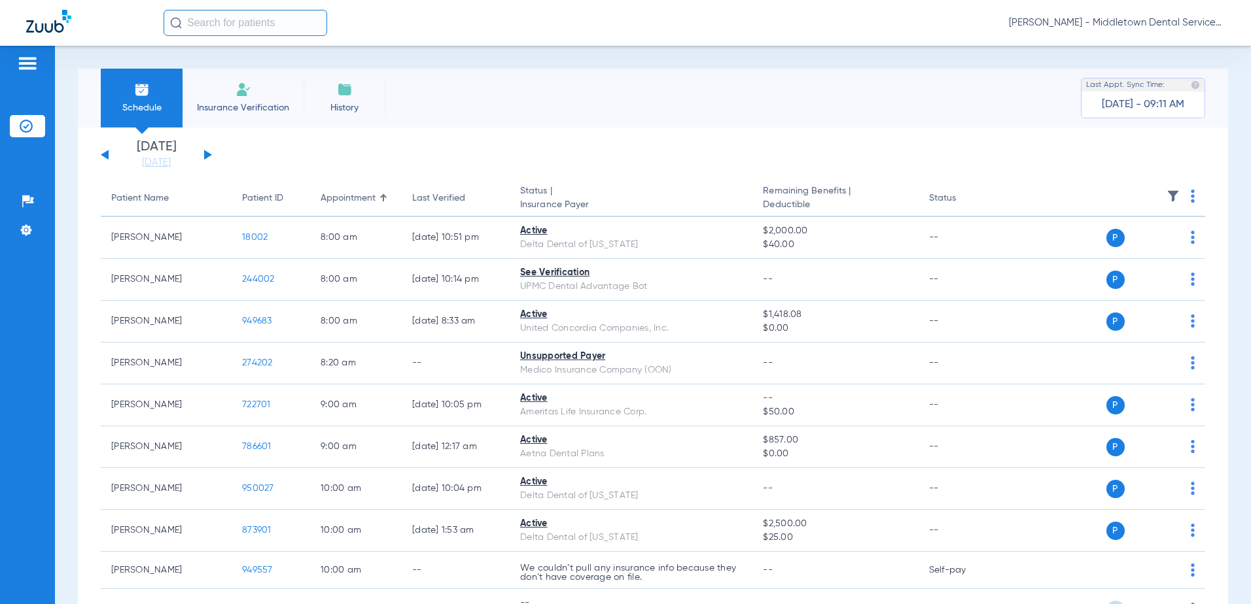
click at [206, 155] on button at bounding box center [208, 155] width 8 height 10
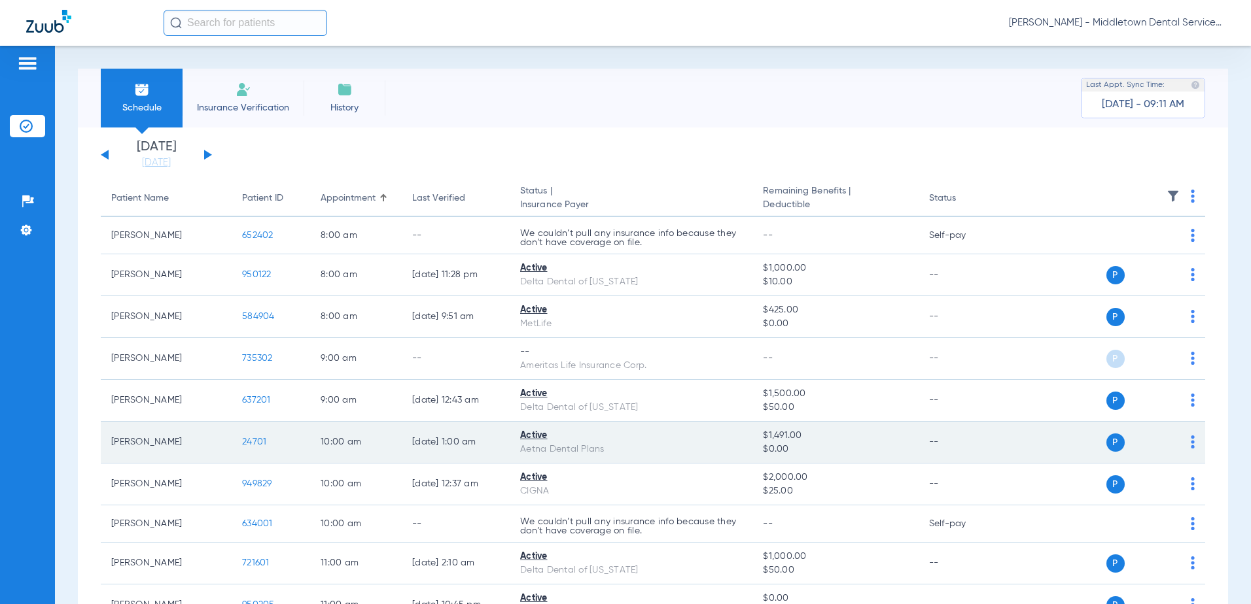
click at [256, 447] on td "24701" at bounding box center [271, 443] width 78 height 42
click at [258, 445] on span "24701" at bounding box center [254, 442] width 24 height 9
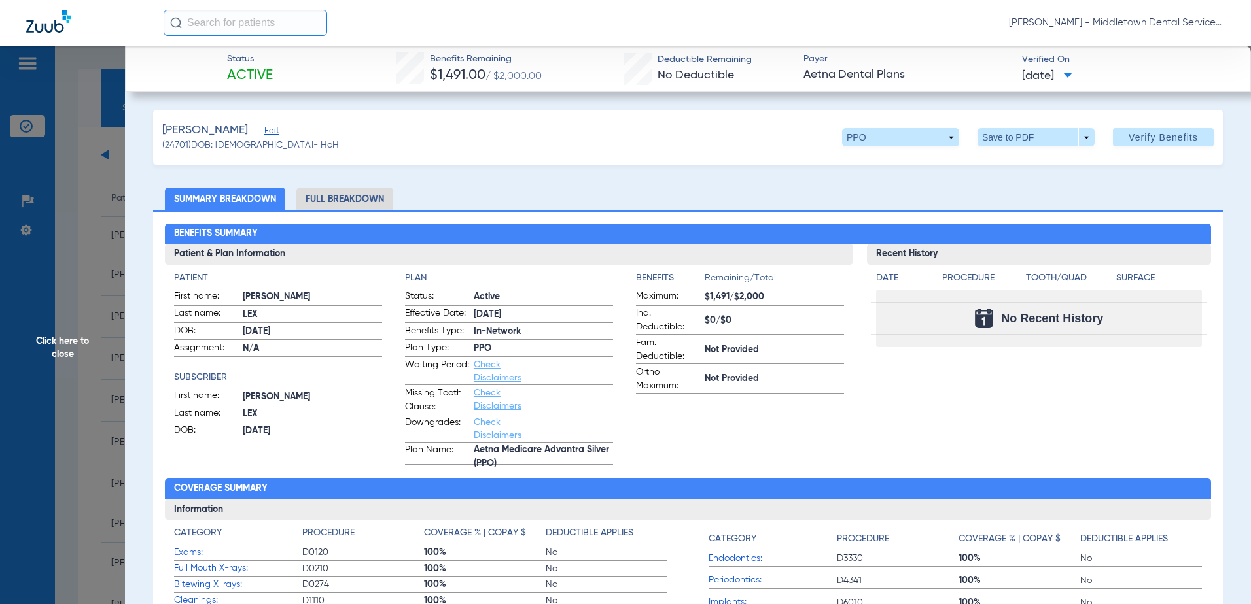
click at [349, 201] on li "Full Breakdown" at bounding box center [344, 199] width 97 height 23
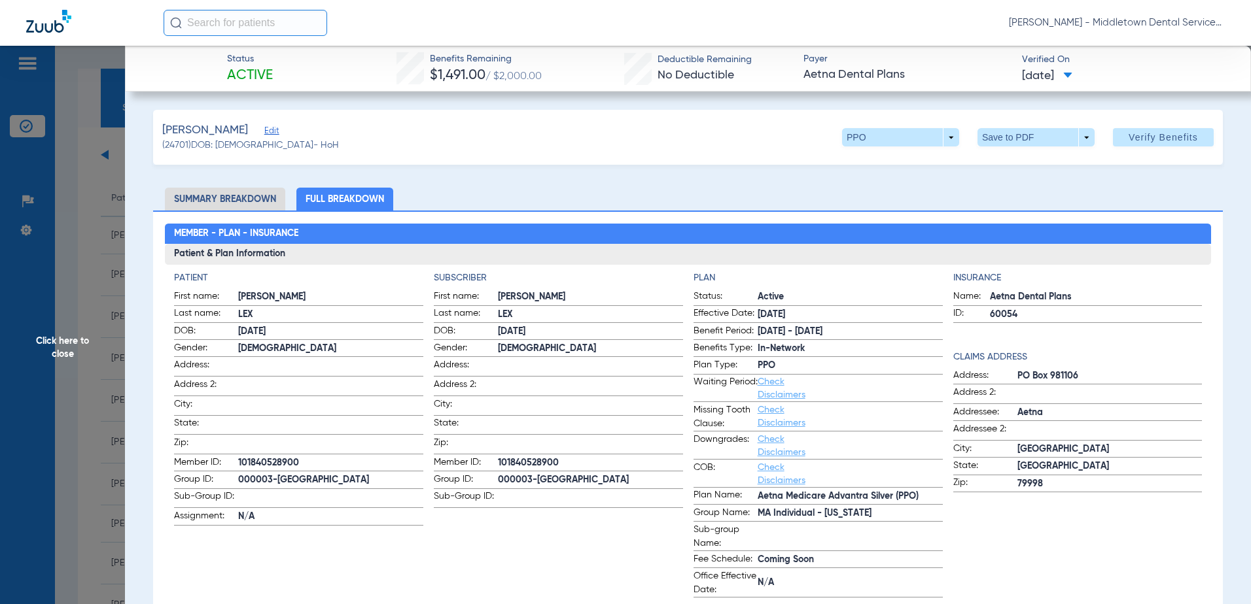
click at [75, 334] on span "Click here to close" at bounding box center [62, 348] width 125 height 604
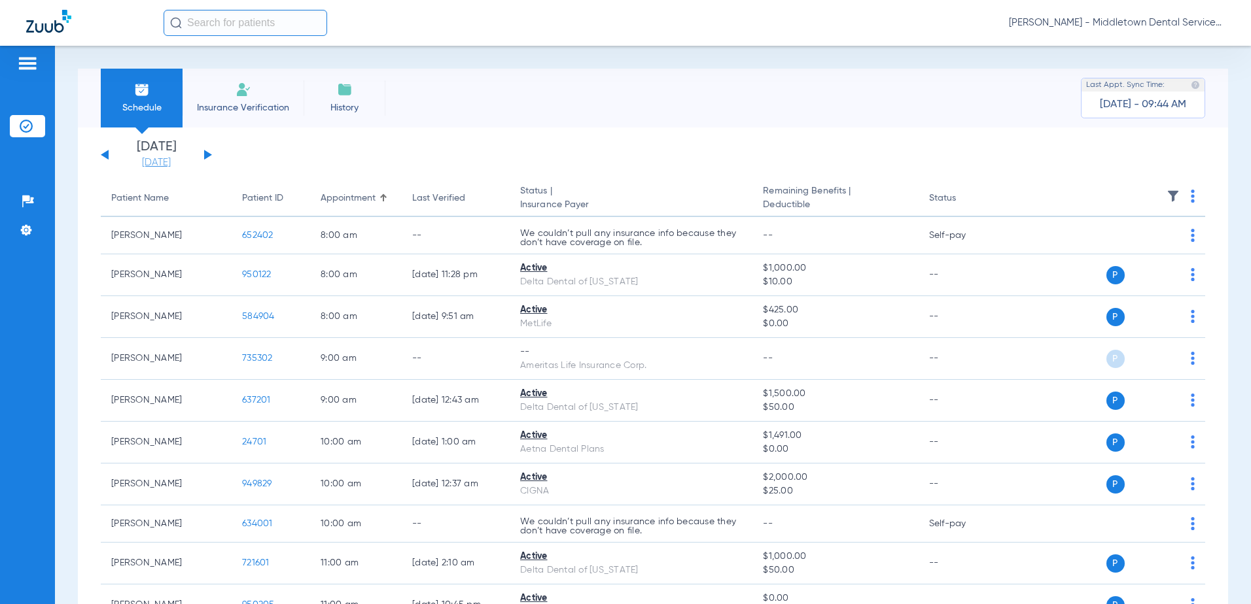
click at [164, 167] on link "[DATE]" at bounding box center [156, 162] width 78 height 13
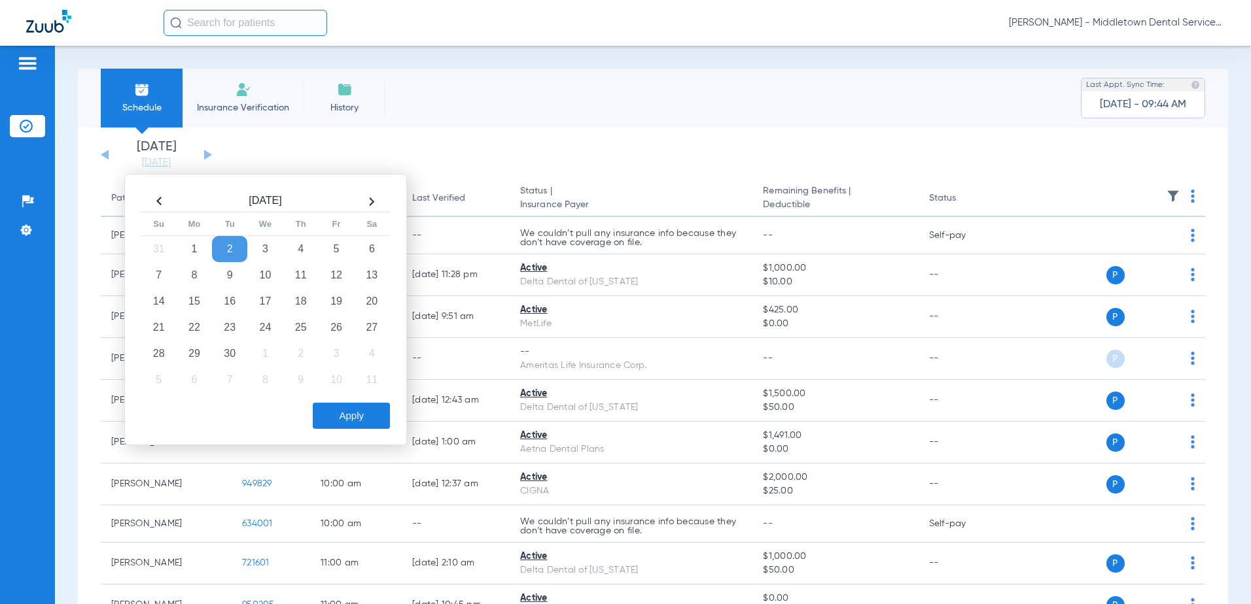
click at [157, 206] on th at bounding box center [158, 201] width 35 height 21
click at [271, 324] on td "20" at bounding box center [264, 328] width 35 height 26
click at [332, 420] on button "Apply" at bounding box center [351, 416] width 77 height 26
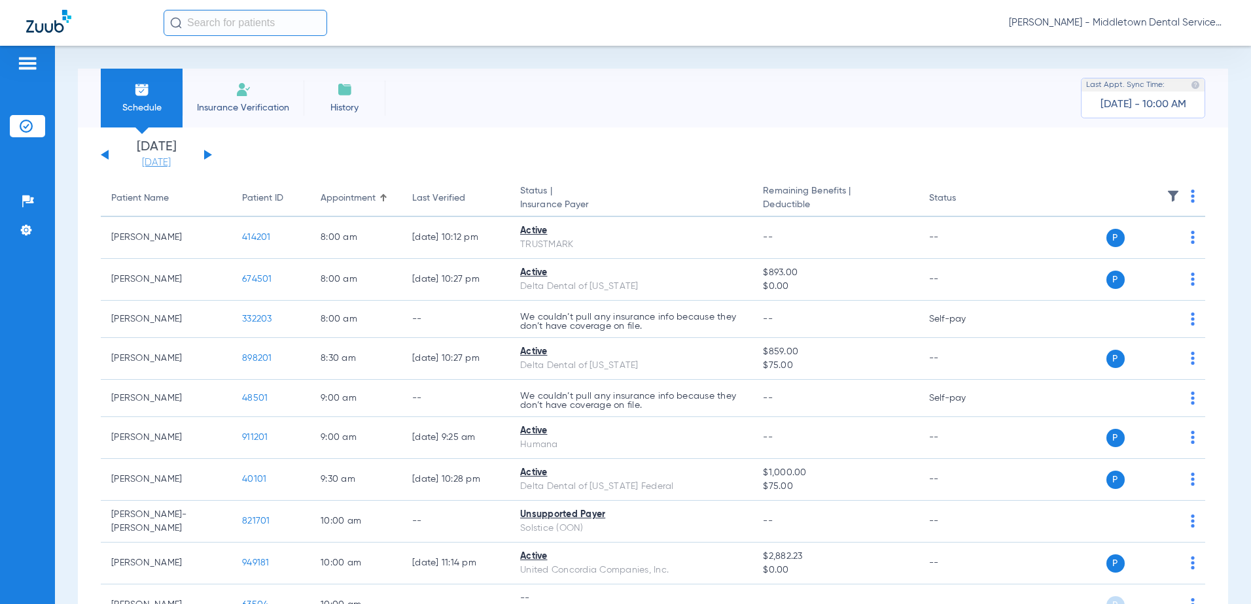
click at [164, 162] on link "[DATE]" at bounding box center [156, 162] width 78 height 13
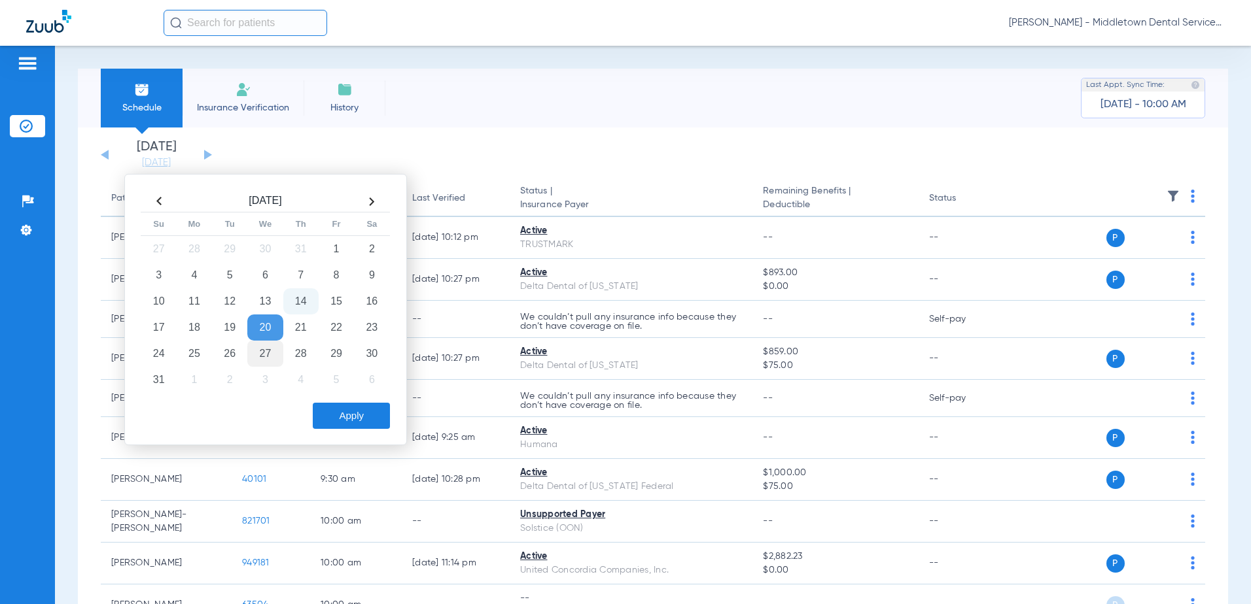
click at [263, 349] on td "27" at bounding box center [264, 354] width 35 height 26
click at [347, 417] on button "Apply" at bounding box center [351, 416] width 77 height 26
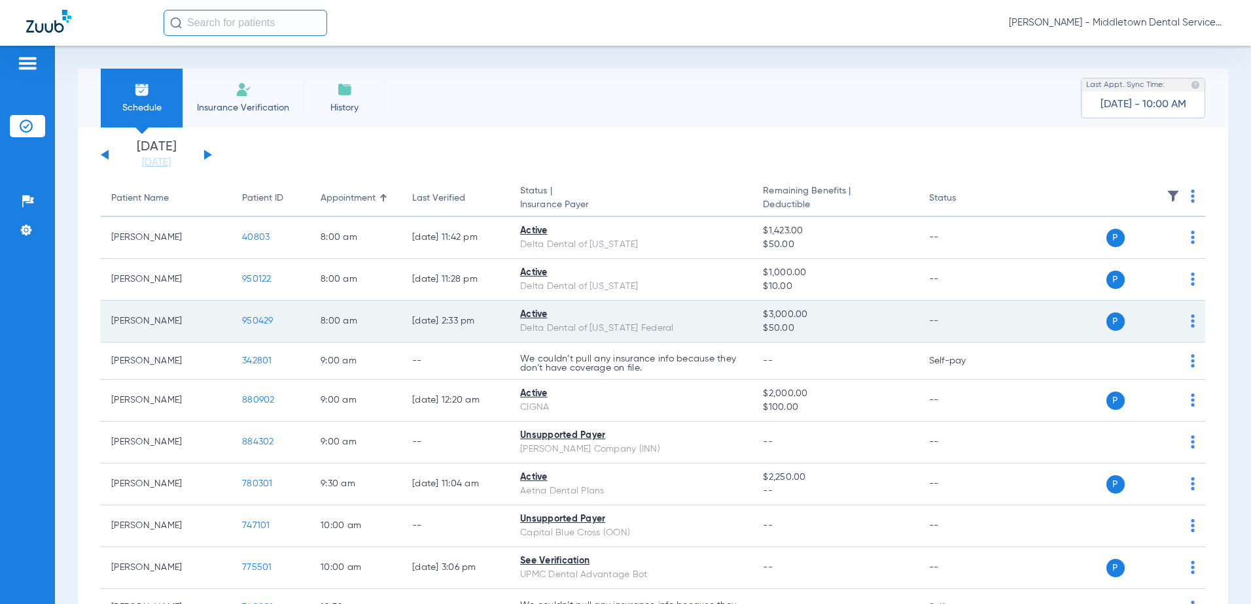
click at [255, 321] on span "950429" at bounding box center [257, 321] width 31 height 9
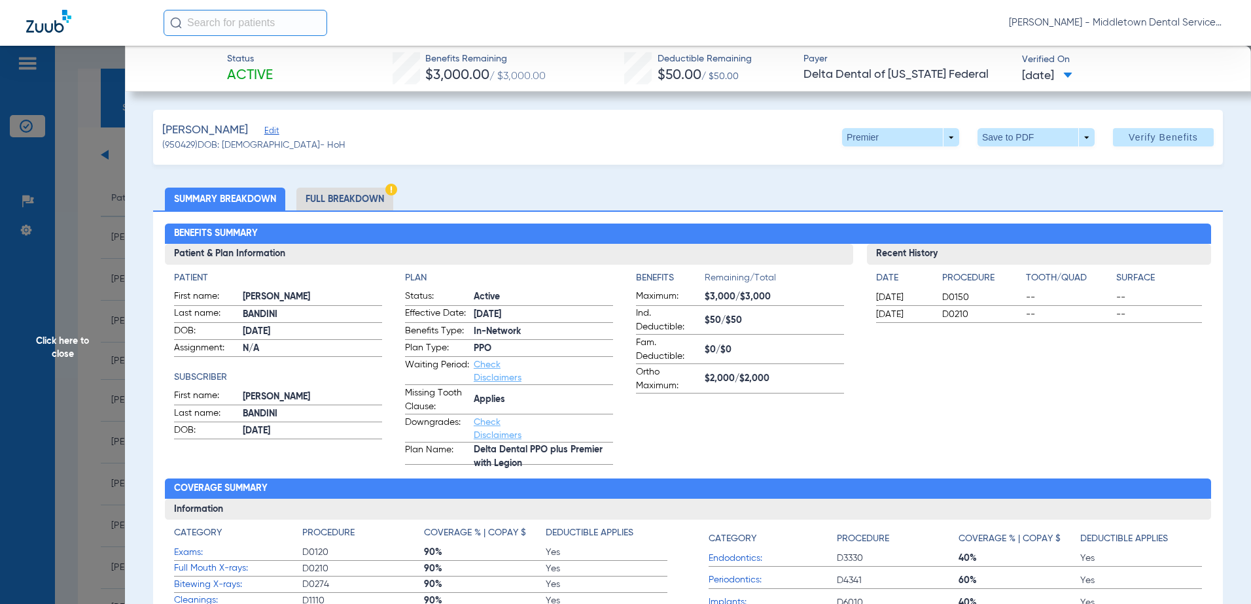
click at [355, 203] on li "Full Breakdown" at bounding box center [344, 199] width 97 height 23
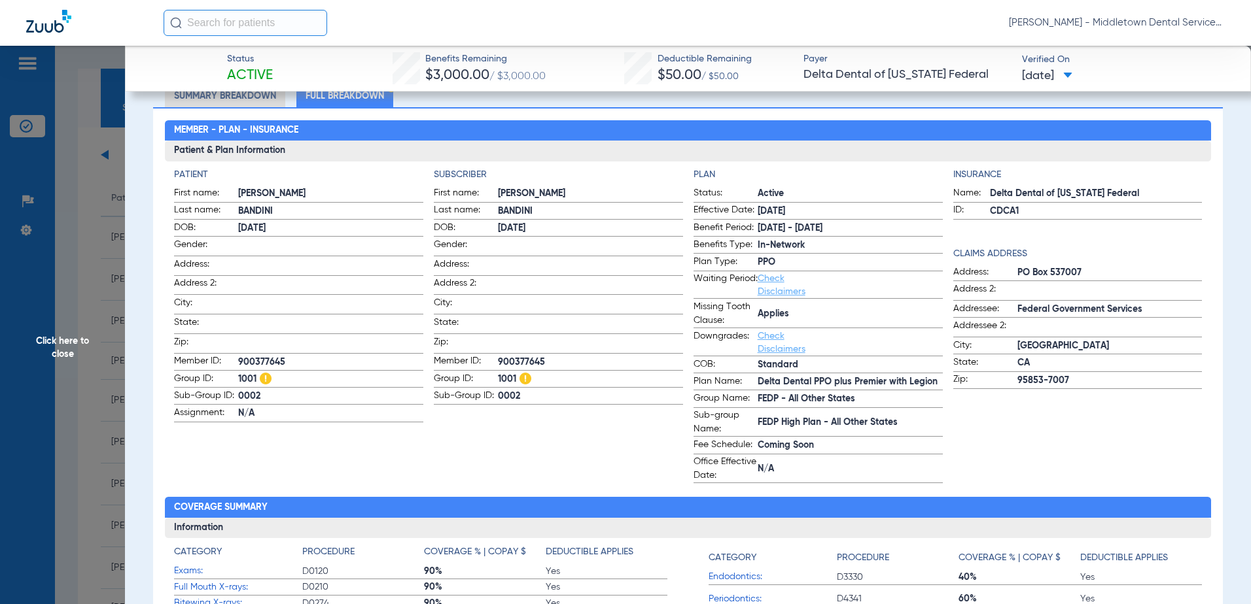
scroll to position [131, 0]
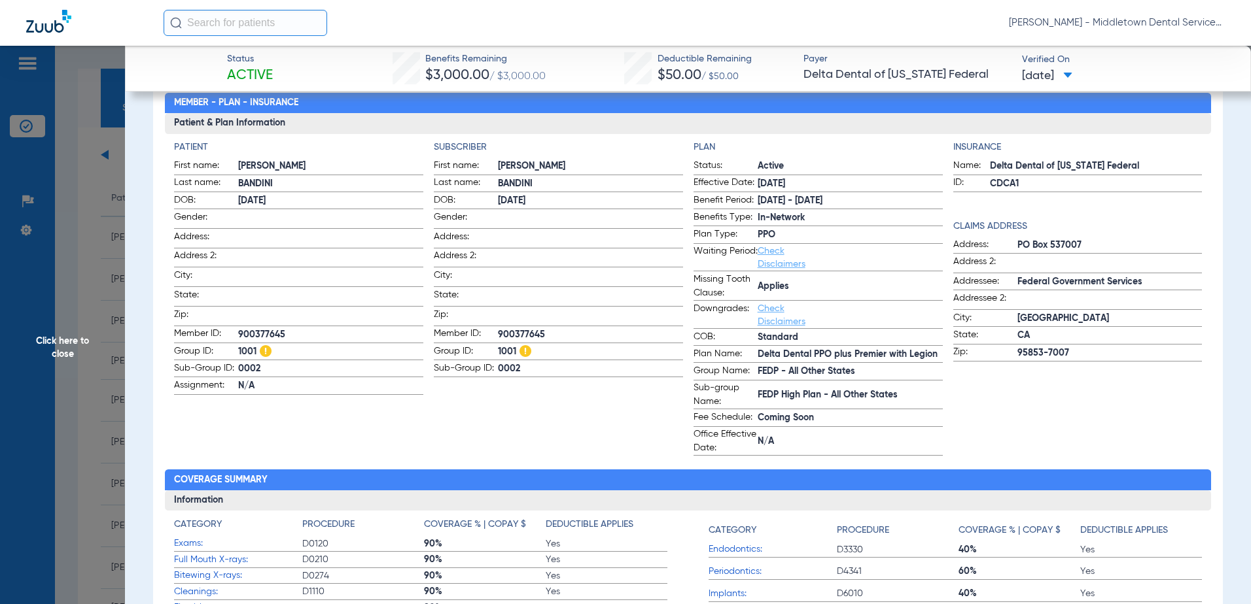
click at [78, 353] on span "Click here to close" at bounding box center [62, 348] width 125 height 604
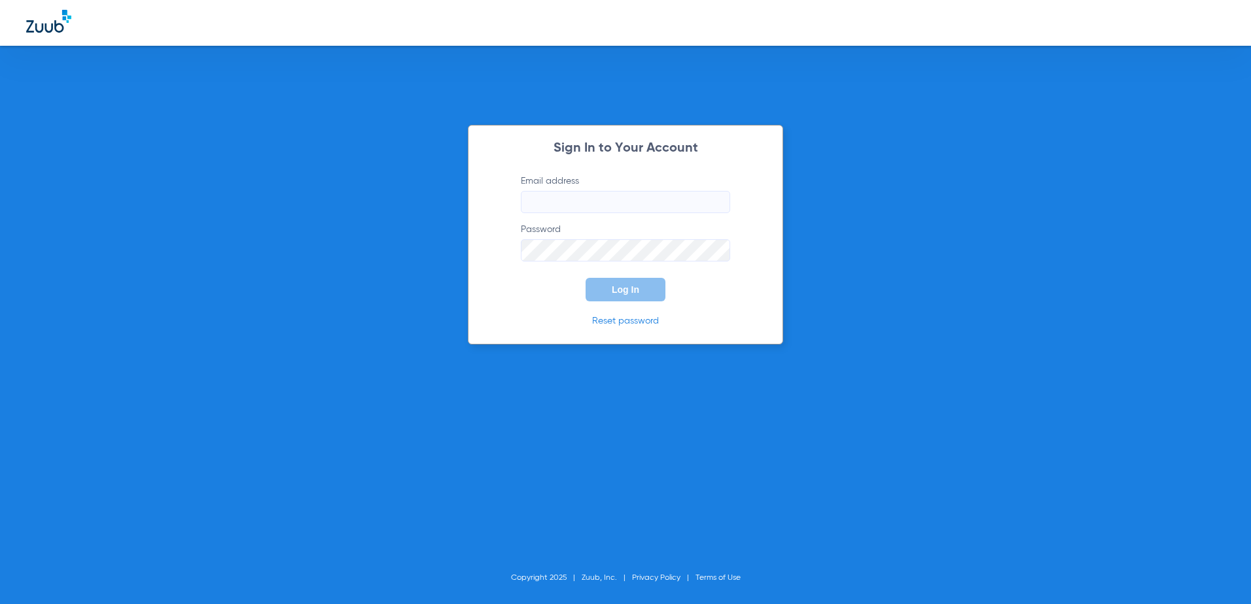
type input "[EMAIL_ADDRESS][DOMAIN_NAME]"
click at [593, 294] on button "Log In" at bounding box center [625, 290] width 80 height 24
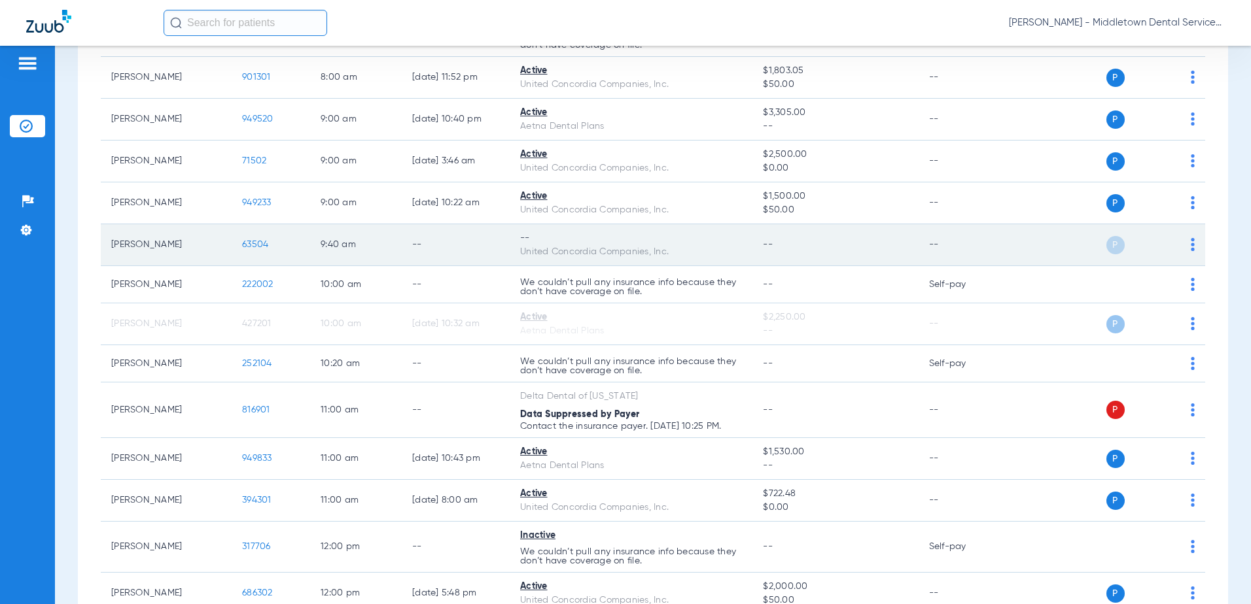
scroll to position [262, 0]
